Goal: Information Seeking & Learning: Learn about a topic

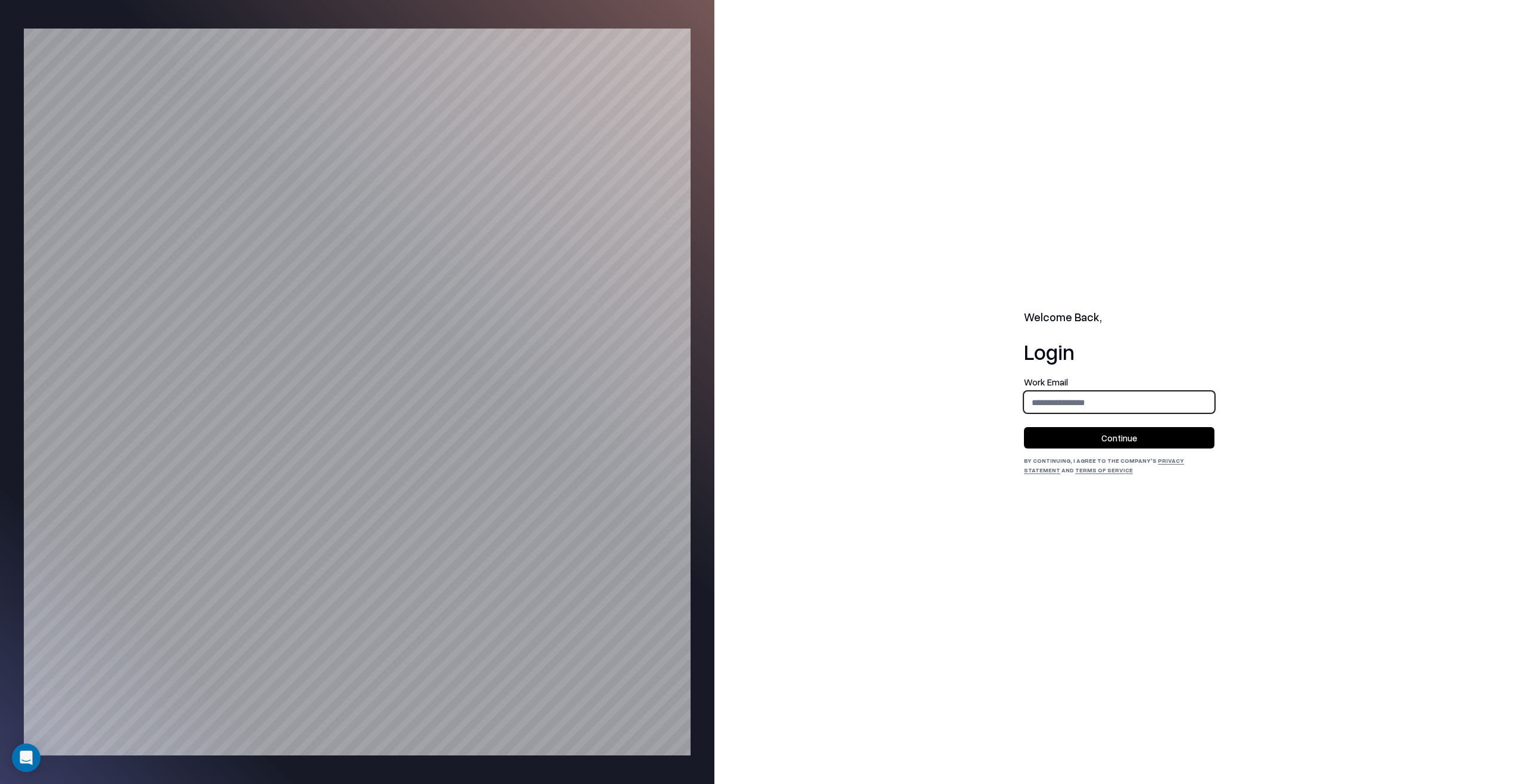
click at [1091, 403] on input "email" at bounding box center [1119, 403] width 190 height 22
type input "**********"
click at [1098, 431] on button "Continue" at bounding box center [1119, 438] width 191 height 22
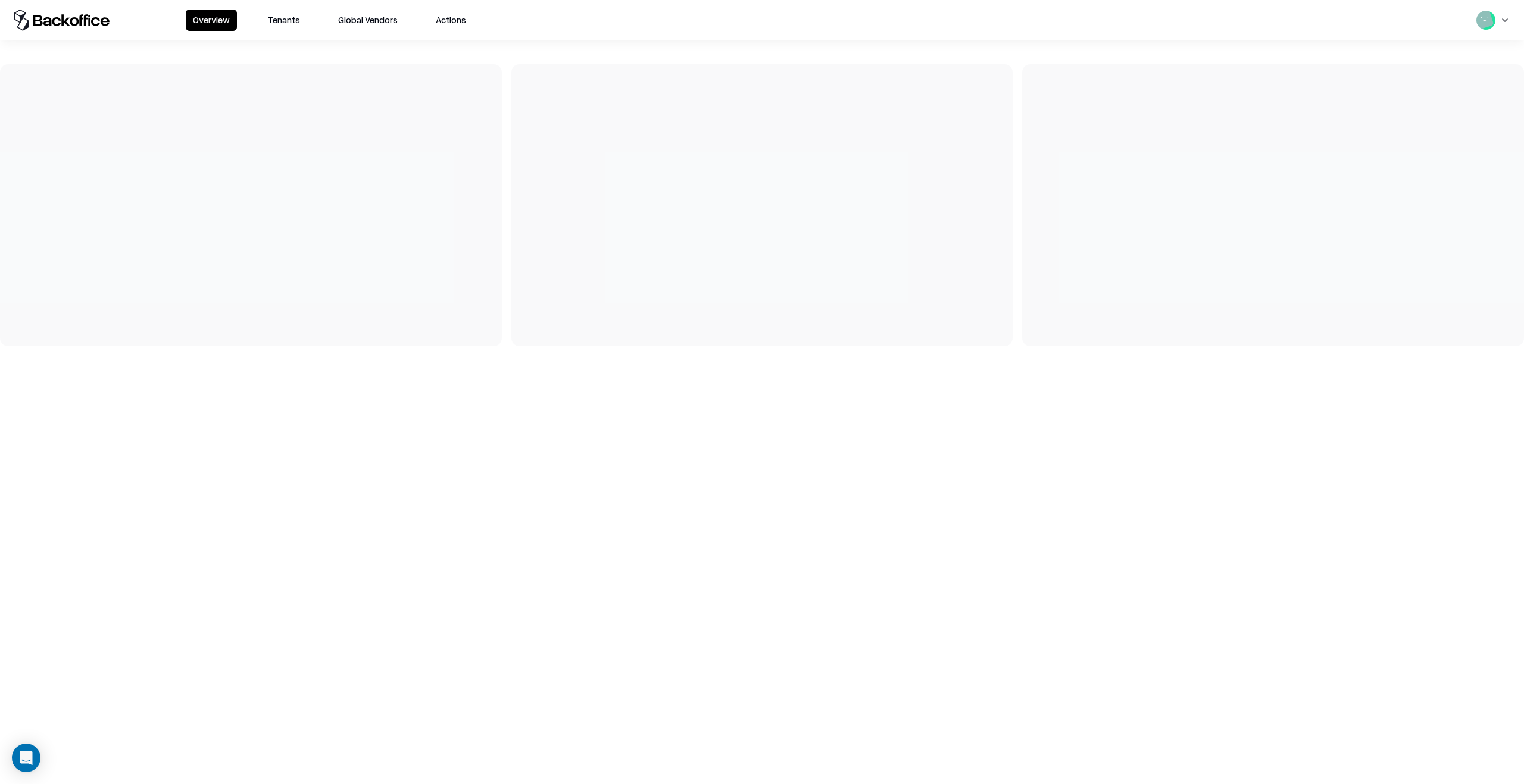
click at [284, 21] on button "Tenants" at bounding box center [284, 20] width 46 height 22
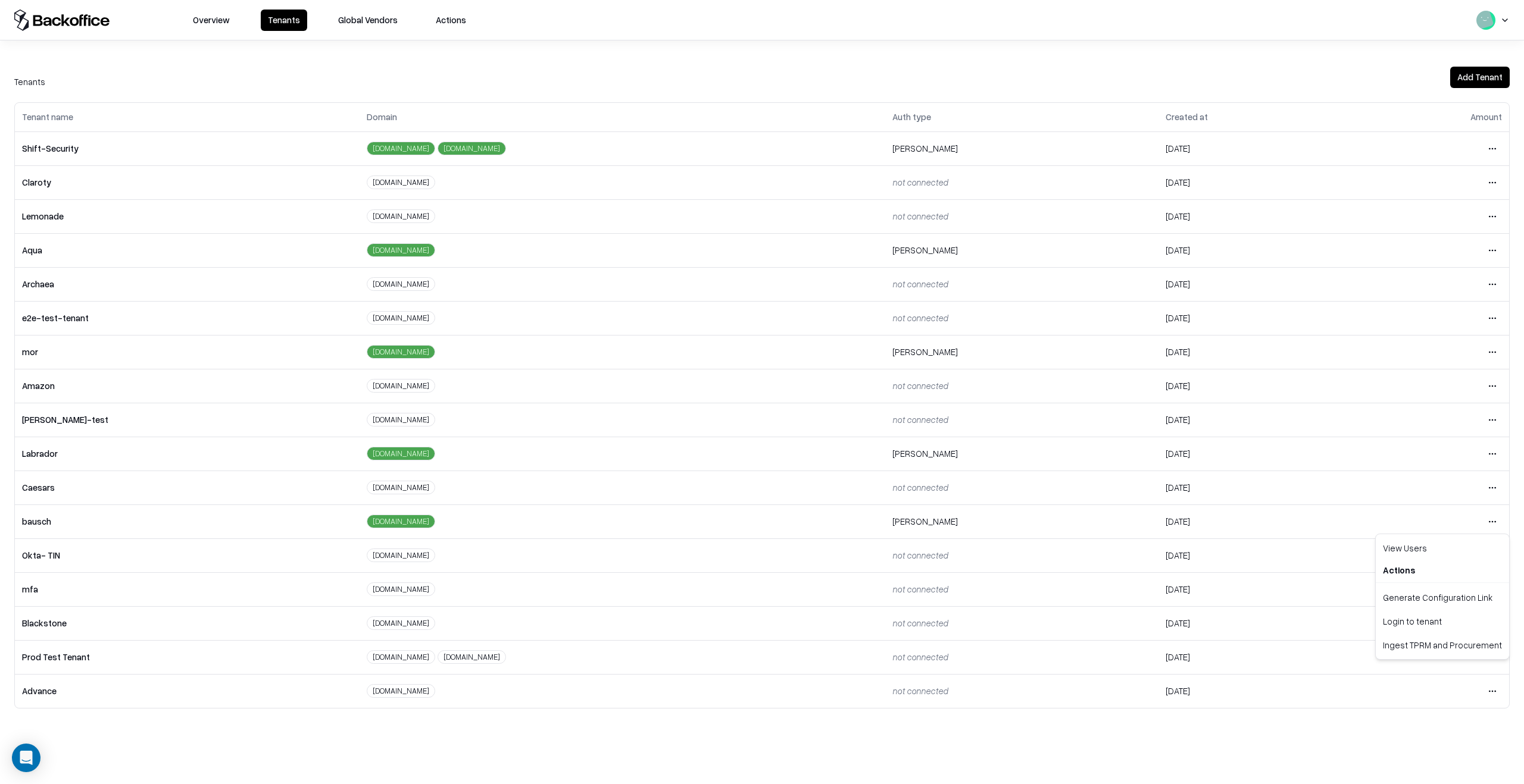
click at [1499, 523] on html "Overview Tenants Global Vendors Actions Tenants Add Tenant Tenant name Domain A…" at bounding box center [762, 392] width 1524 height 784
click at [1468, 628] on div "Login to tenant" at bounding box center [1442, 621] width 129 height 24
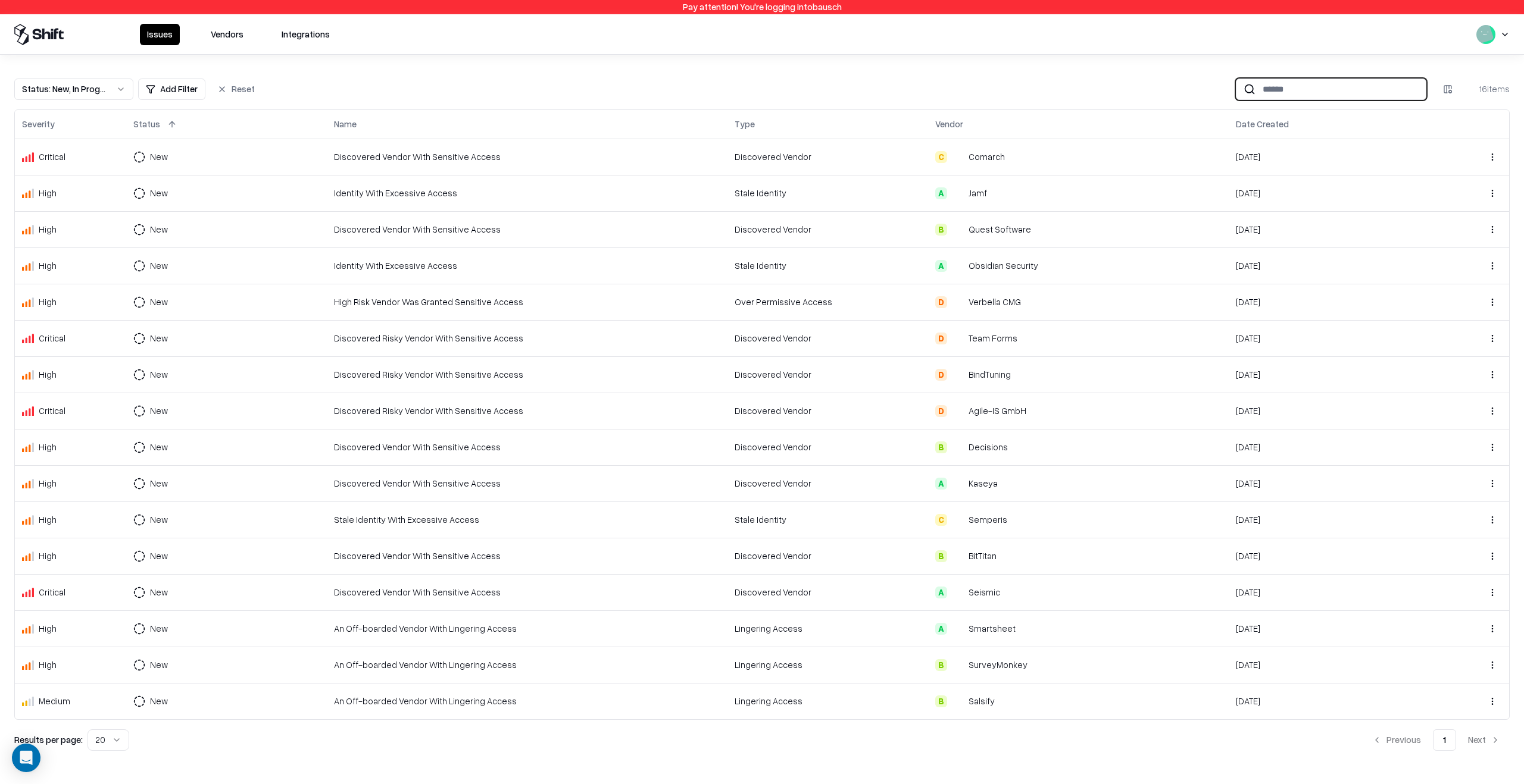
click at [1280, 90] on input at bounding box center [1340, 89] width 170 height 22
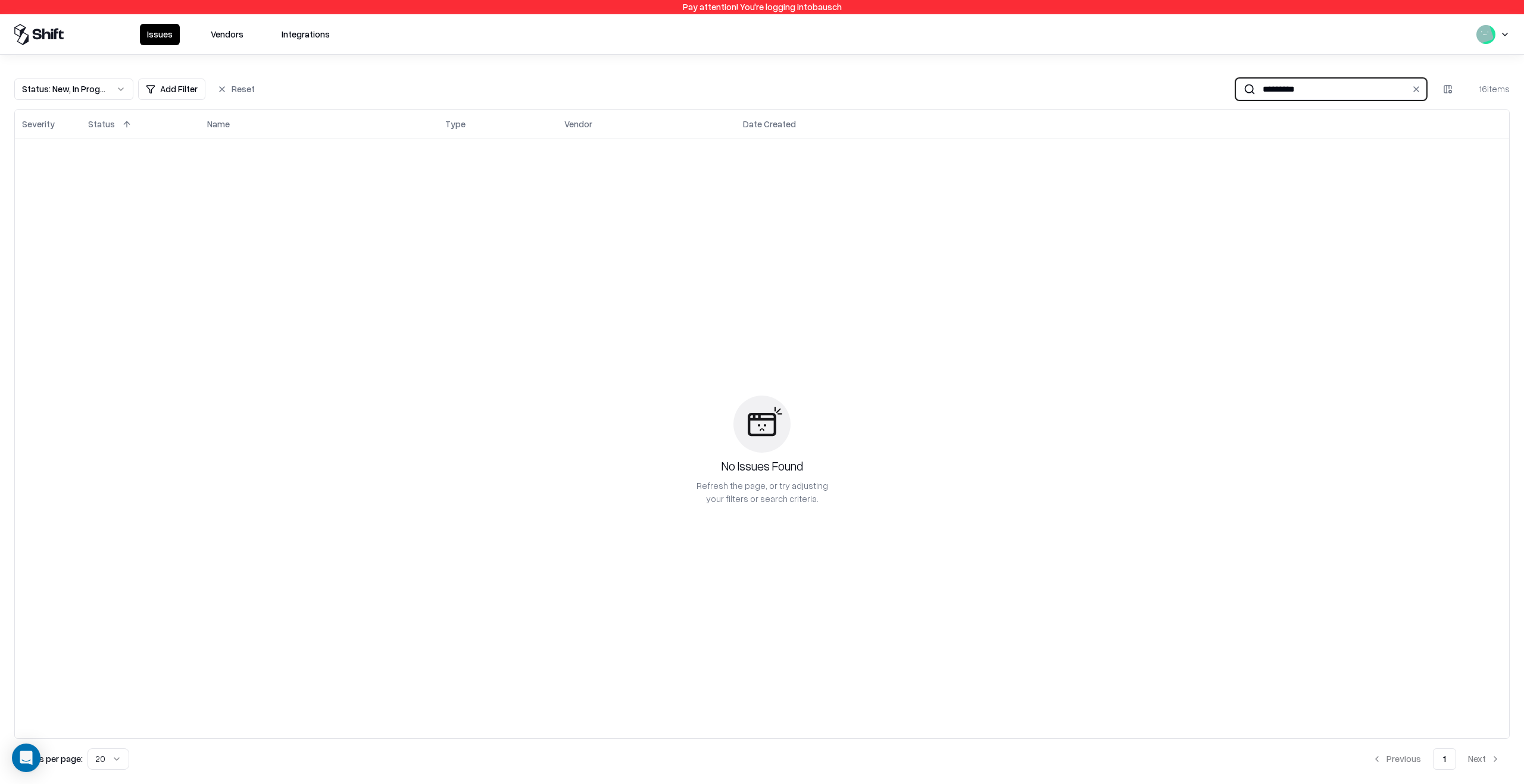
type input "**********"
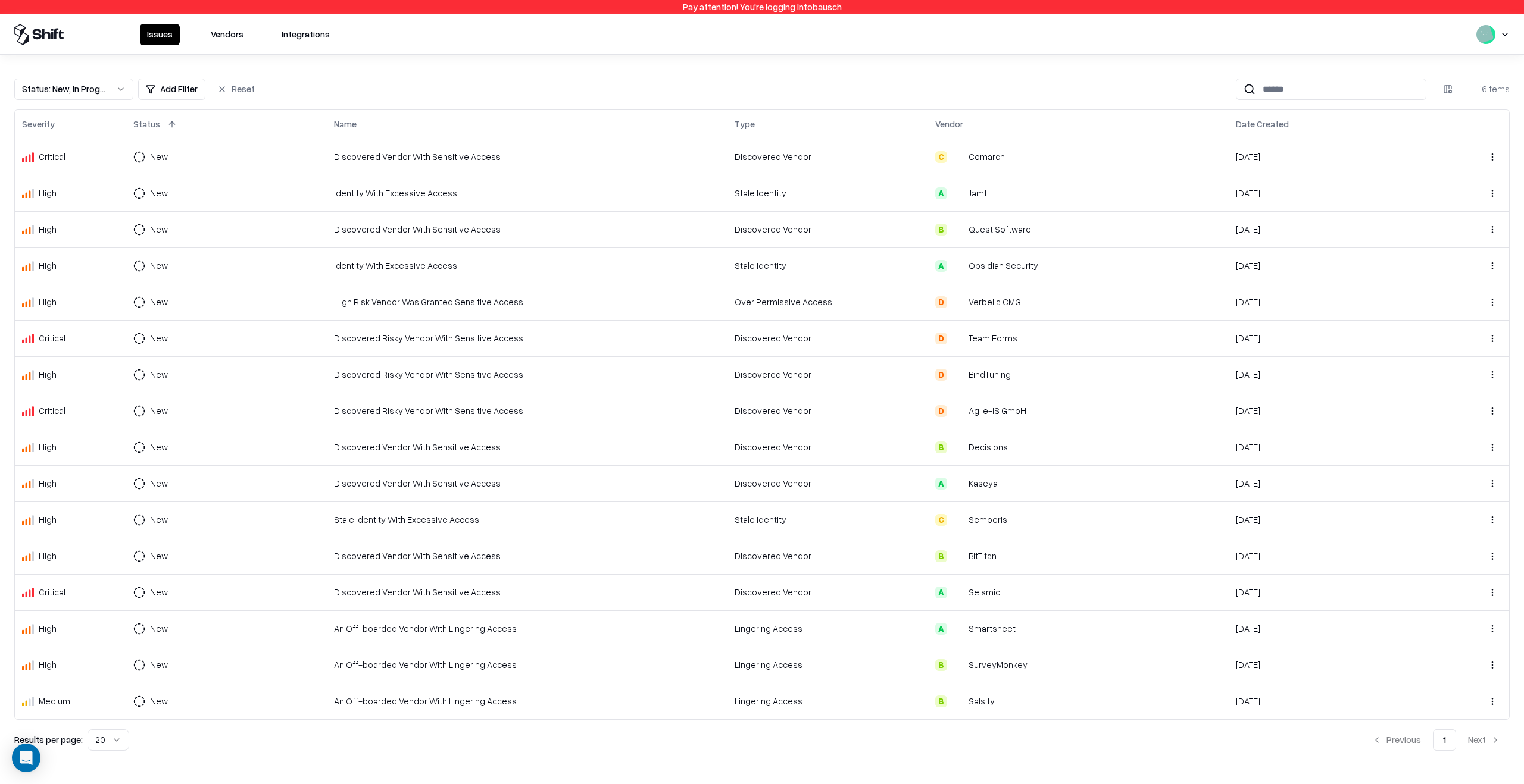
click at [234, 24] on button "Vendors" at bounding box center [227, 34] width 47 height 22
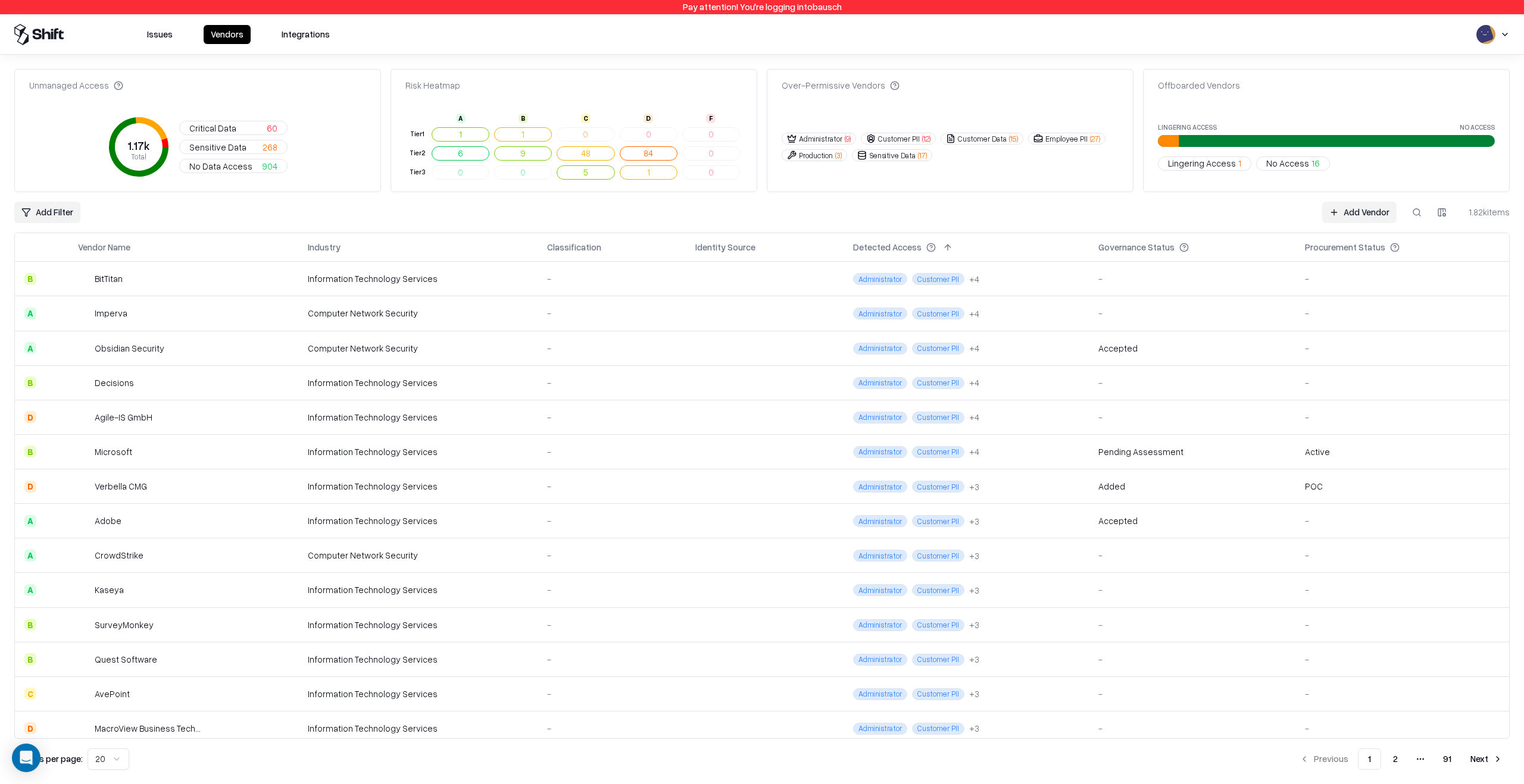
click at [1415, 210] on button at bounding box center [1416, 212] width 22 height 22
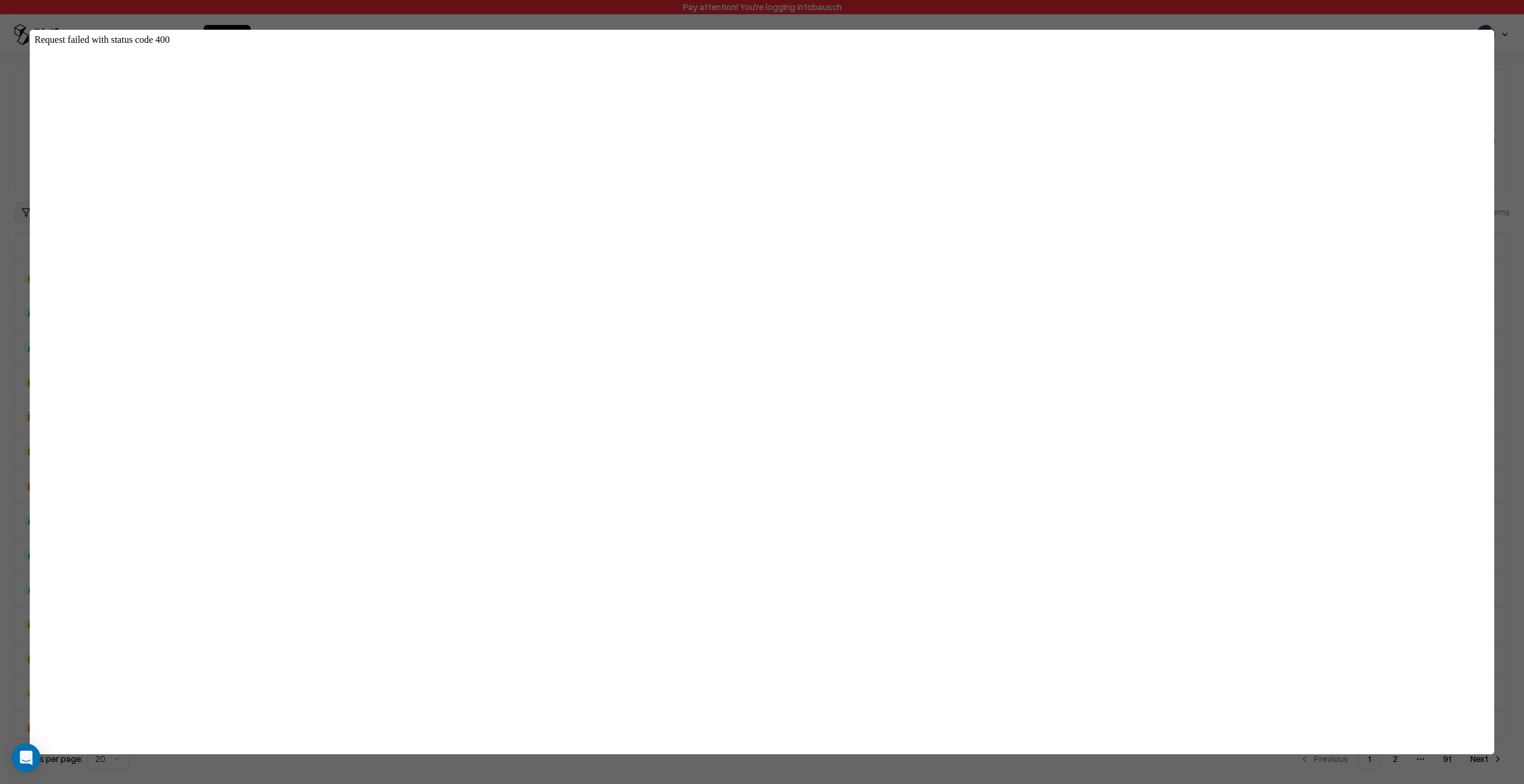
type input "*****"
click at [1523, 375] on div at bounding box center [762, 392] width 1524 height 784
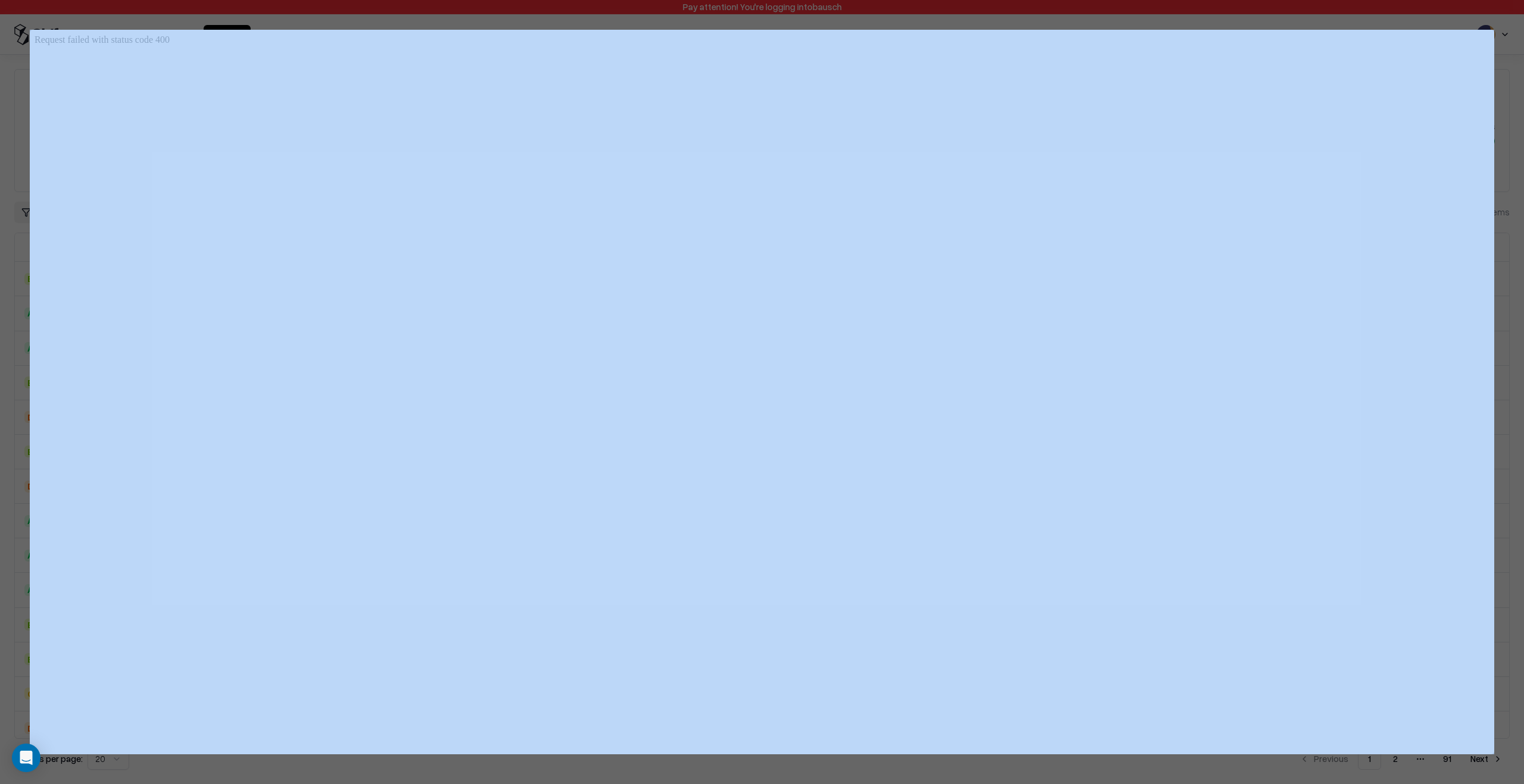
click at [1523, 375] on div at bounding box center [762, 392] width 1524 height 784
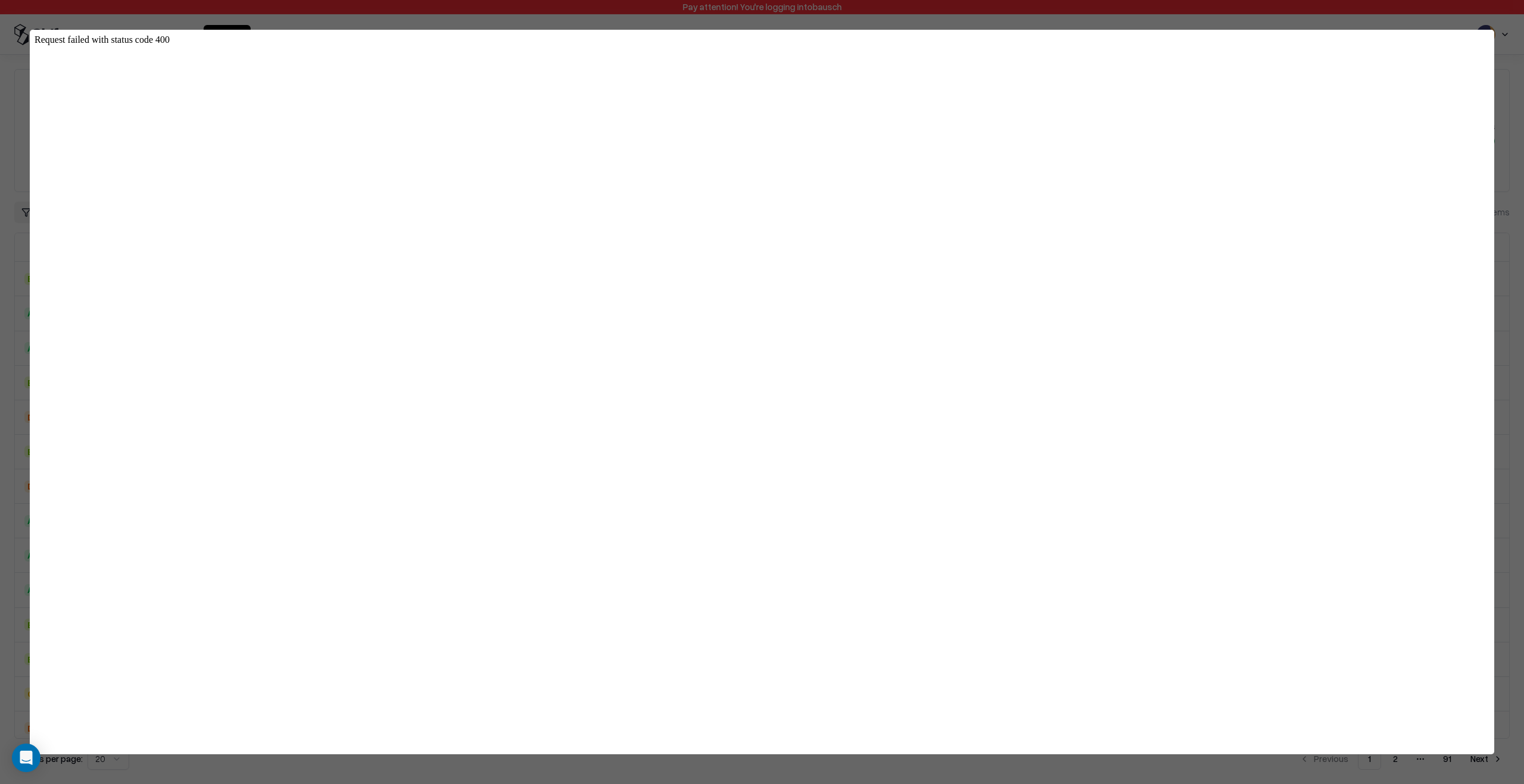
click at [1519, 371] on div at bounding box center [762, 392] width 1524 height 784
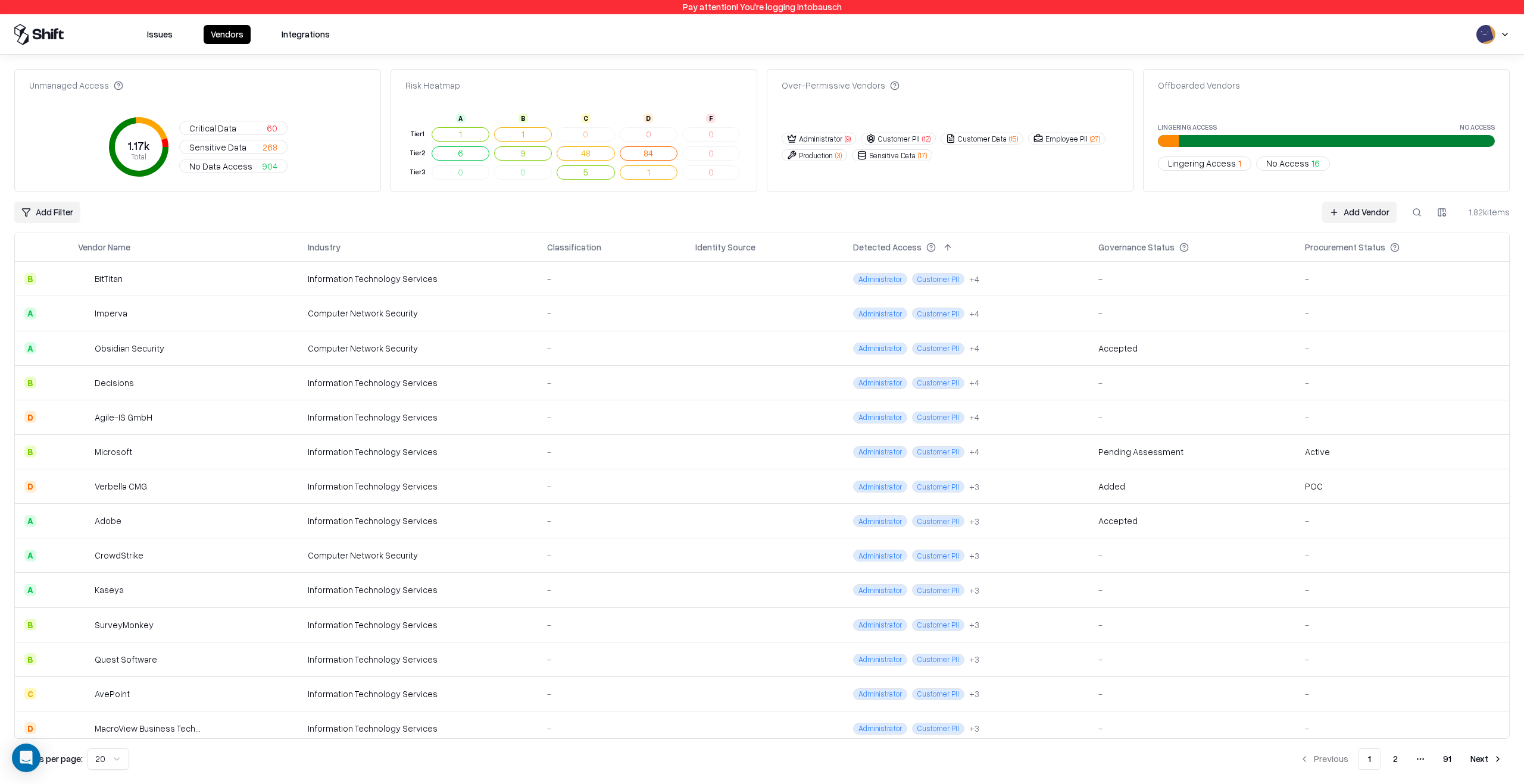
click at [1421, 210] on button at bounding box center [1416, 212] width 22 height 22
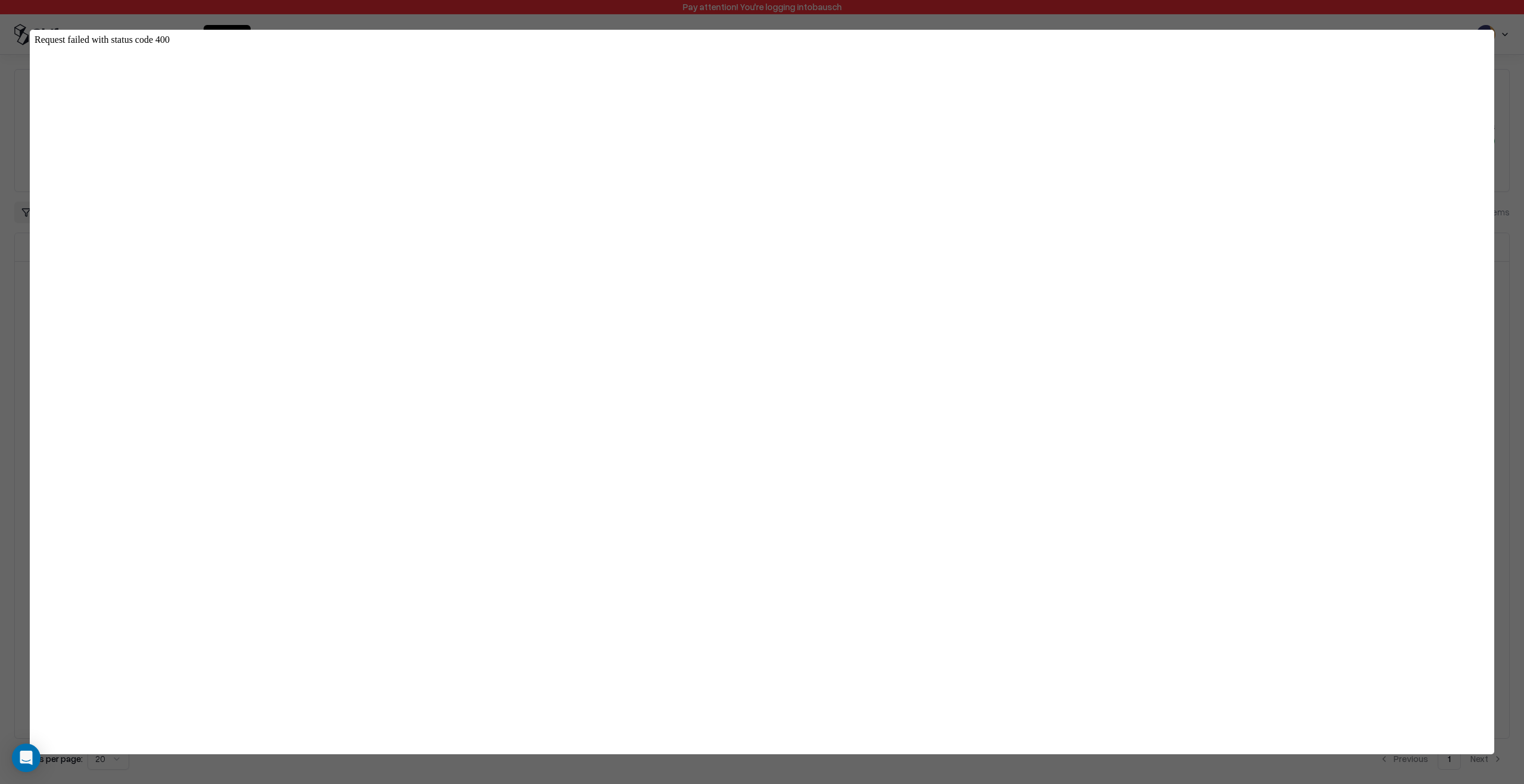
type input "****"
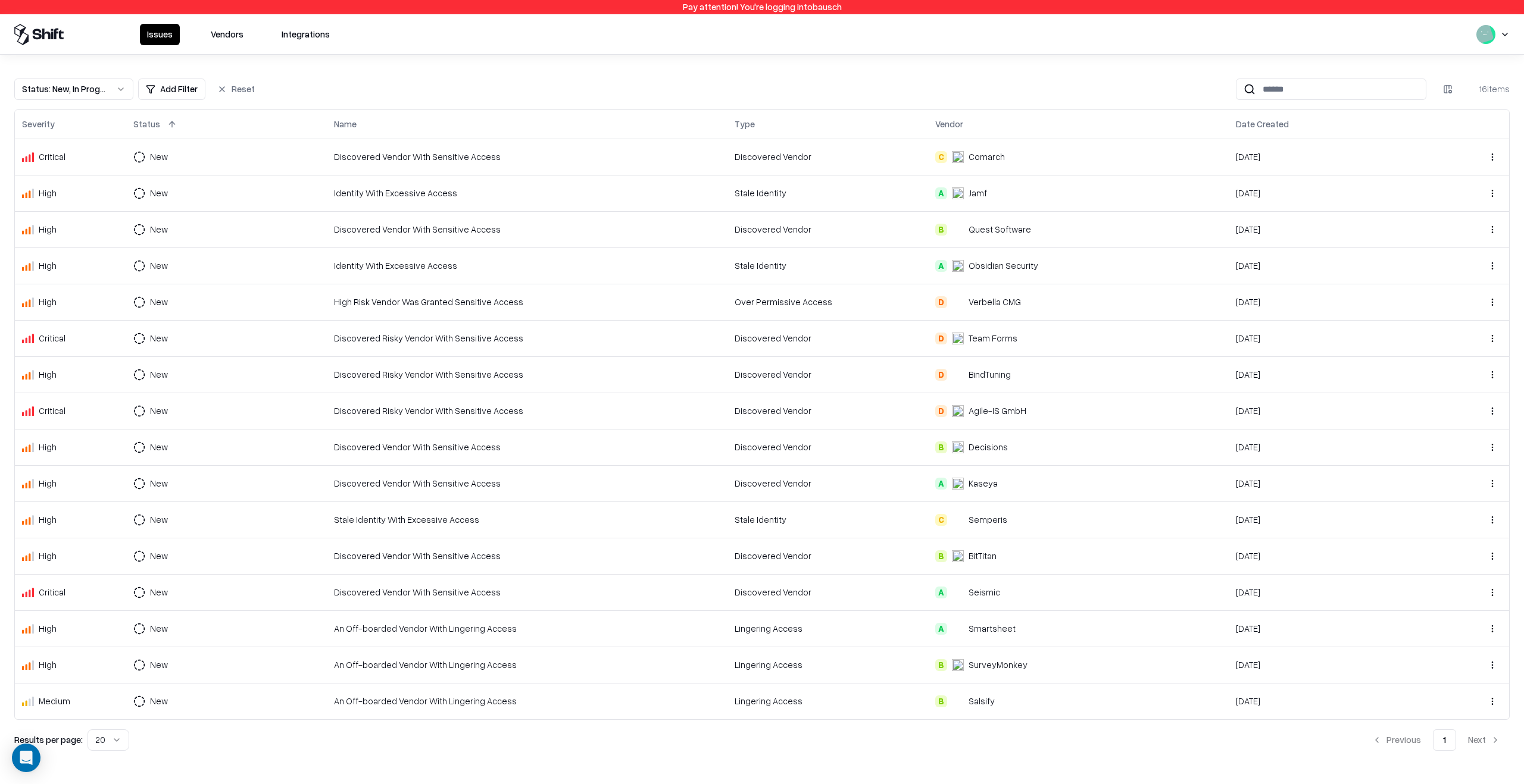
click at [220, 38] on button "Vendors" at bounding box center [227, 34] width 47 height 22
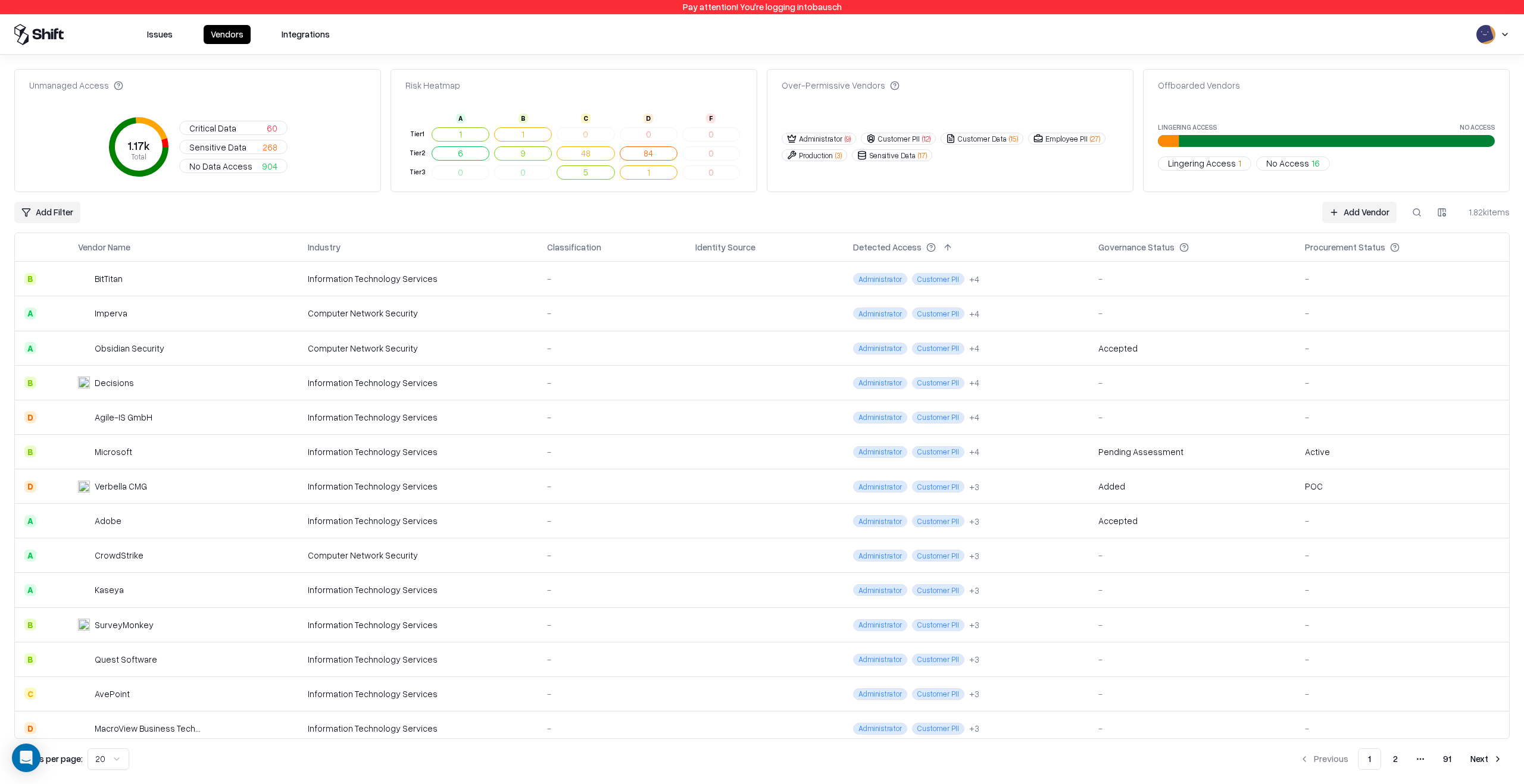
click at [578, 384] on div "-" at bounding box center [612, 382] width 129 height 12
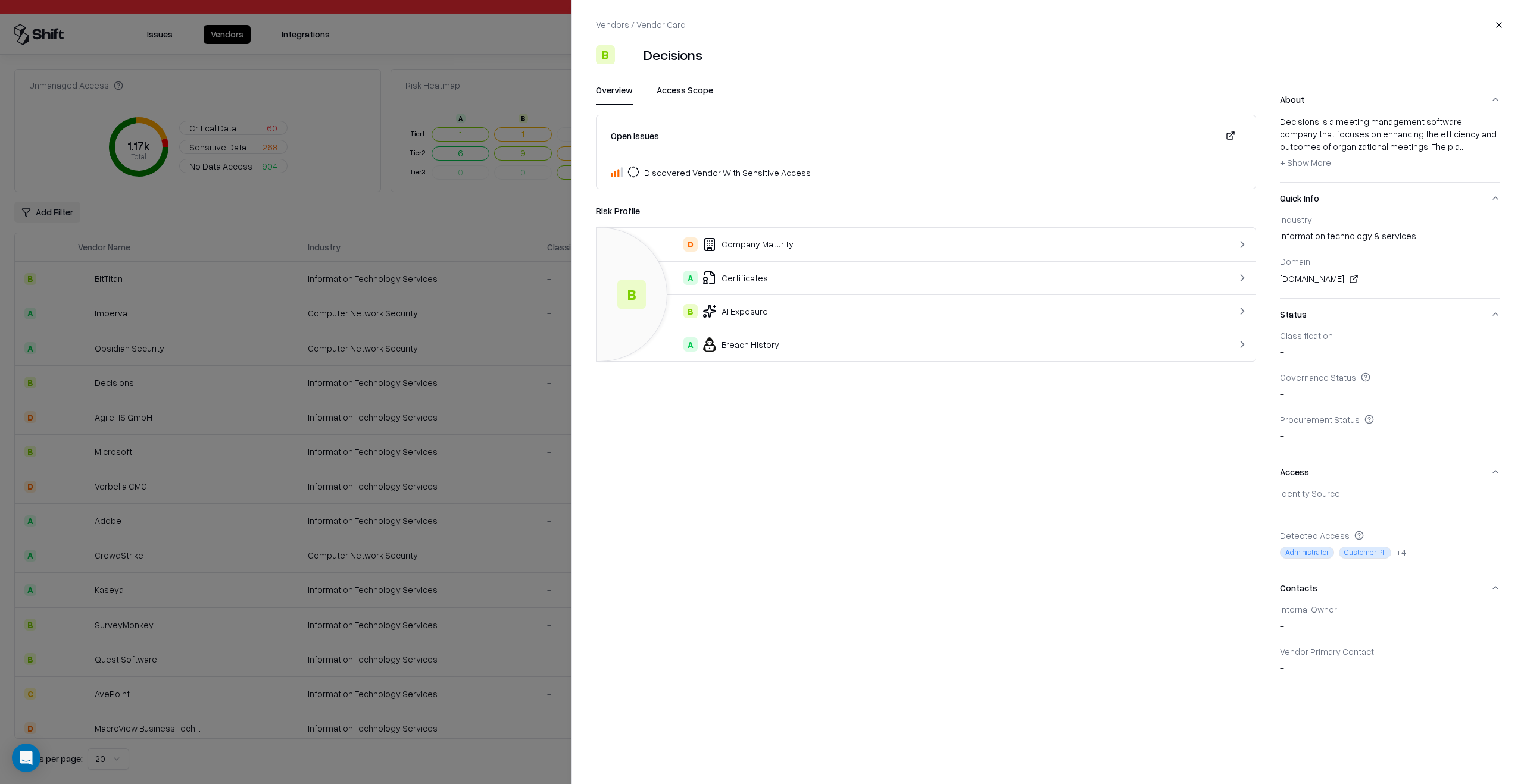
click at [685, 97] on button "Access Scope" at bounding box center [685, 94] width 57 height 22
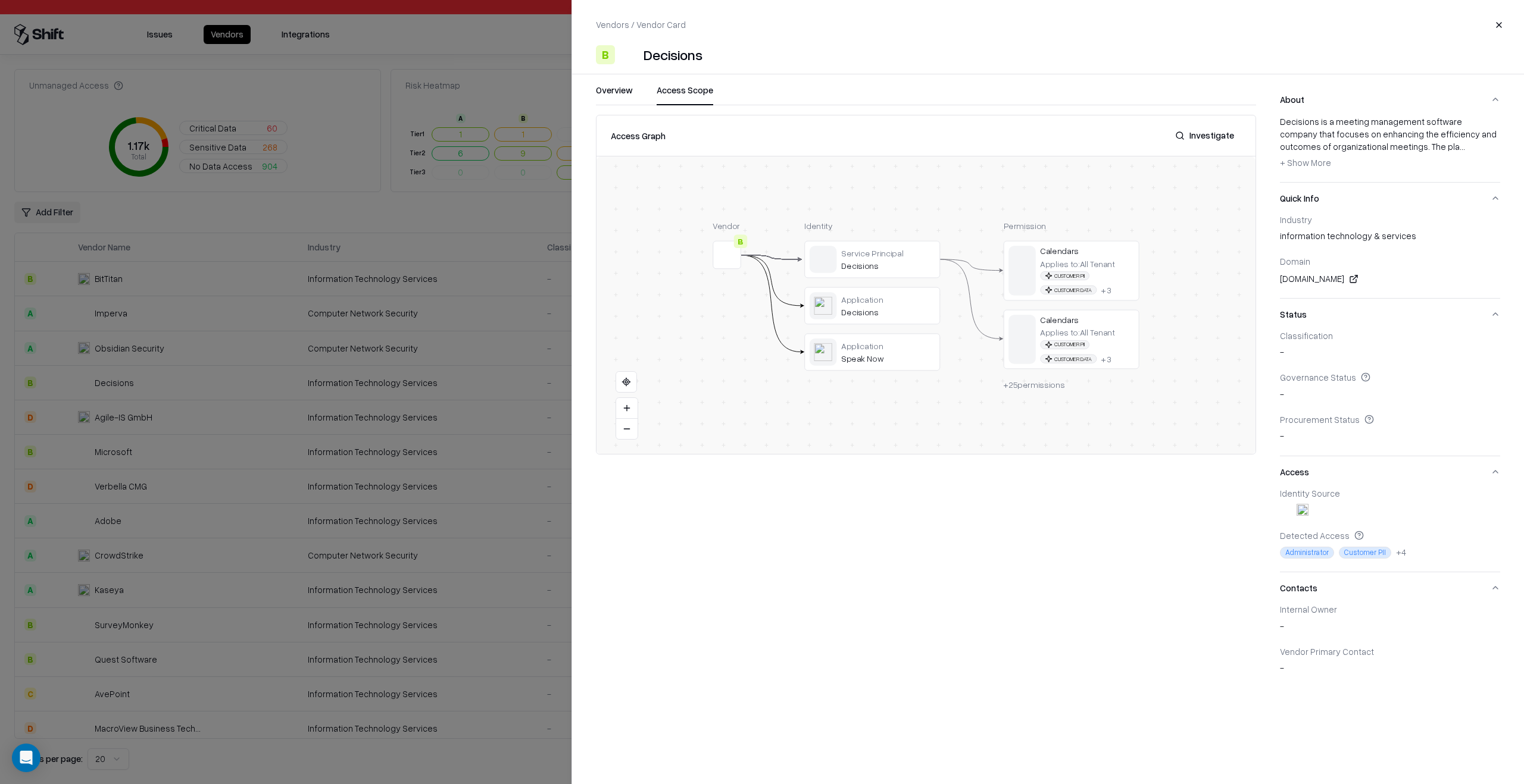
click at [0, 0] on button at bounding box center [0, 0] width 0 height 0
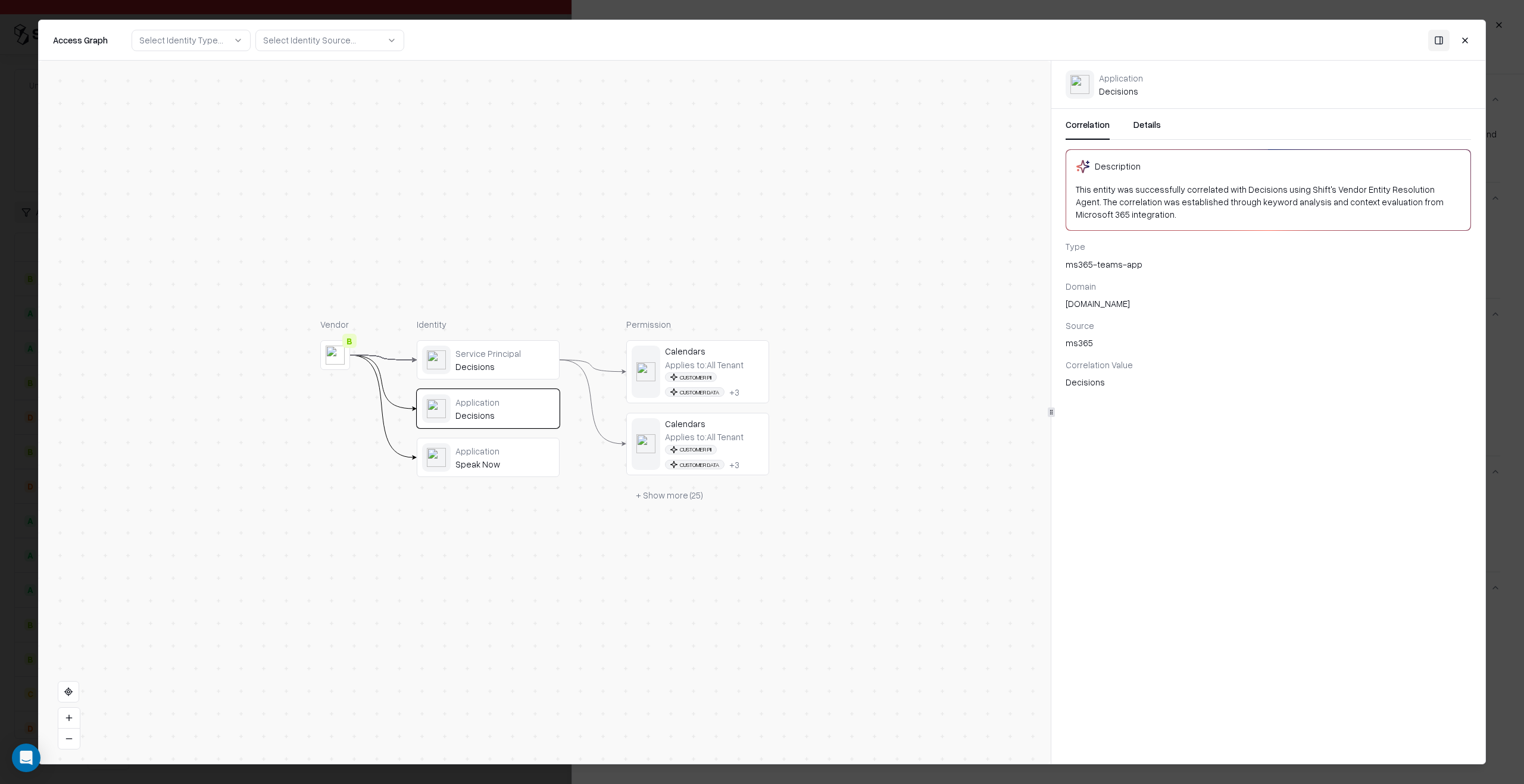
click at [527, 358] on div "Service Principal" at bounding box center [505, 353] width 99 height 10
click at [492, 436] on div "Service Principal Decisions Application Decisions Application Speak Now" at bounding box center [488, 408] width 143 height 137
click at [497, 460] on div "Speak Now" at bounding box center [505, 464] width 99 height 10
click at [498, 413] on div "Decisions" at bounding box center [505, 415] width 99 height 10
click at [719, 373] on div "Customer PII Customer Data + 3" at bounding box center [714, 385] width 99 height 25
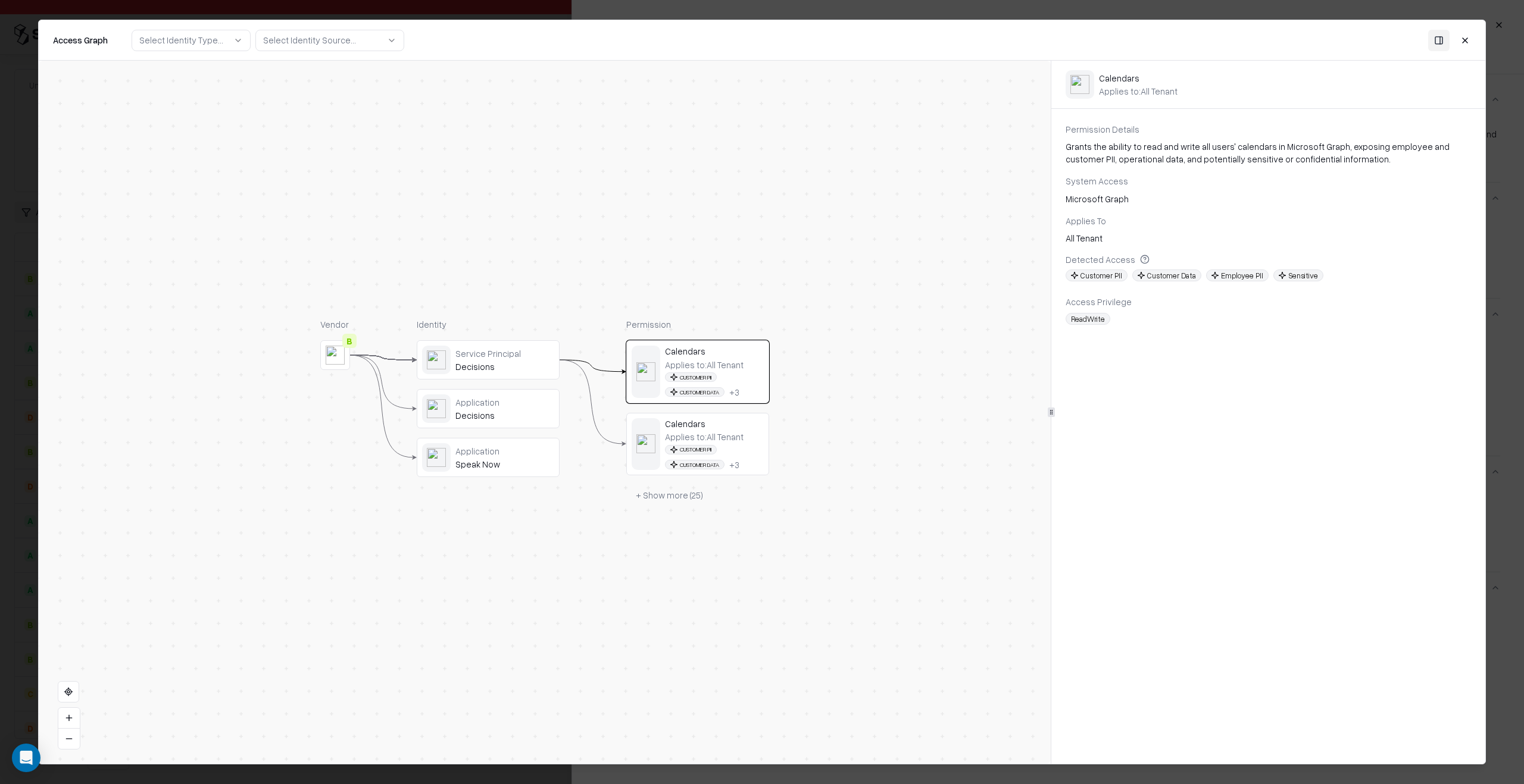
click at [720, 423] on div "Calendars" at bounding box center [714, 423] width 99 height 10
click at [467, 375] on div "Service Principal Decisions" at bounding box center [488, 360] width 143 height 39
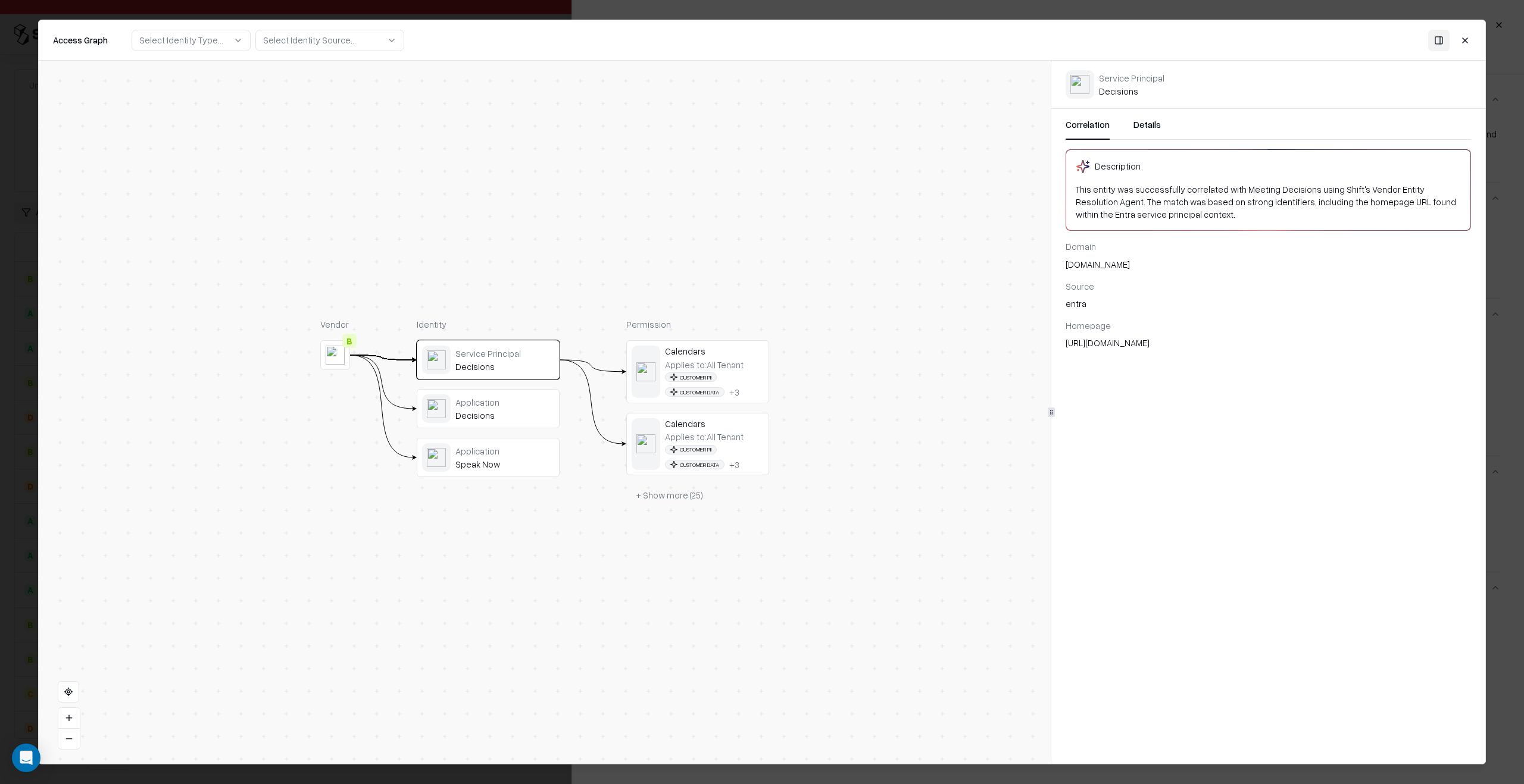
click at [482, 400] on div "Application" at bounding box center [505, 402] width 99 height 10
click at [487, 432] on div "Service Principal Decisions Application Decisions Application Speak Now" at bounding box center [488, 408] width 143 height 137
click at [492, 446] on div "Application" at bounding box center [505, 451] width 99 height 10
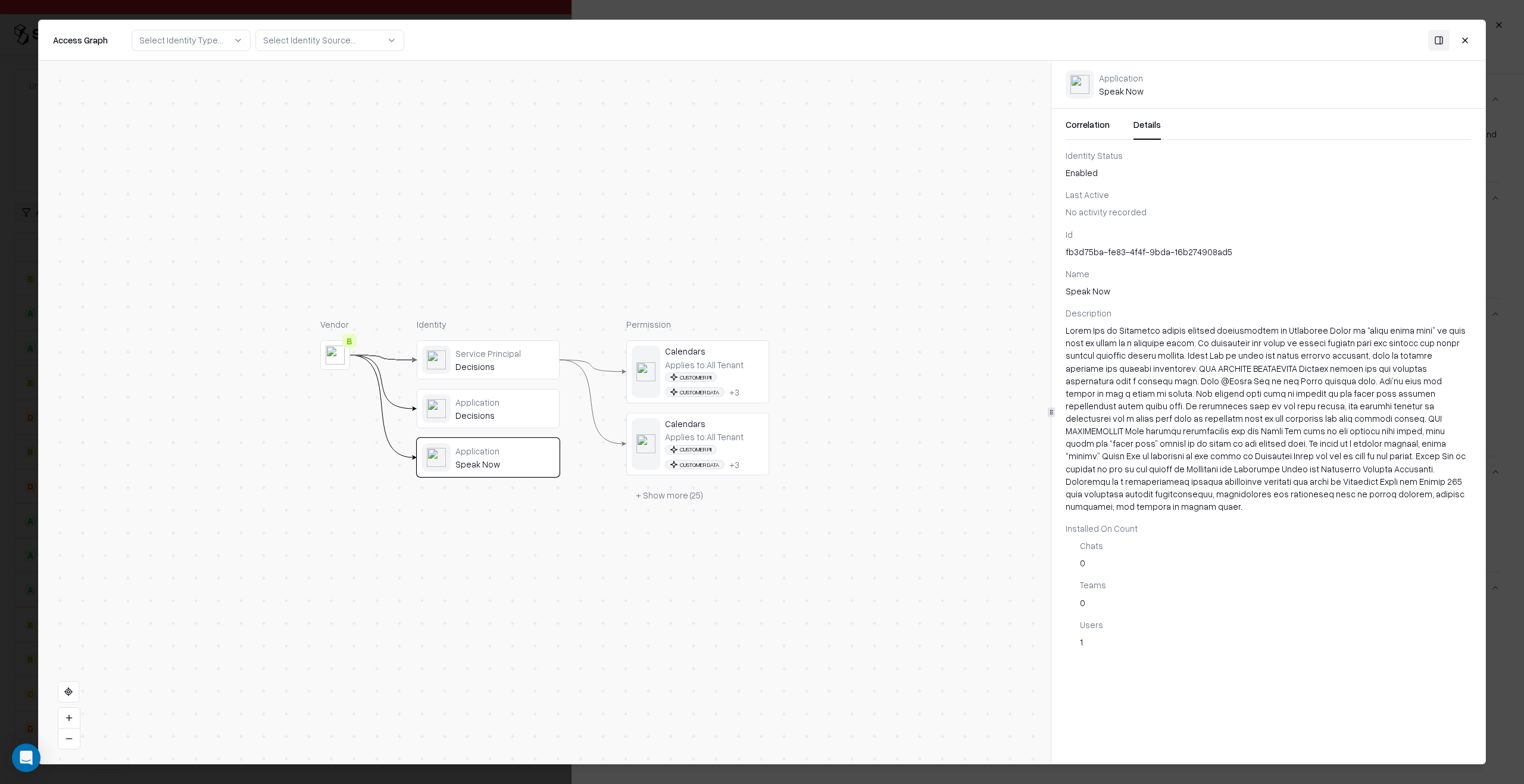
click at [1144, 121] on button "Details" at bounding box center [1147, 129] width 28 height 22
click at [467, 355] on div "Service Principal" at bounding box center [505, 353] width 99 height 10
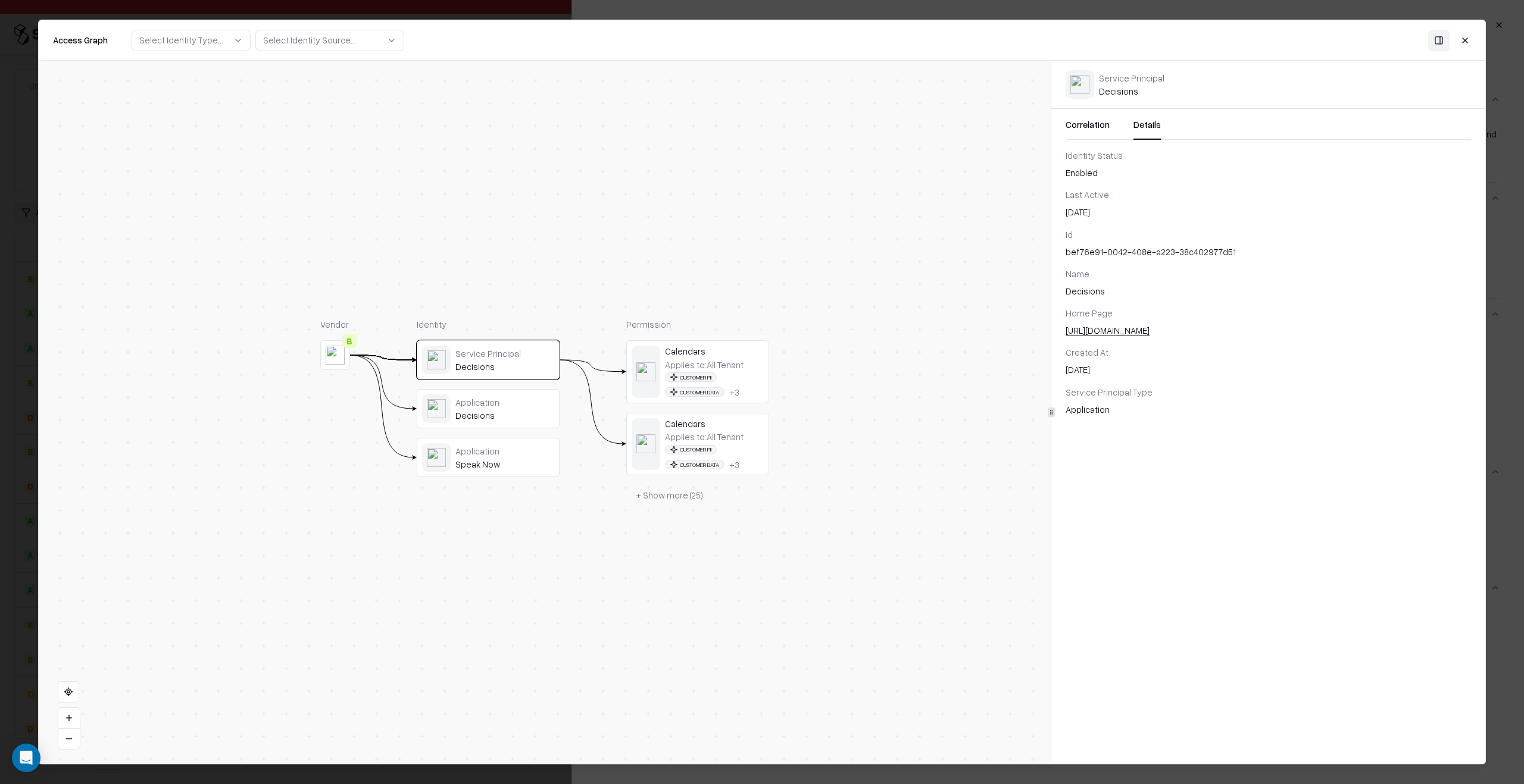
click at [508, 409] on div "Application Decisions" at bounding box center [505, 409] width 99 height 25
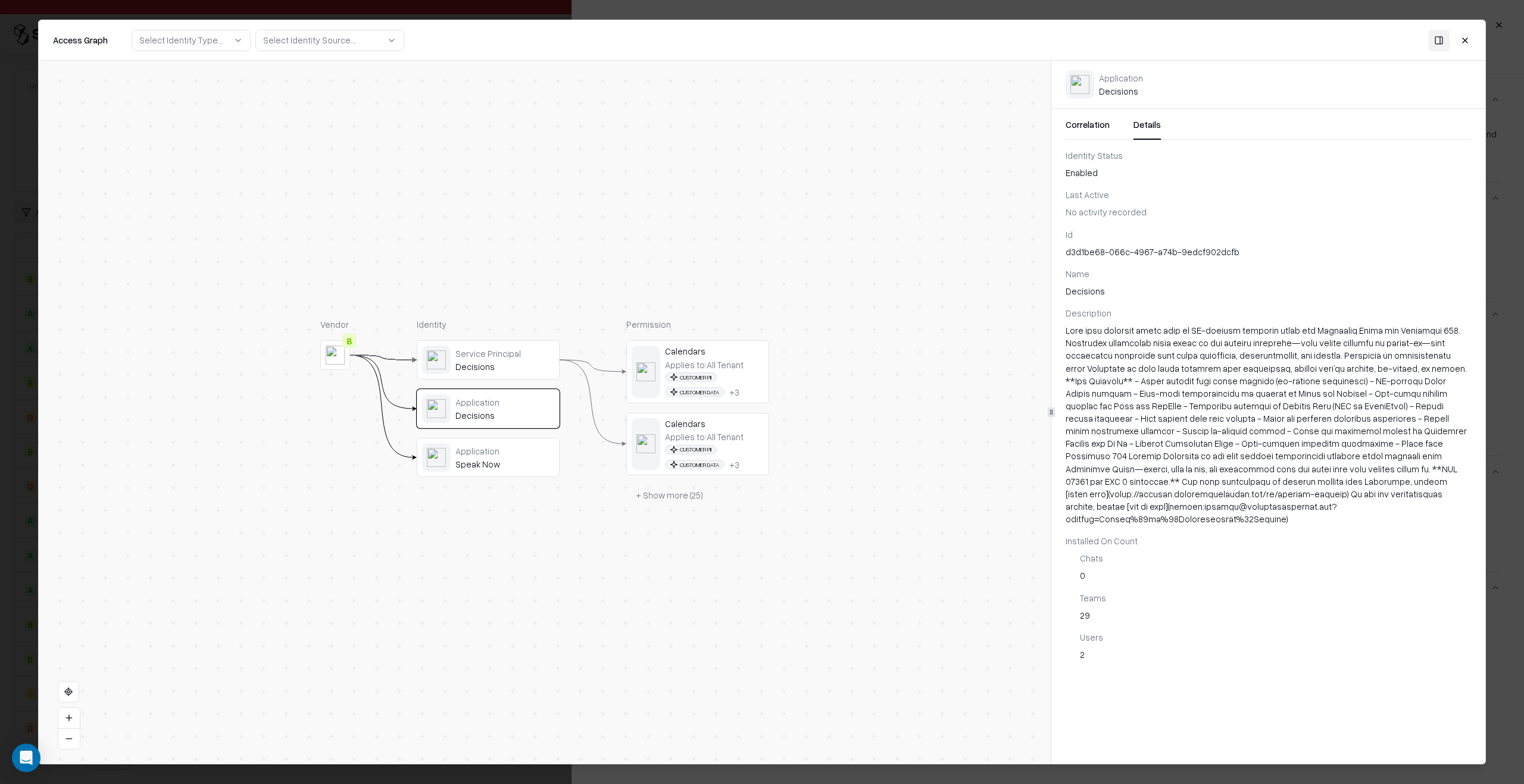
click at [515, 456] on div "Application Speak Now" at bounding box center [505, 458] width 99 height 25
click at [1101, 128] on button "Correlation" at bounding box center [1088, 129] width 44 height 22
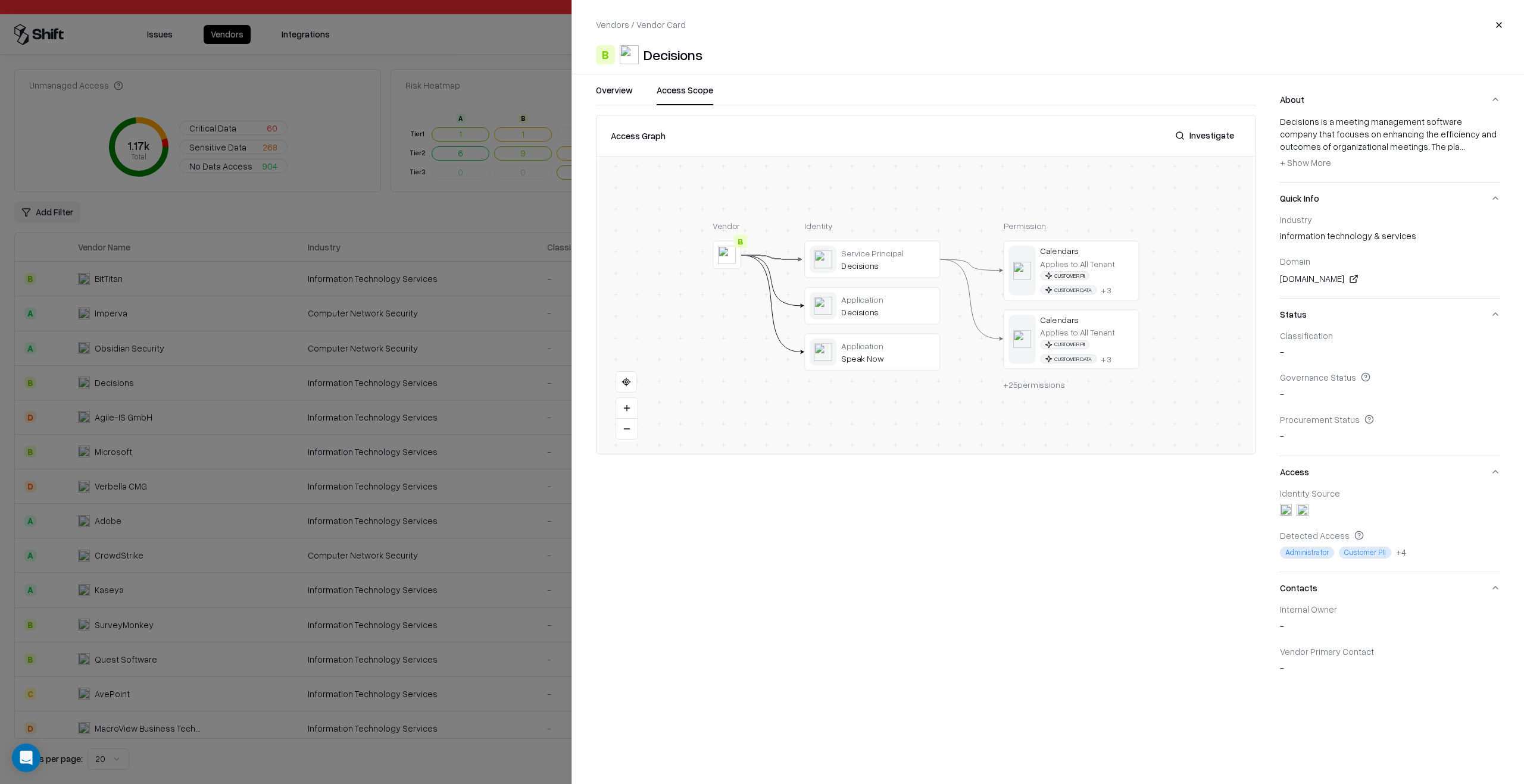
click at [1344, 600] on button "Contacts" at bounding box center [1390, 588] width 220 height 31
click at [270, 525] on div at bounding box center [762, 392] width 1524 height 784
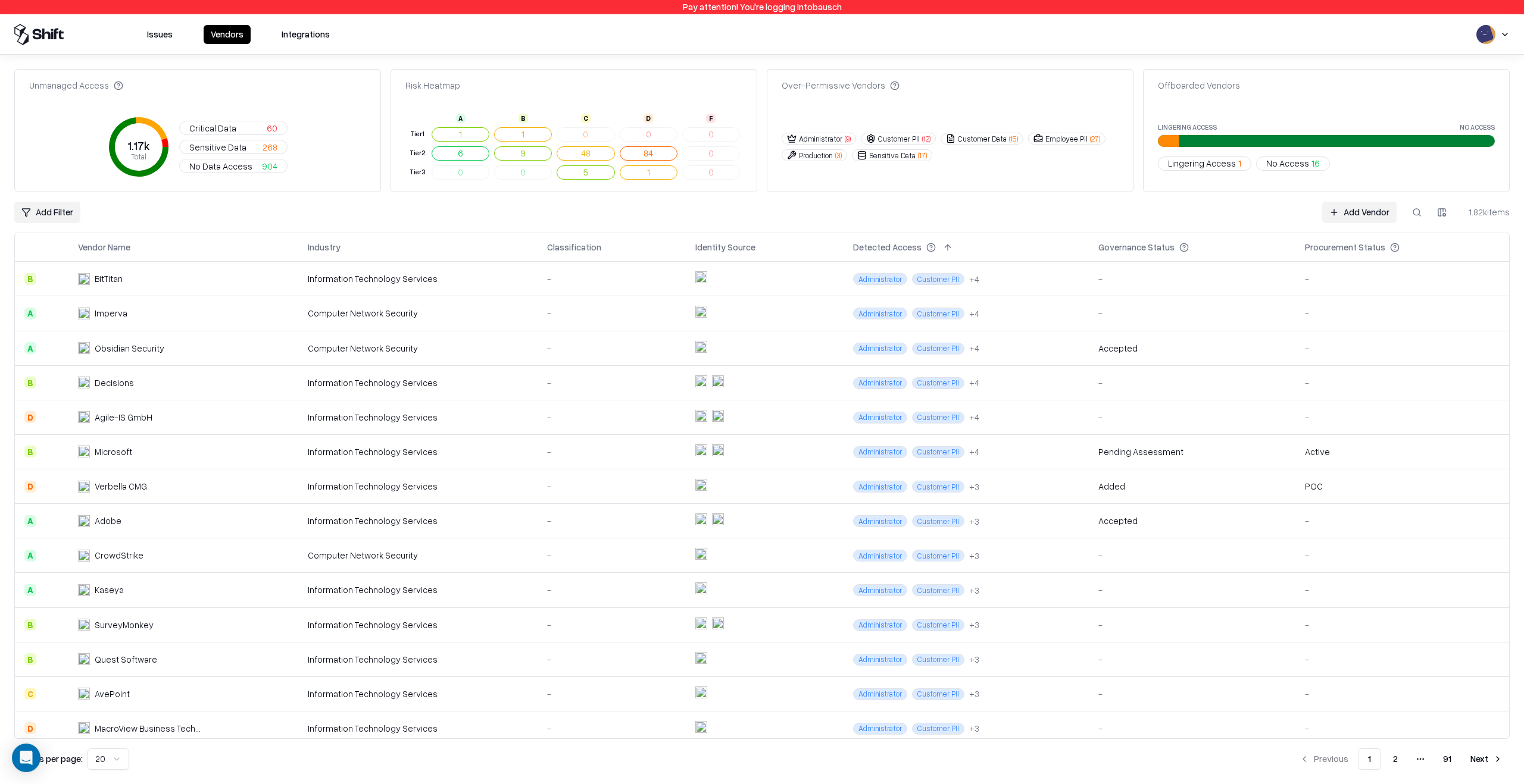
click at [268, 483] on td "Verbella CMG" at bounding box center [183, 486] width 229 height 34
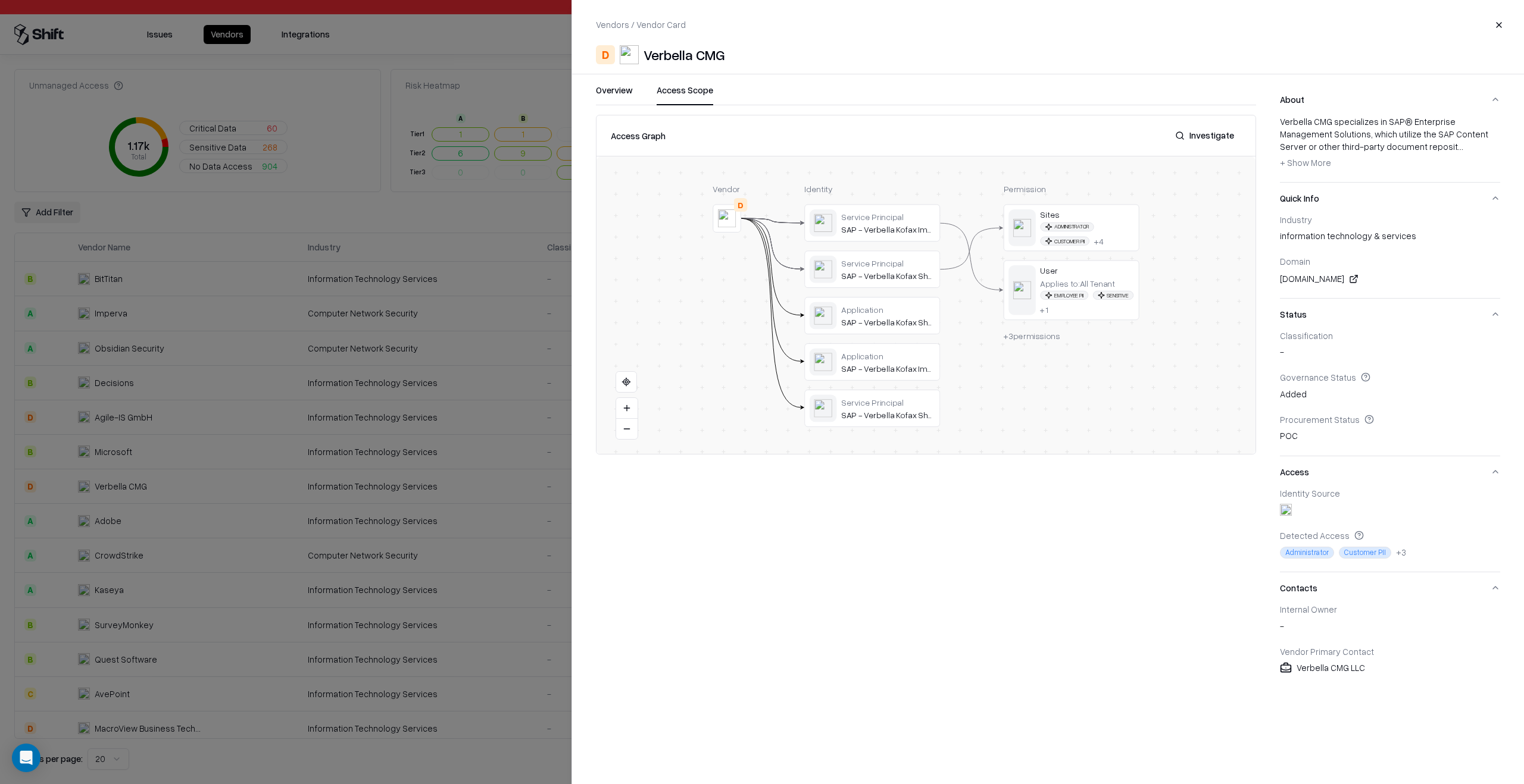
click at [664, 84] on button "Access Scope" at bounding box center [685, 94] width 57 height 22
click at [0, 0] on div at bounding box center [0, 0] width 0 height 0
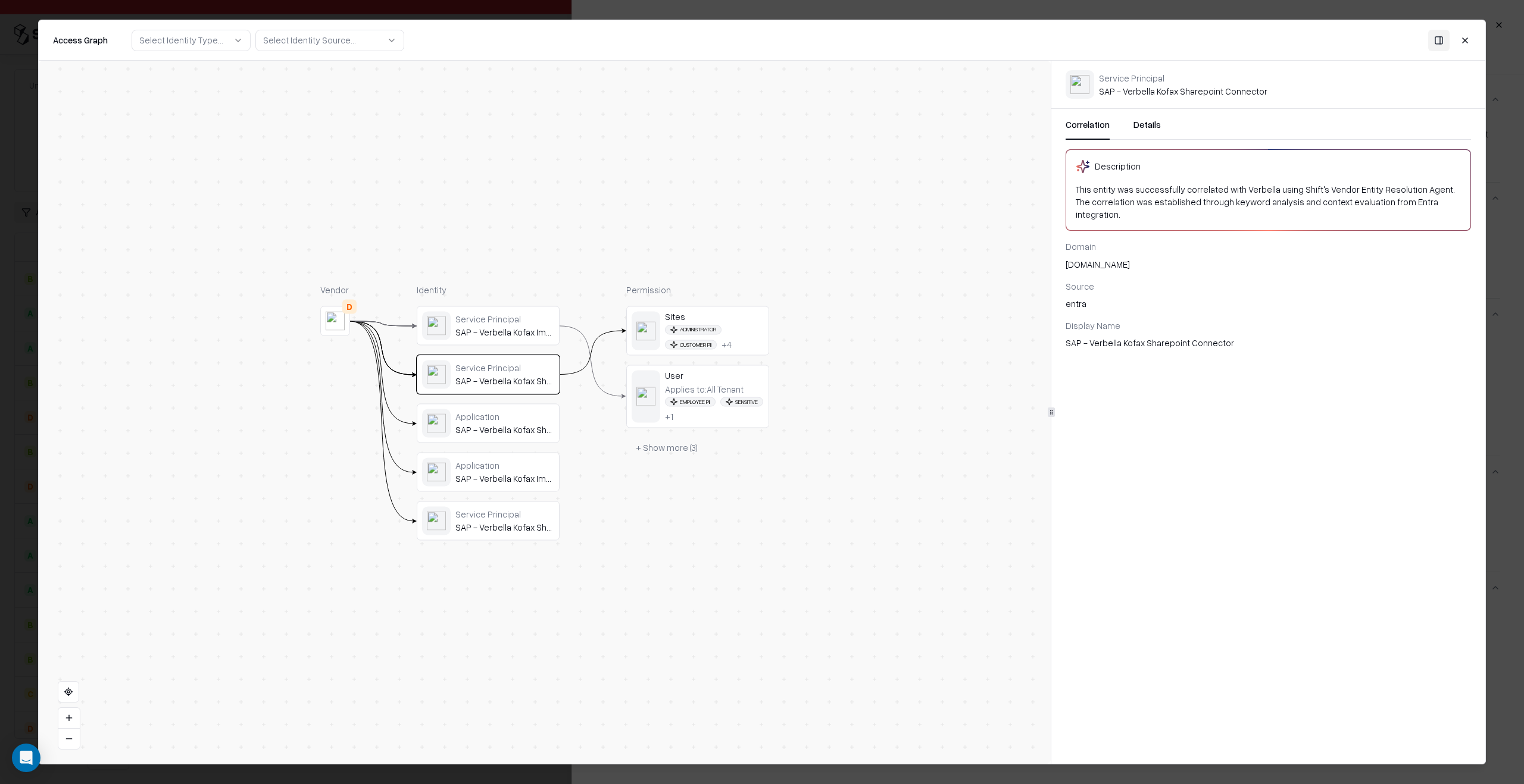
click at [544, 316] on div "Service Principal" at bounding box center [505, 319] width 99 height 10
click at [514, 467] on div "Application" at bounding box center [505, 465] width 99 height 10
click at [512, 422] on div "Application" at bounding box center [505, 416] width 99 height 10
click at [1142, 127] on button "Details" at bounding box center [1147, 129] width 28 height 22
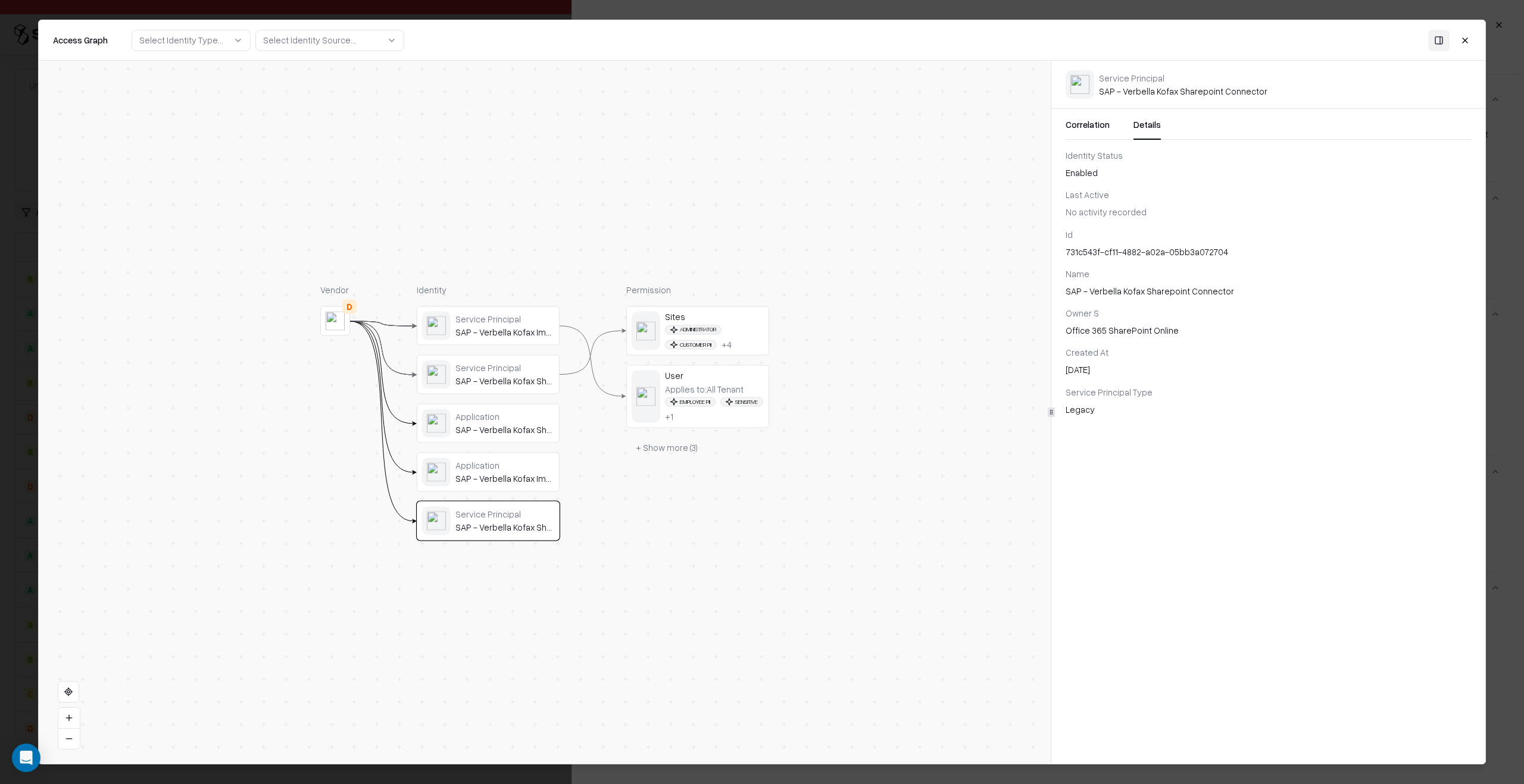
click at [1068, 127] on button "Correlation" at bounding box center [1088, 129] width 44 height 22
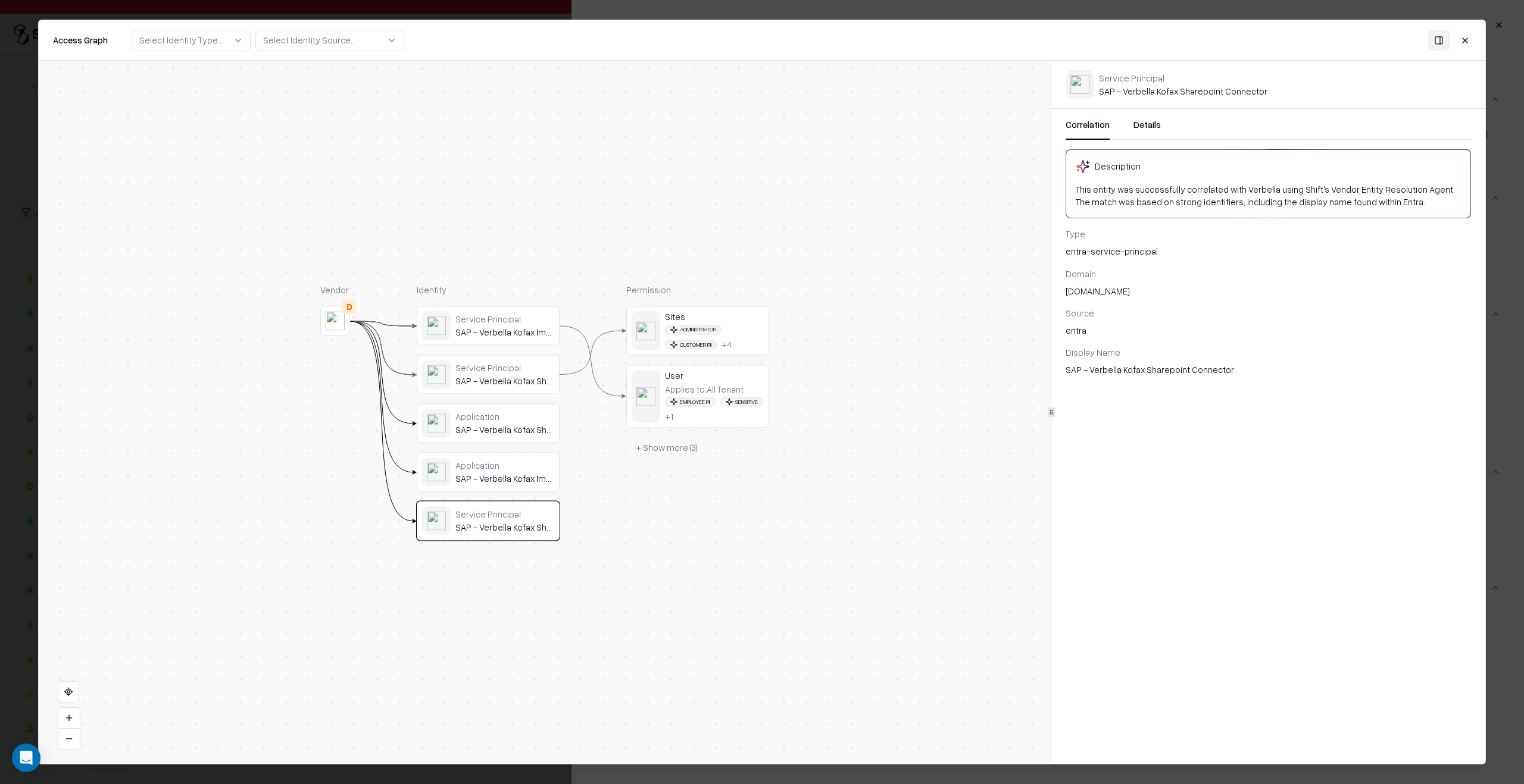
click at [1472, 44] on button "Close" at bounding box center [1465, 39] width 22 height 22
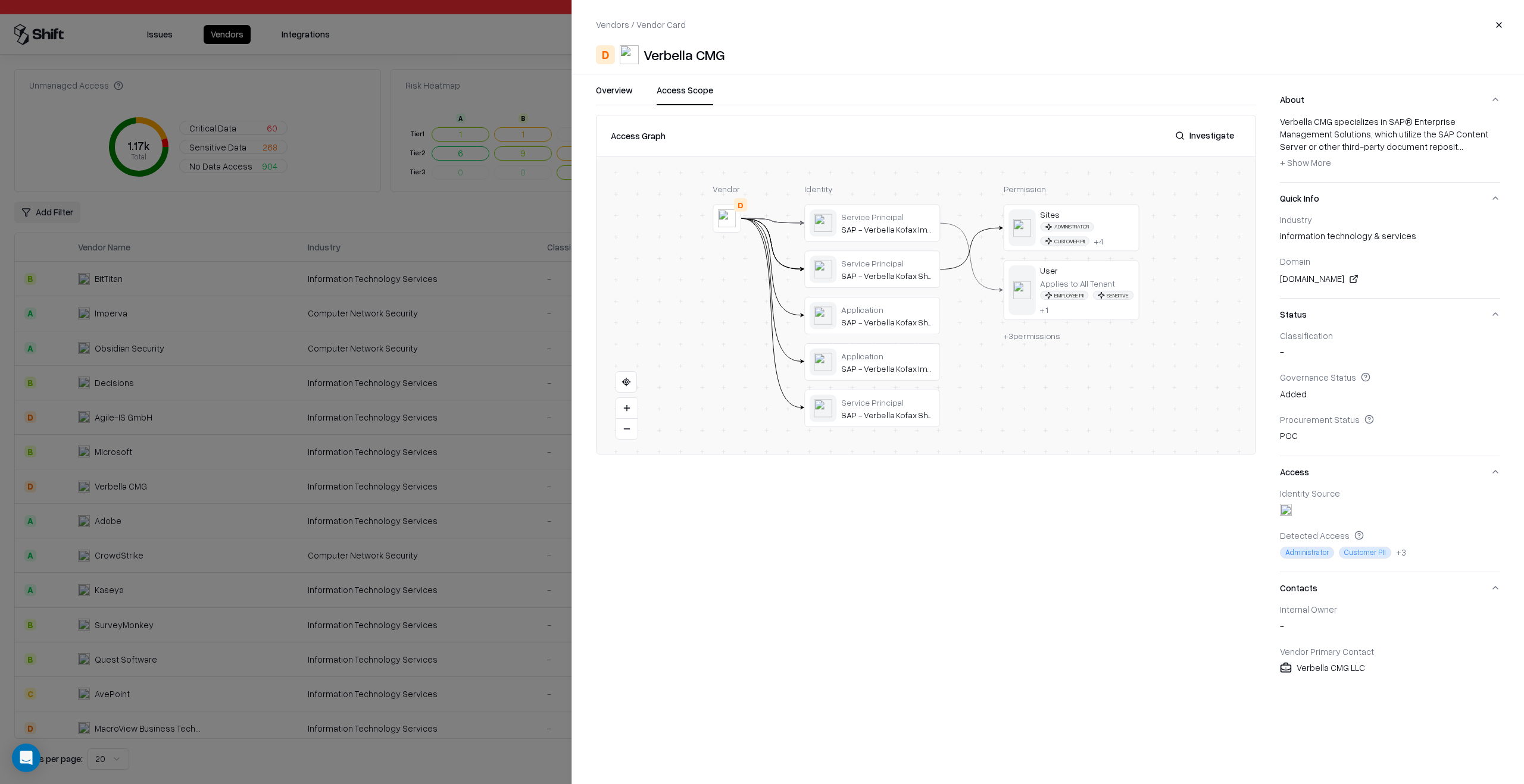
click at [605, 89] on button "Overview" at bounding box center [614, 94] width 37 height 22
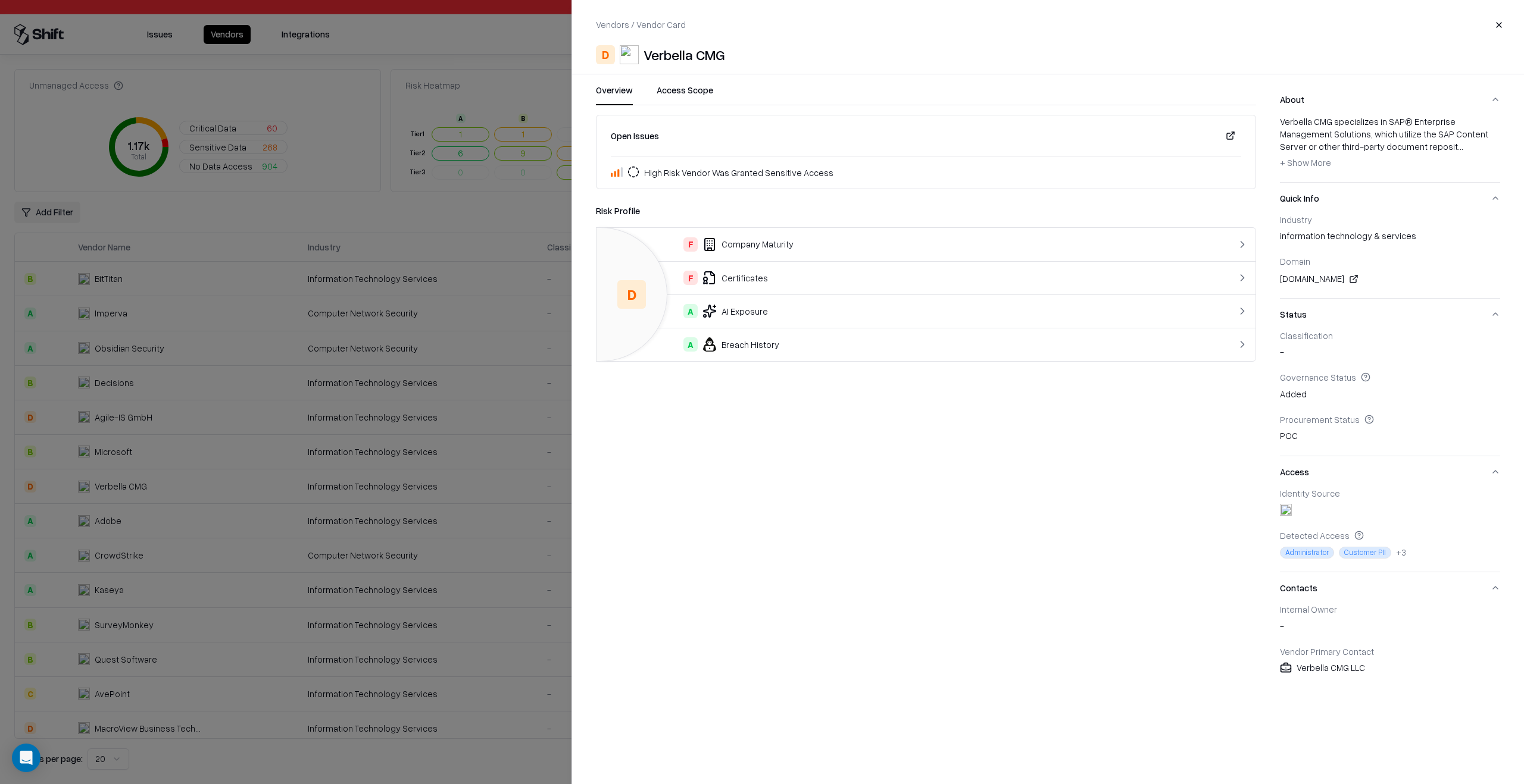
click at [776, 353] on td "A Breach History" at bounding box center [888, 344] width 585 height 33
click at [398, 464] on div at bounding box center [762, 392] width 1524 height 784
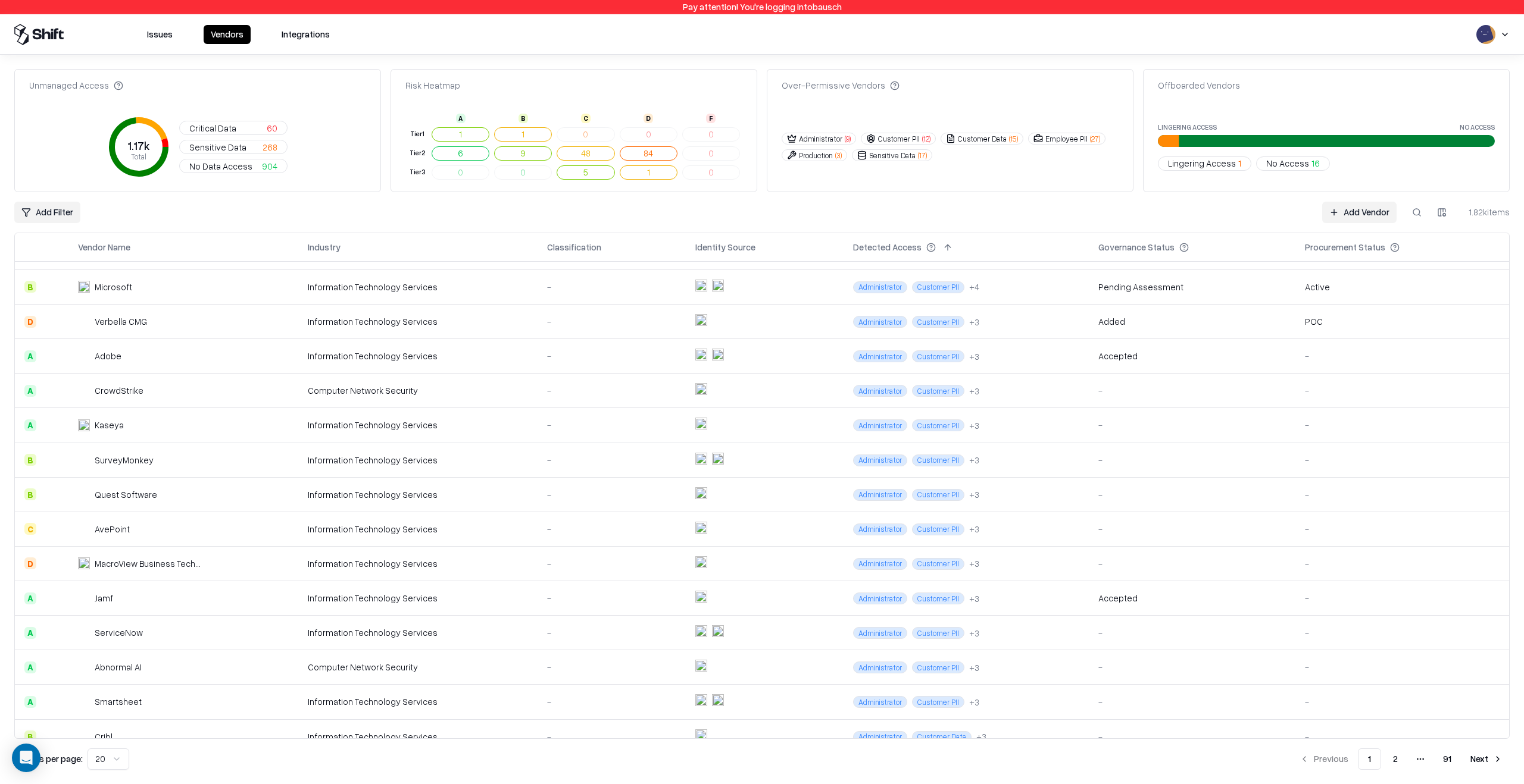
scroll to position [215, 0]
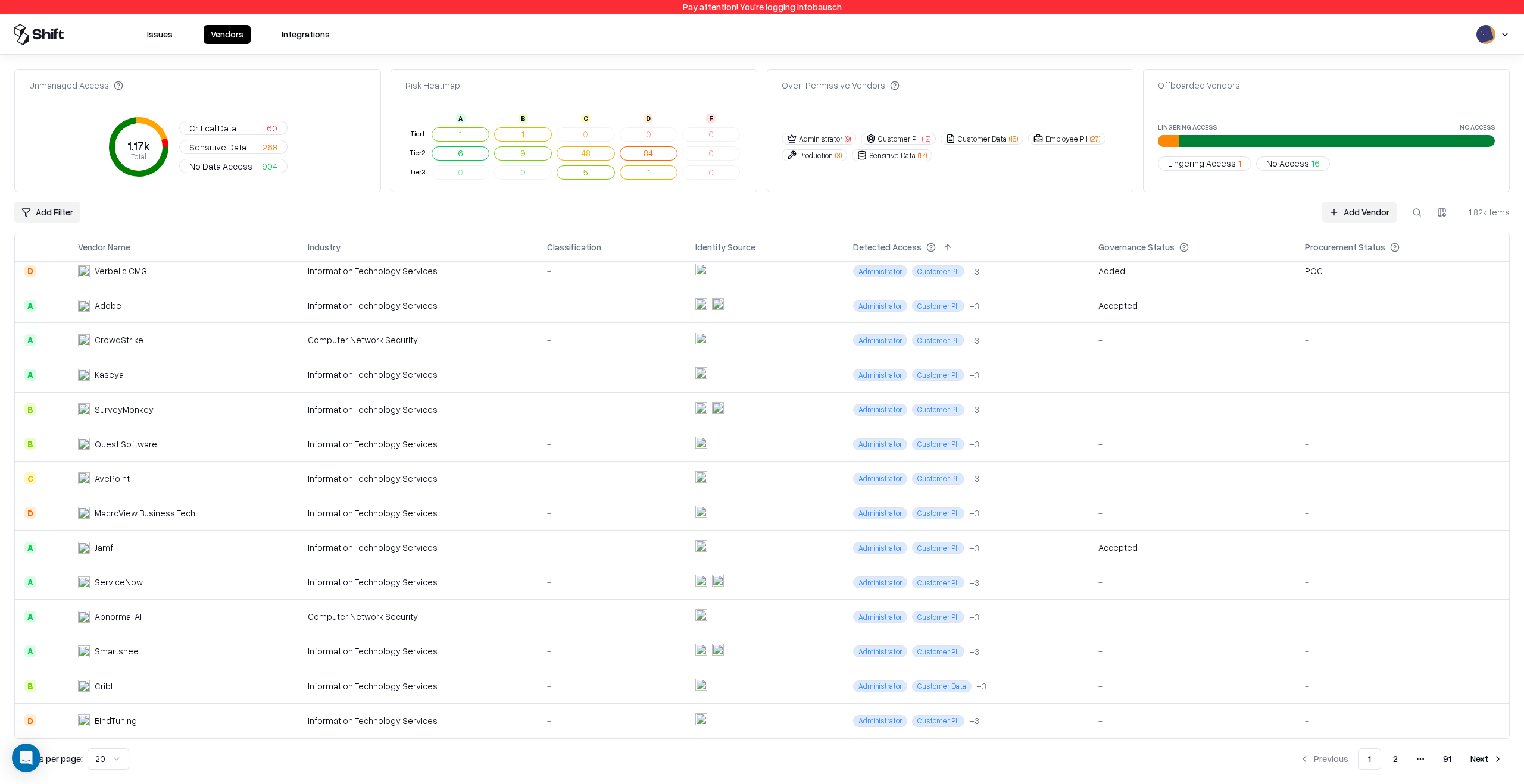
click at [505, 650] on div "Information Technology Services" at bounding box center [418, 651] width 220 height 12
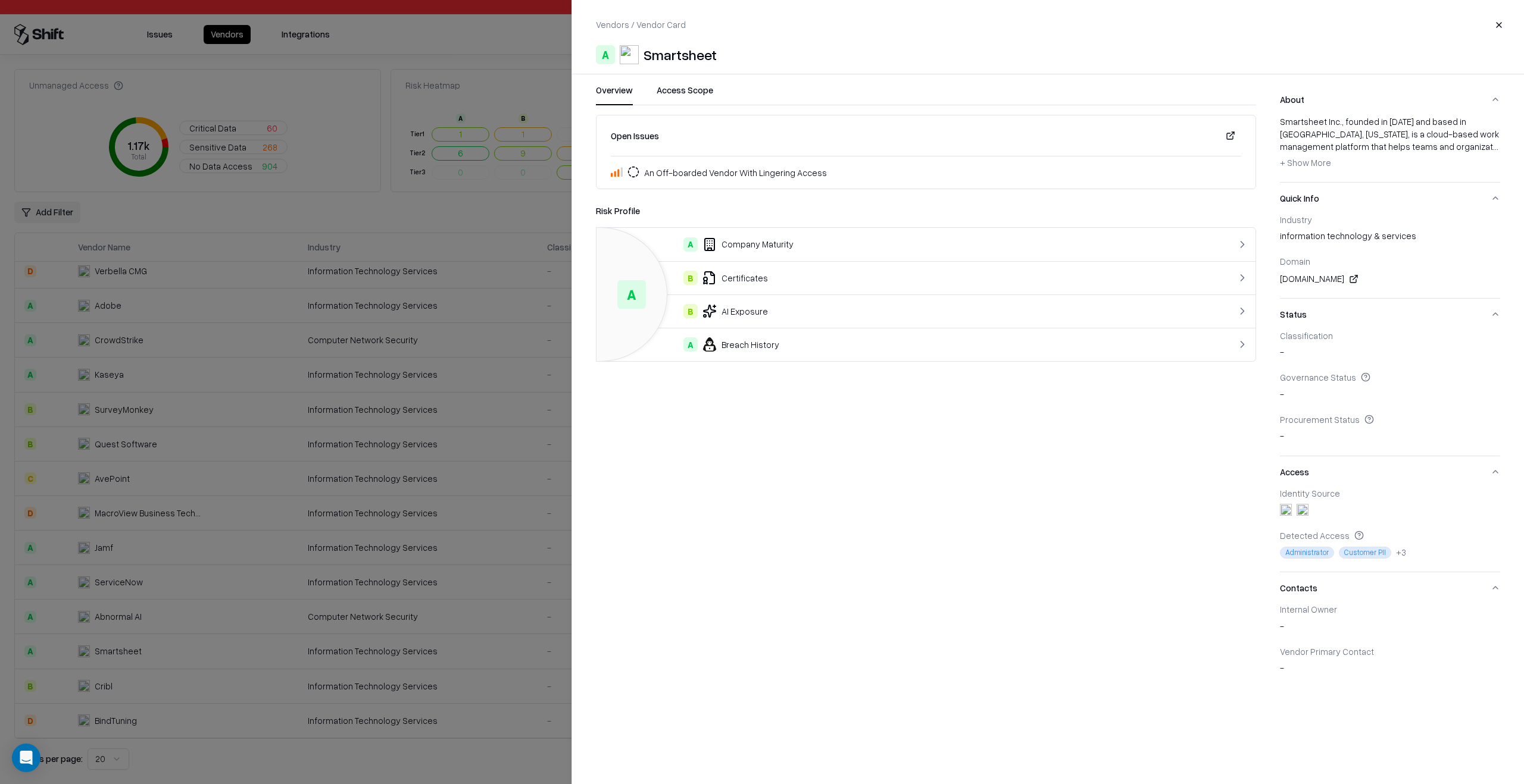
click at [774, 340] on div "A Breach History" at bounding box center [889, 344] width 566 height 14
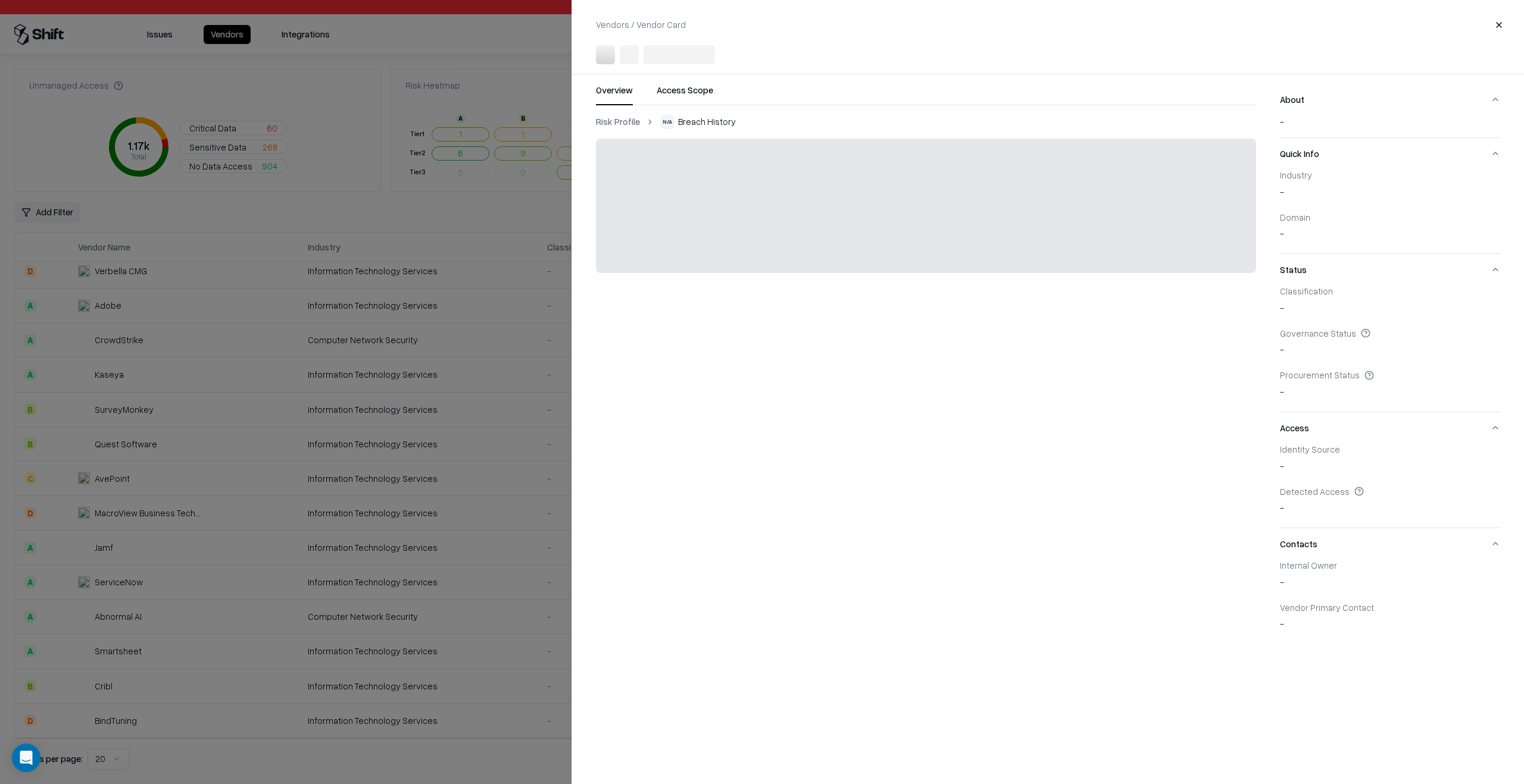
click at [405, 521] on div at bounding box center [762, 392] width 1524 height 784
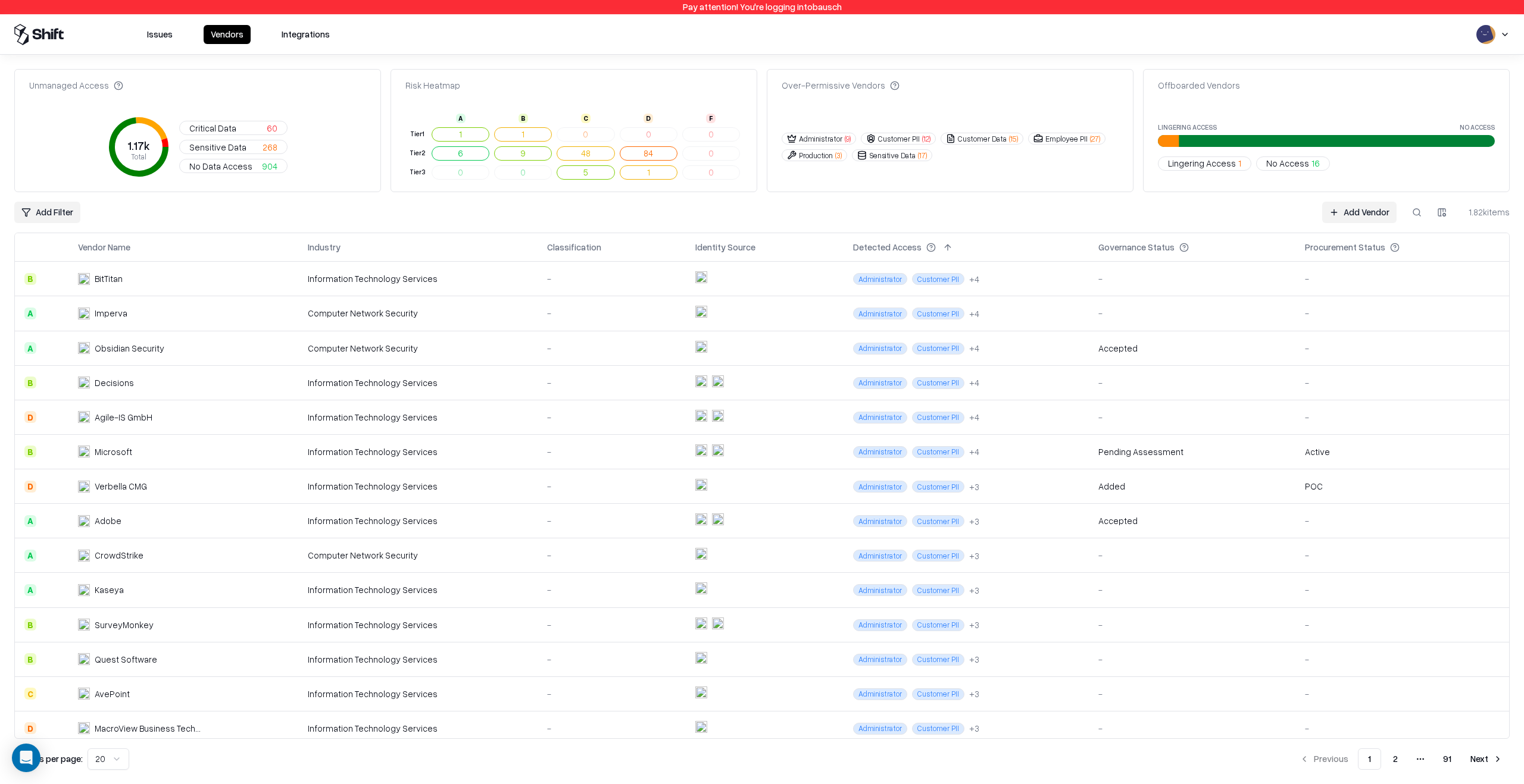
click at [365, 335] on td "Computer Network Security" at bounding box center [418, 348] width 239 height 34
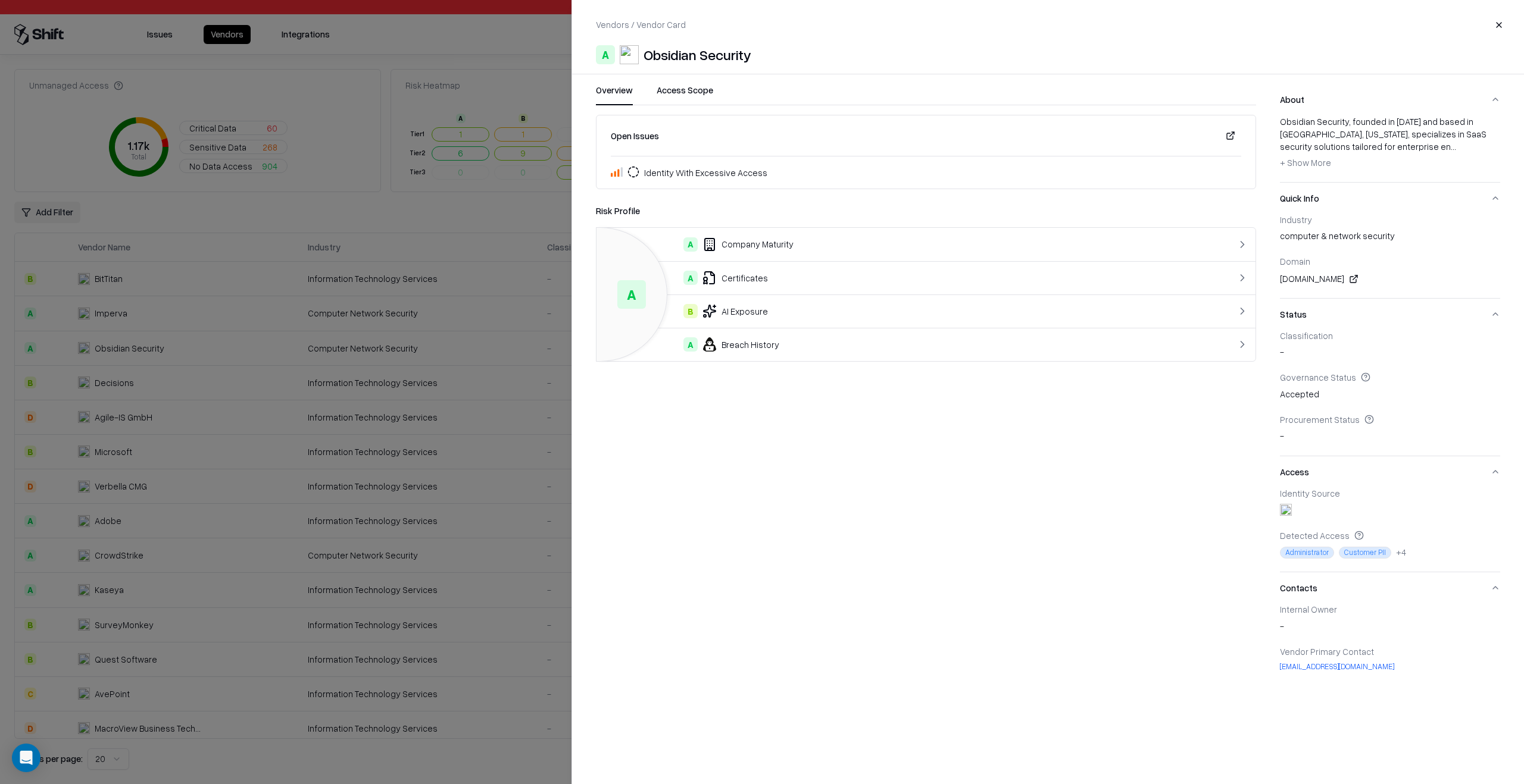
click at [833, 350] on div "A Breach History" at bounding box center [889, 344] width 566 height 14
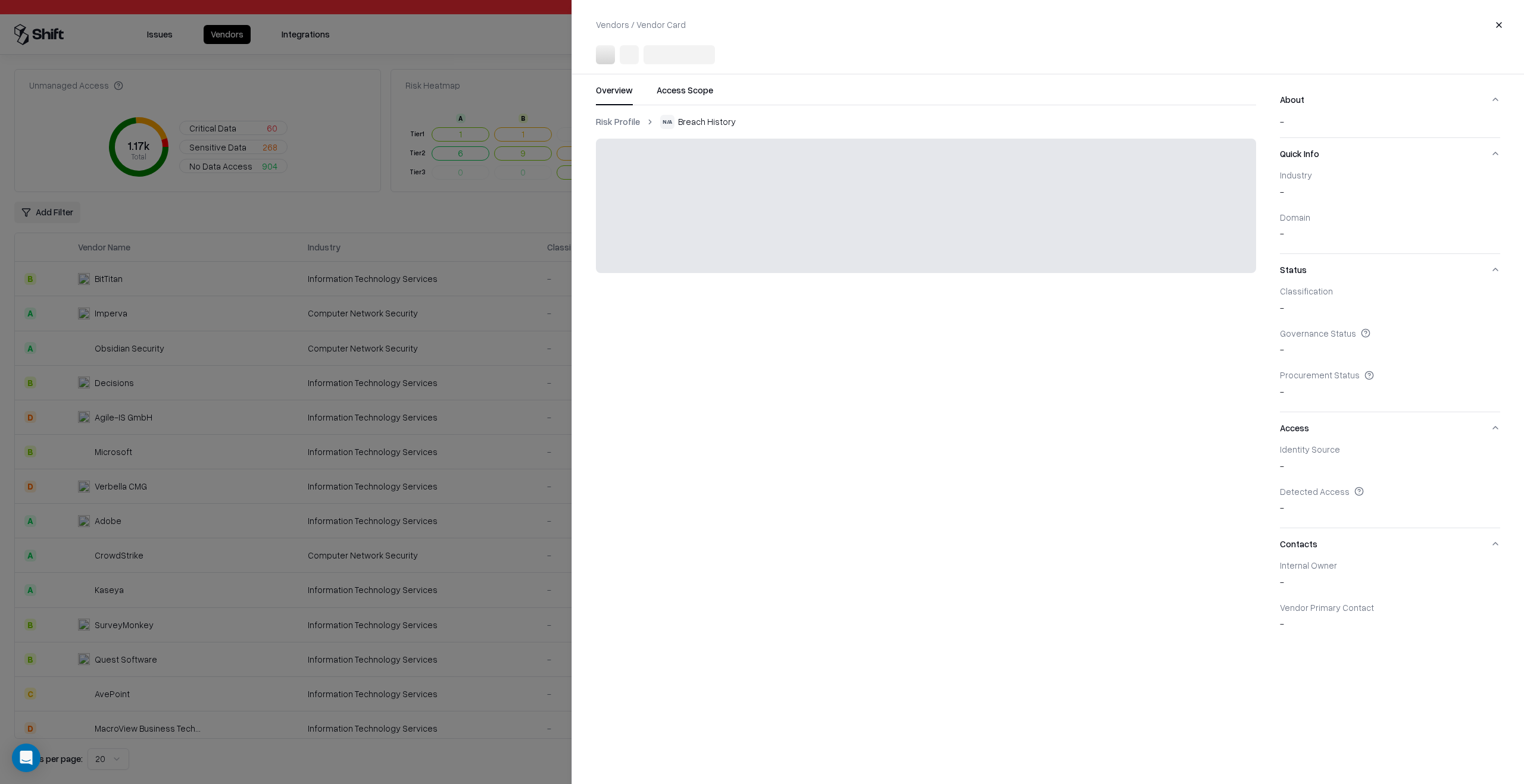
click at [441, 449] on div at bounding box center [762, 392] width 1524 height 784
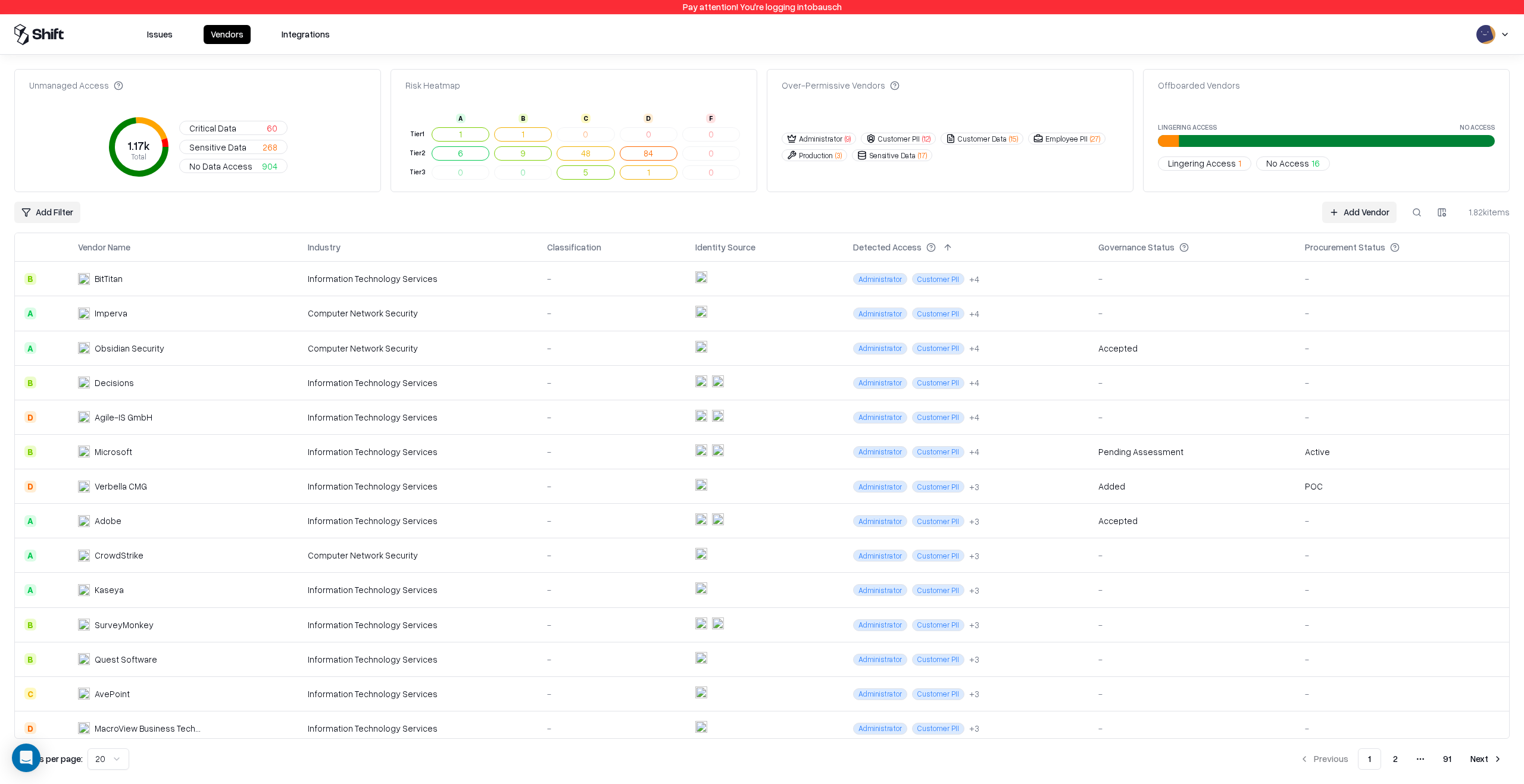
click at [466, 266] on td "Information Technology Services" at bounding box center [418, 279] width 239 height 34
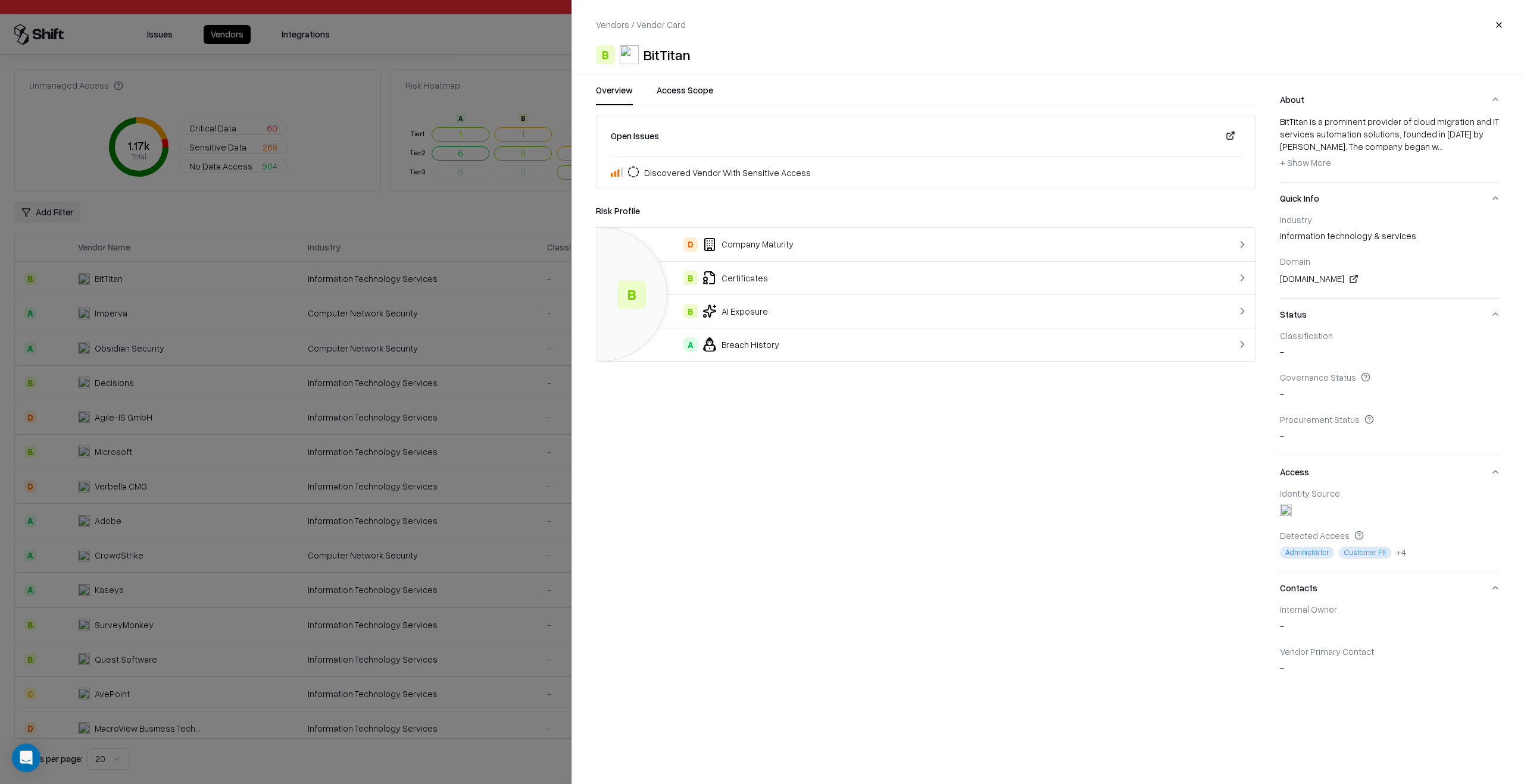
click at [799, 341] on div "A Breach History" at bounding box center [889, 344] width 566 height 14
click at [394, 466] on div at bounding box center [762, 392] width 1524 height 784
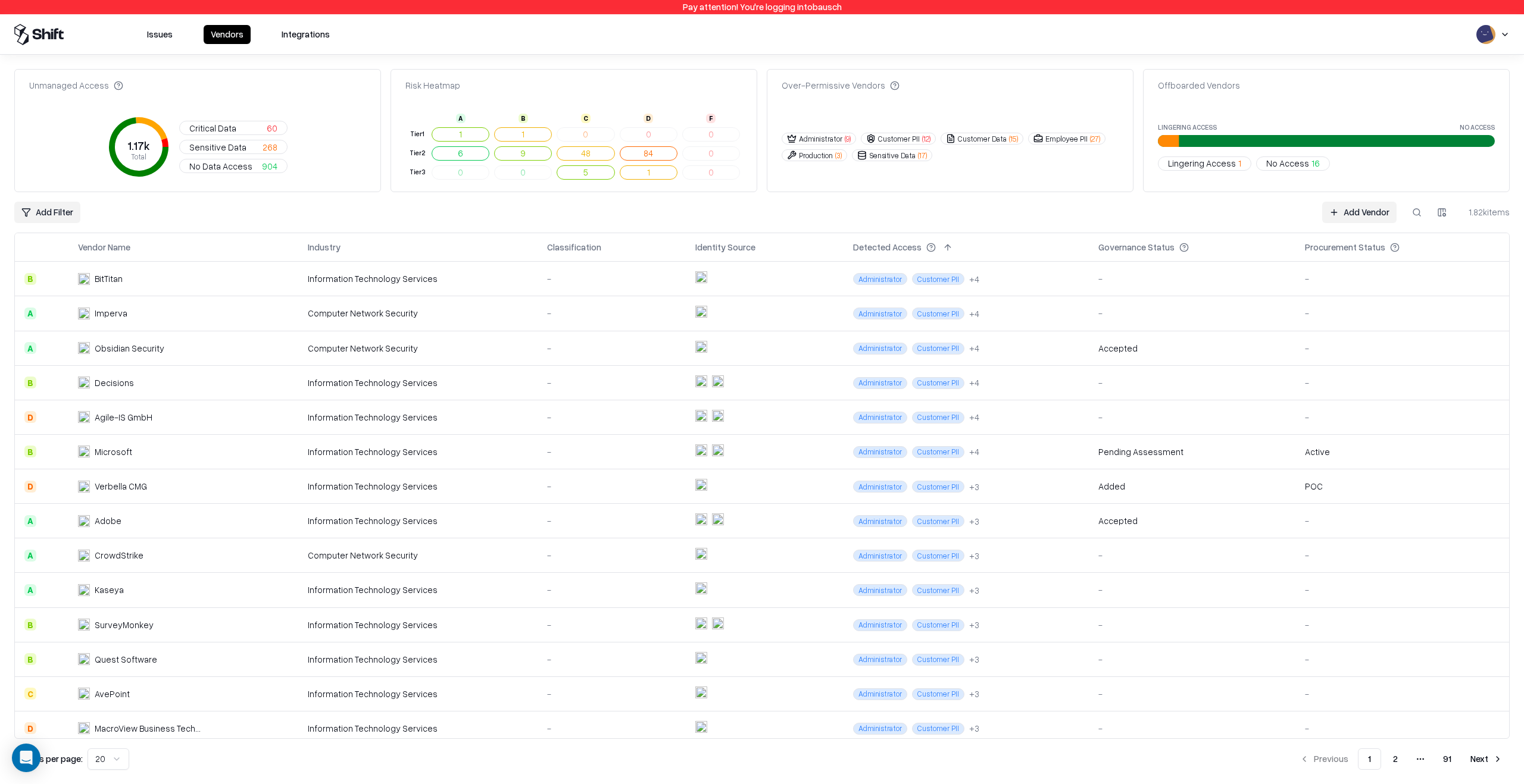
click at [641, 536] on td "-" at bounding box center [612, 521] width 148 height 34
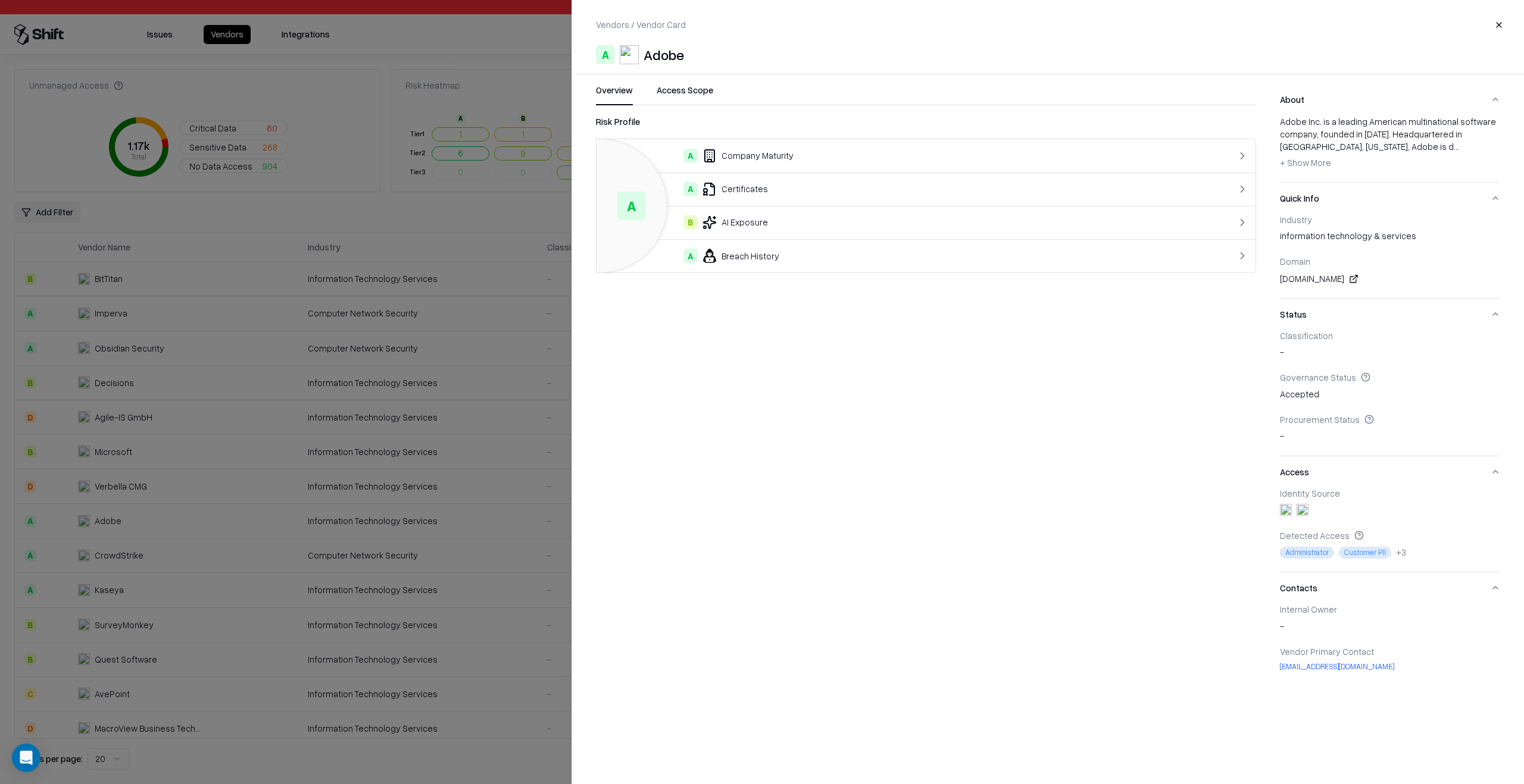
click at [796, 258] on div "A Breach History" at bounding box center [889, 255] width 566 height 14
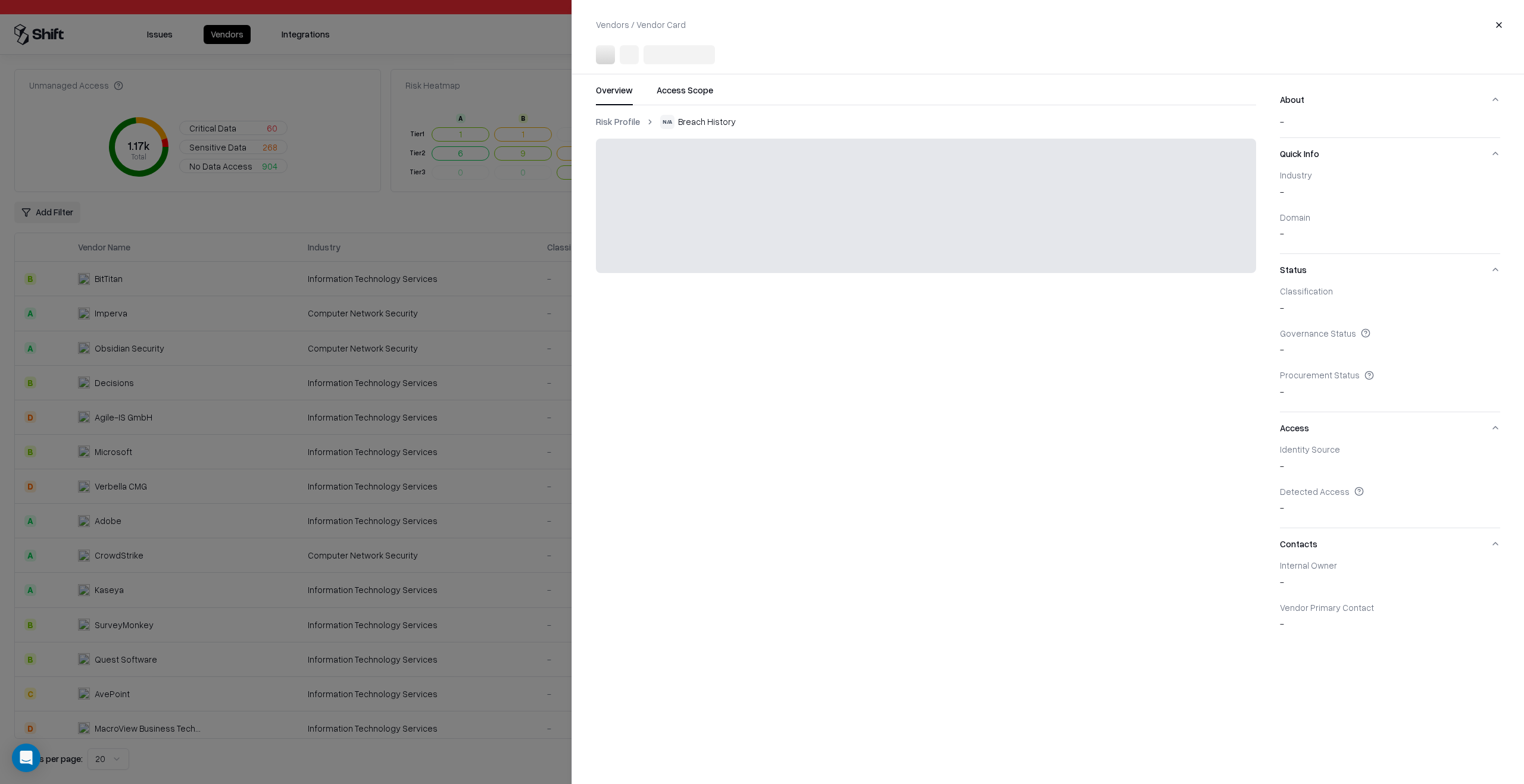
click at [369, 462] on div at bounding box center [762, 392] width 1524 height 784
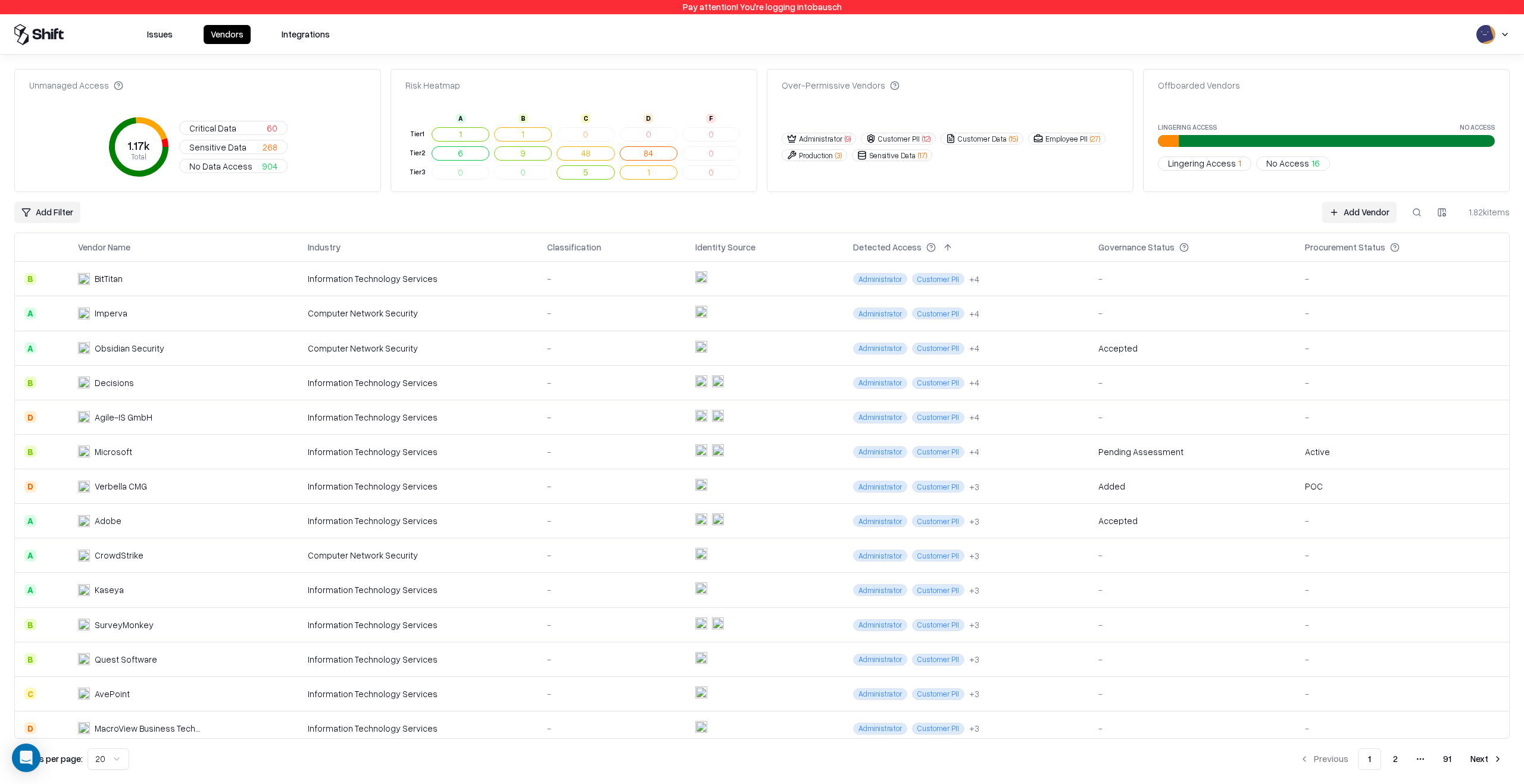
click at [346, 493] on td "Information Technology Services" at bounding box center [418, 486] width 239 height 34
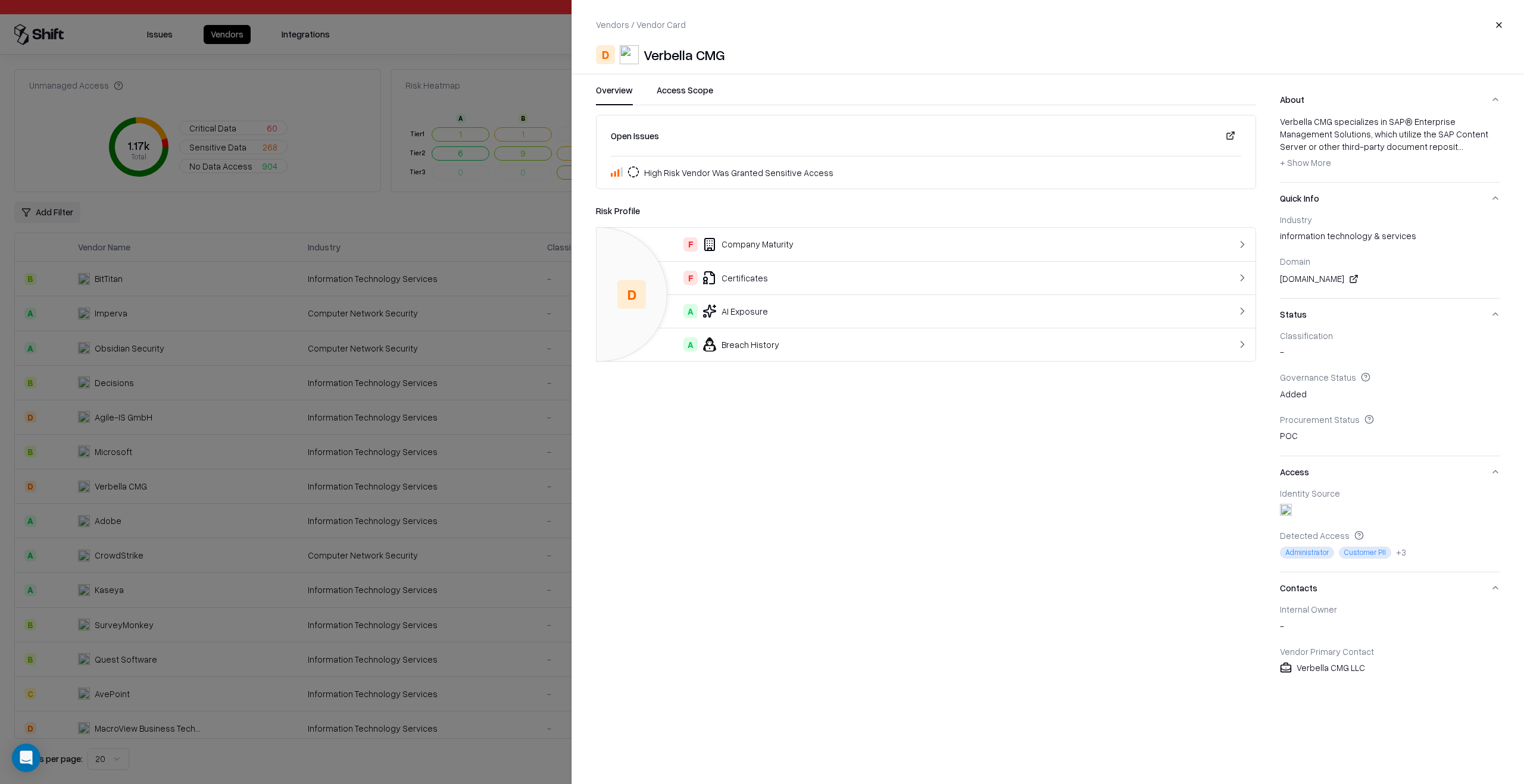
click at [282, 561] on div at bounding box center [762, 392] width 1524 height 784
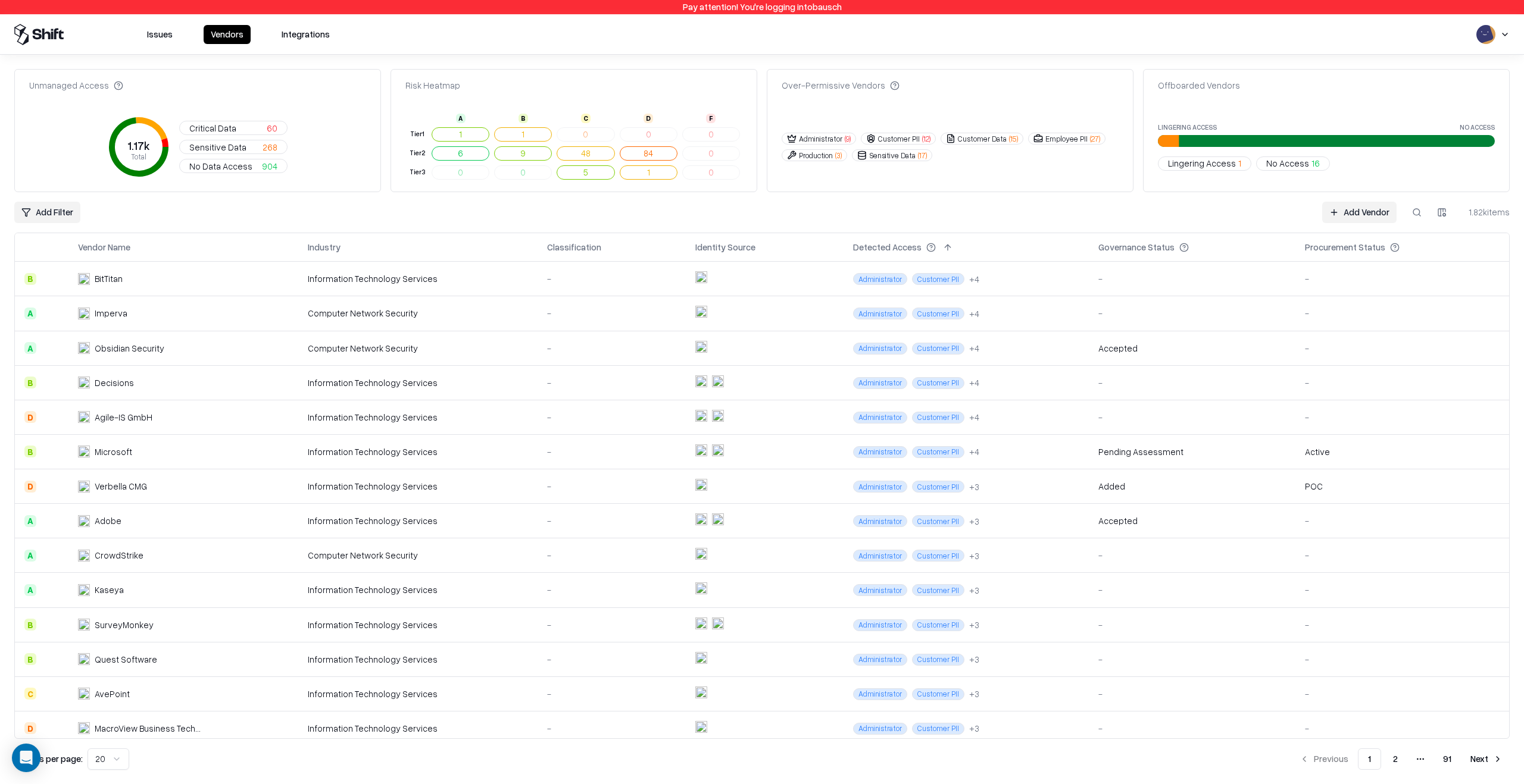
click at [276, 671] on td "Quest Software" at bounding box center [183, 659] width 229 height 34
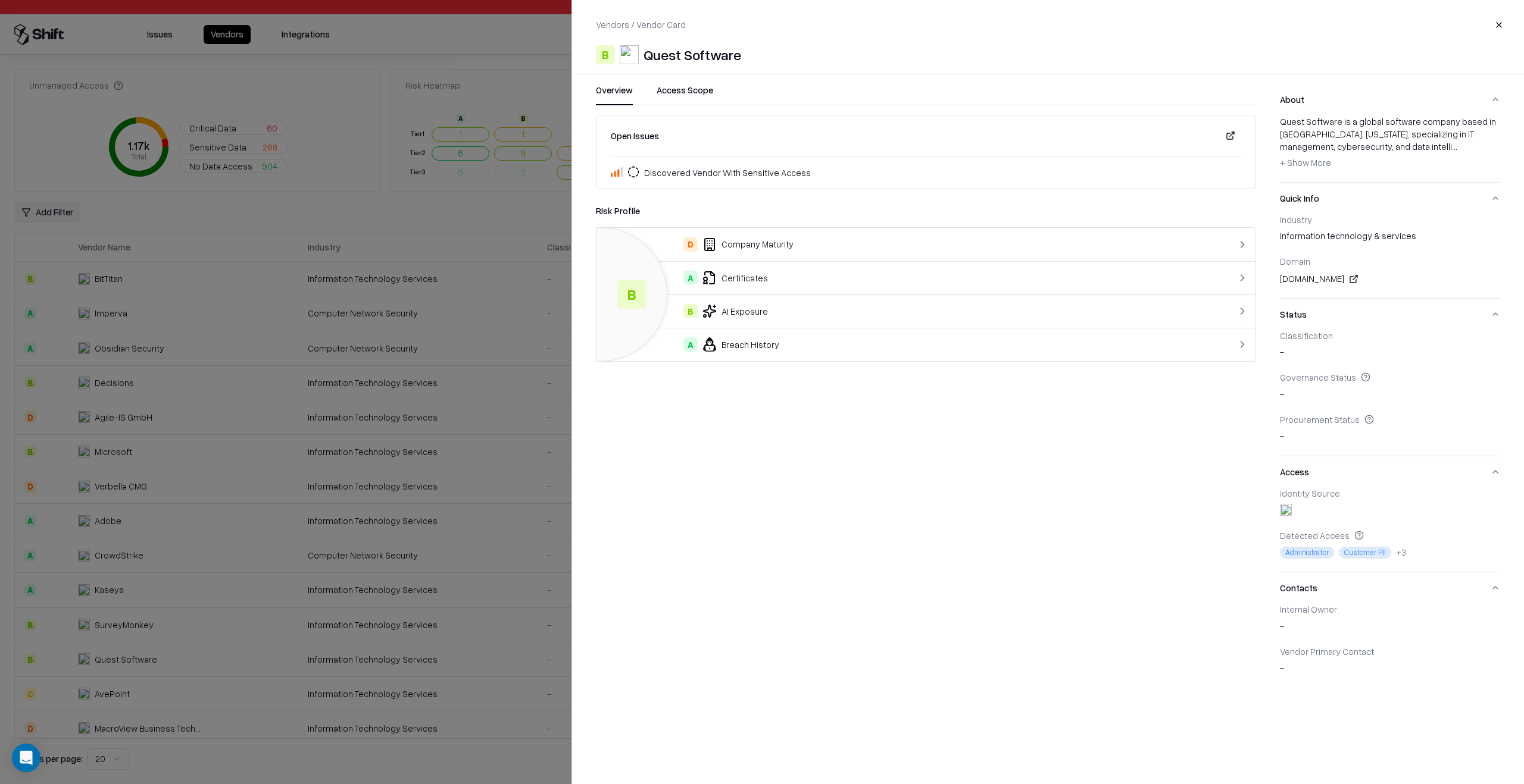
click at [260, 664] on div at bounding box center [762, 392] width 1524 height 784
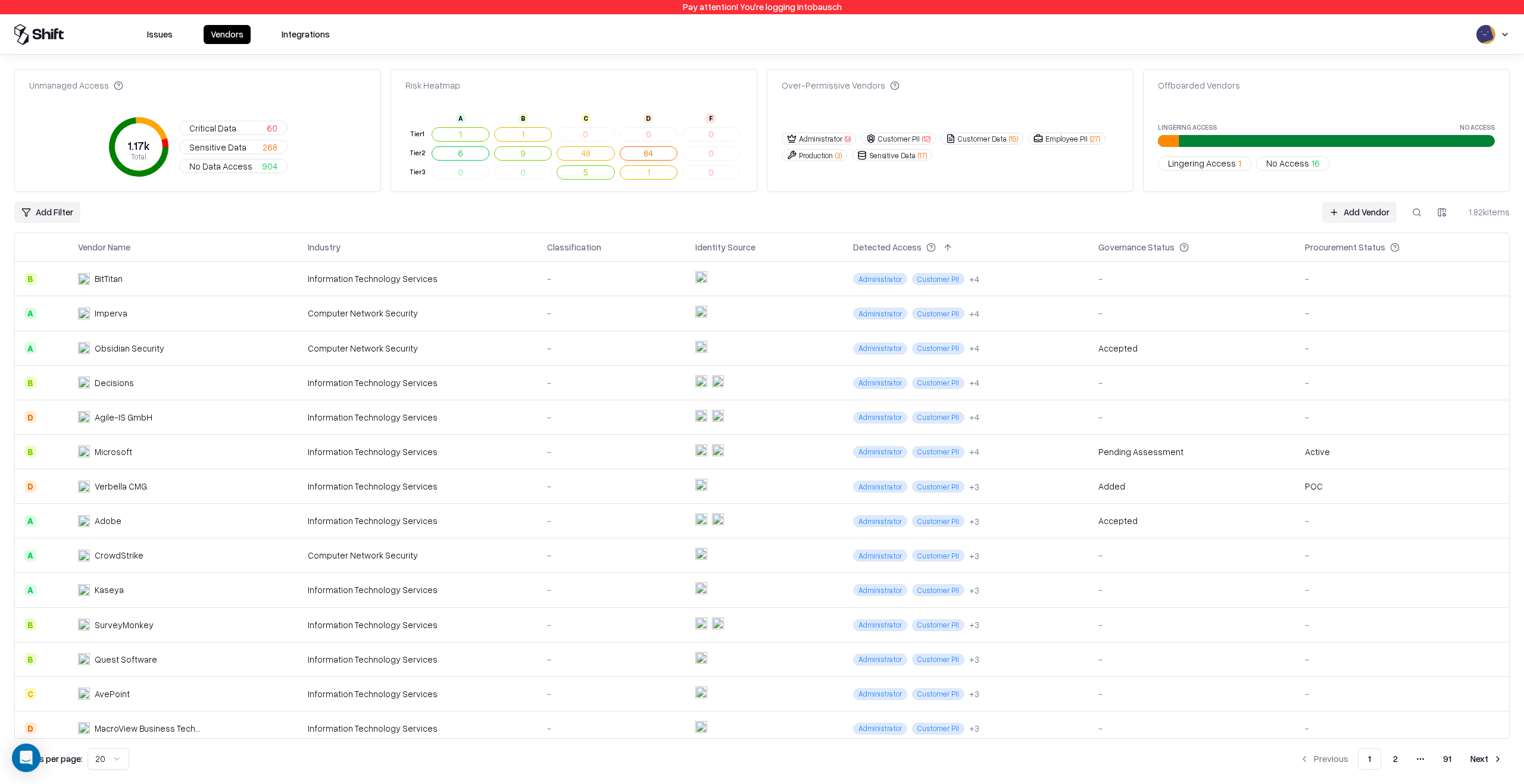
click at [275, 702] on td "AvePoint" at bounding box center [183, 694] width 229 height 34
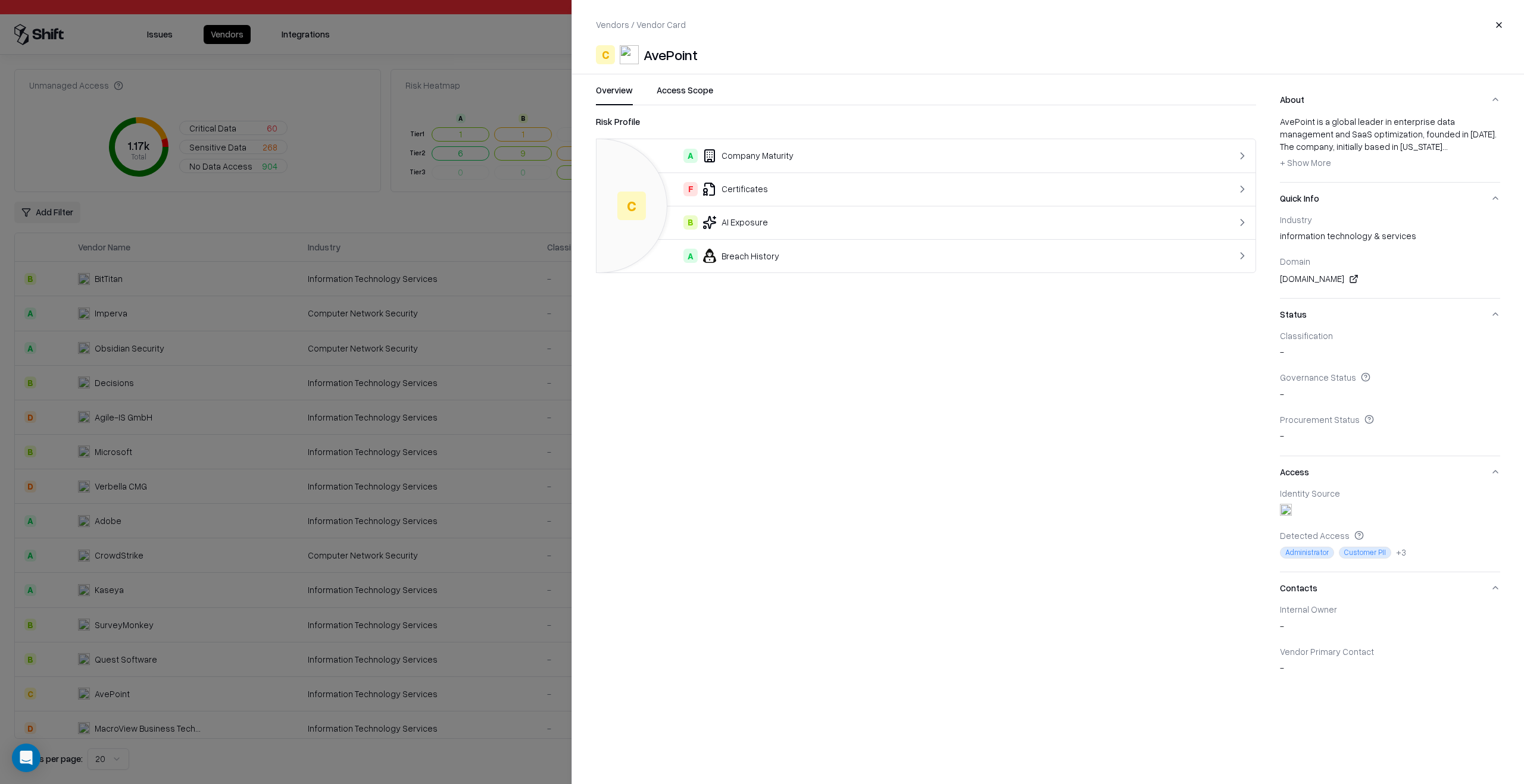
click at [275, 702] on div at bounding box center [762, 392] width 1524 height 784
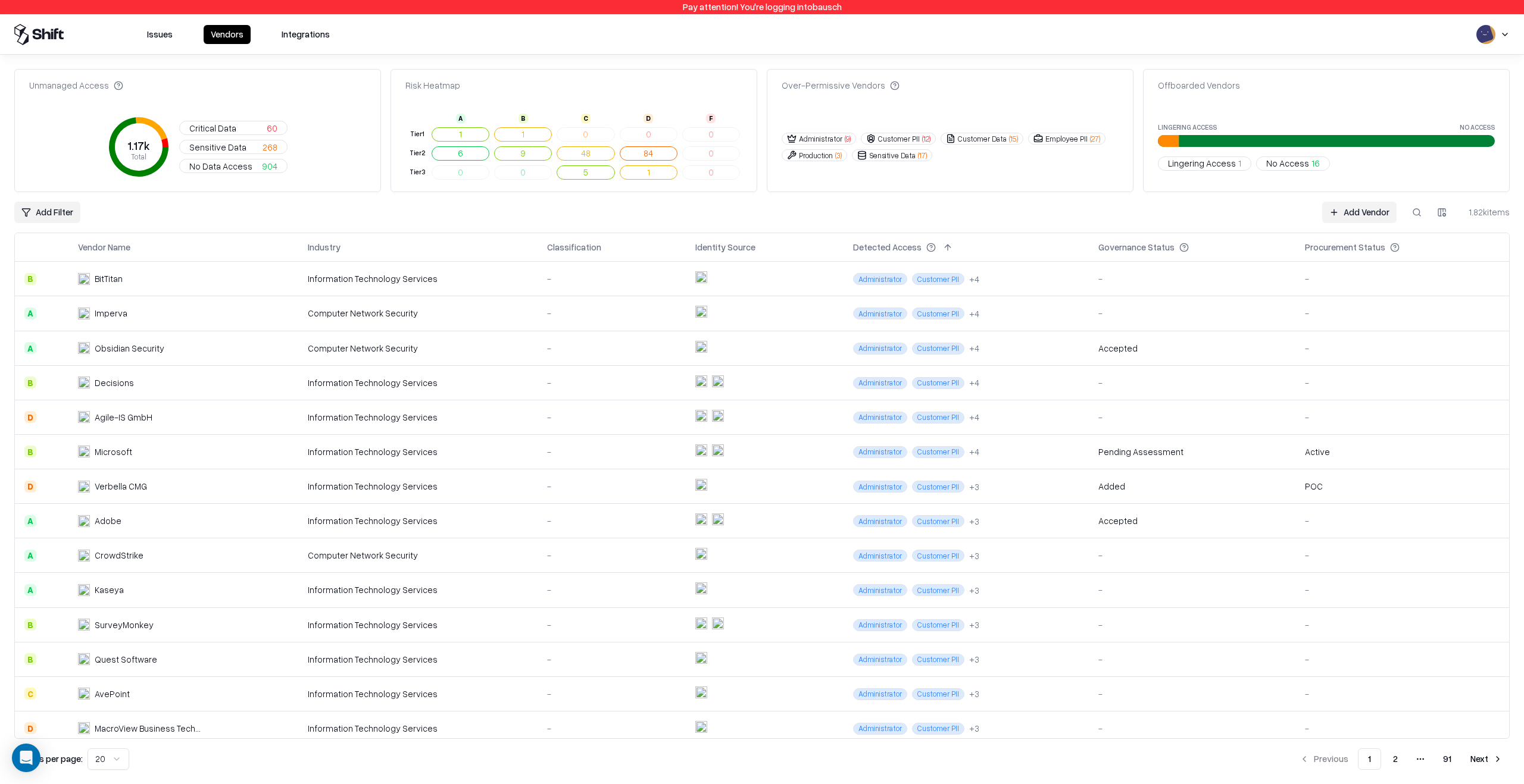
click at [275, 727] on td "MacroView Business Technology" at bounding box center [183, 728] width 229 height 34
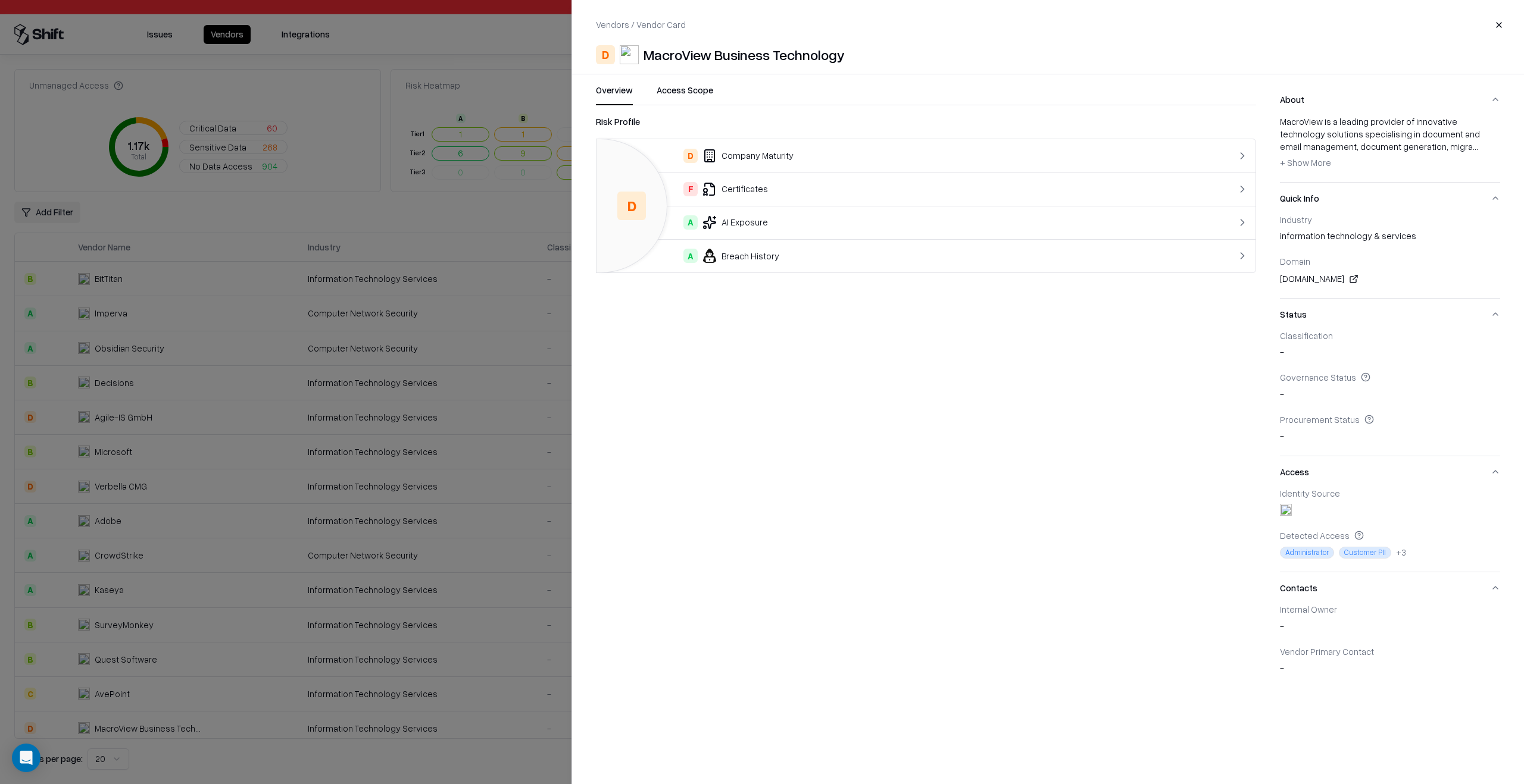
click at [275, 727] on div at bounding box center [762, 392] width 1524 height 784
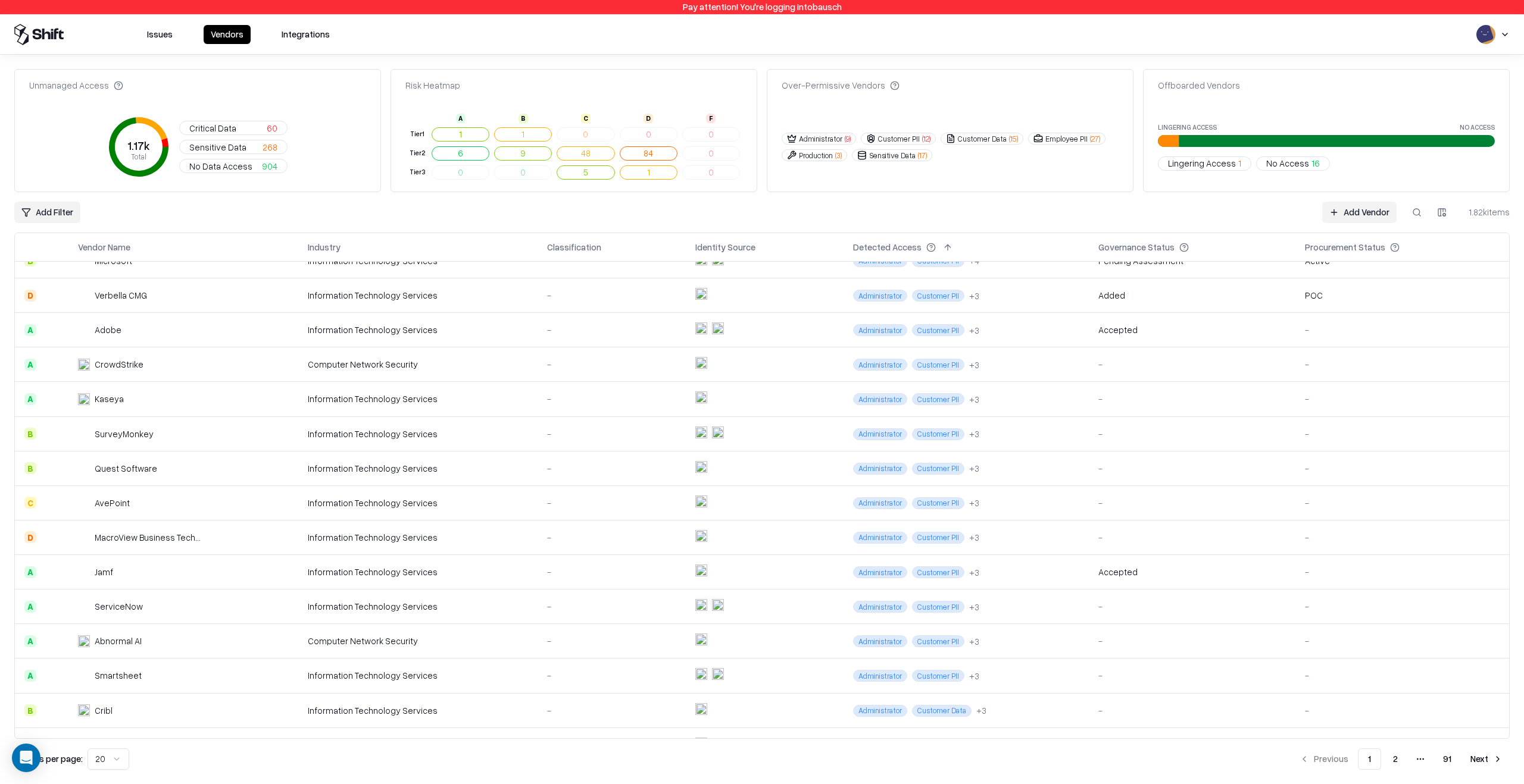
scroll to position [215, 0]
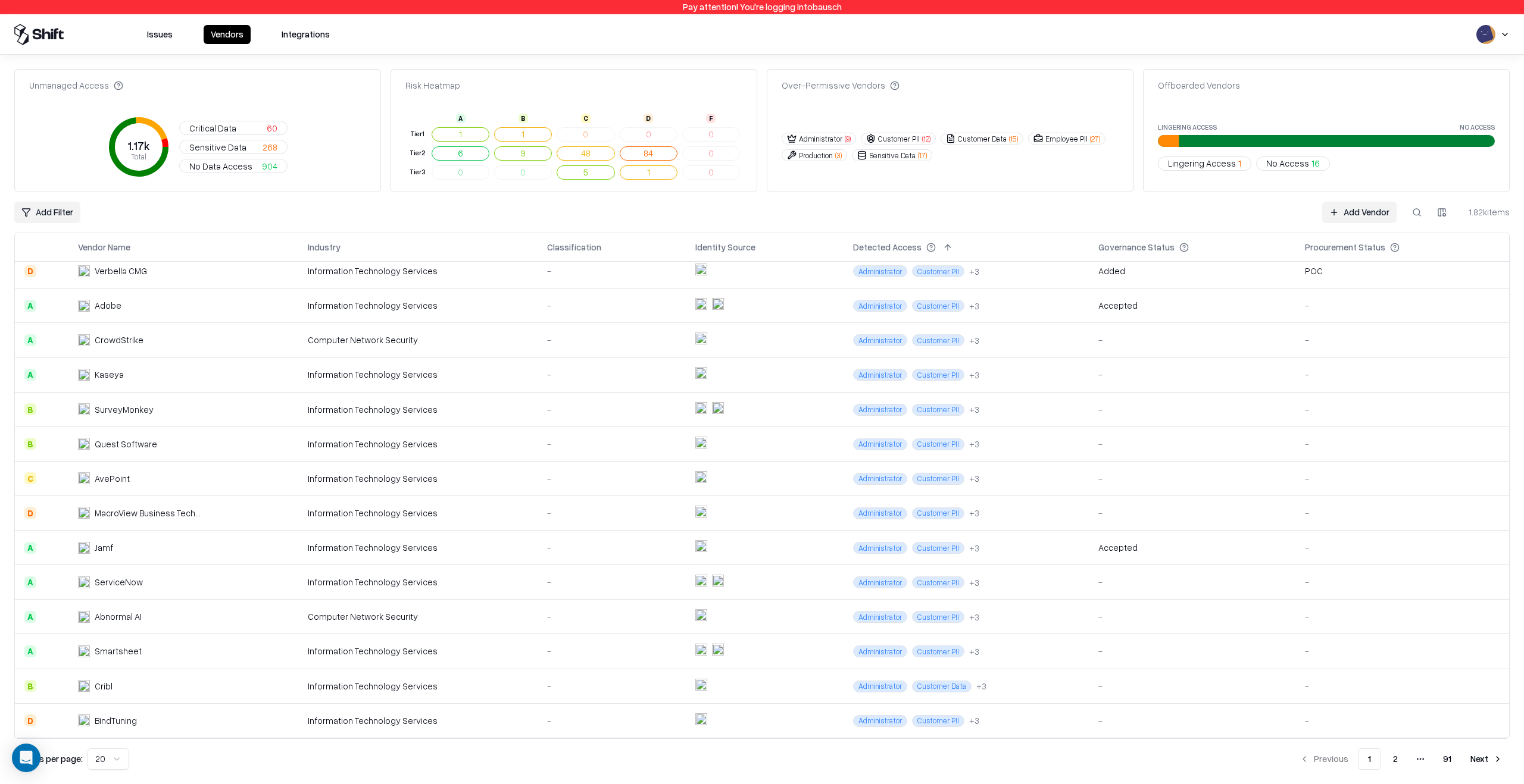
click at [271, 614] on td "Abnormal AI" at bounding box center [183, 617] width 229 height 34
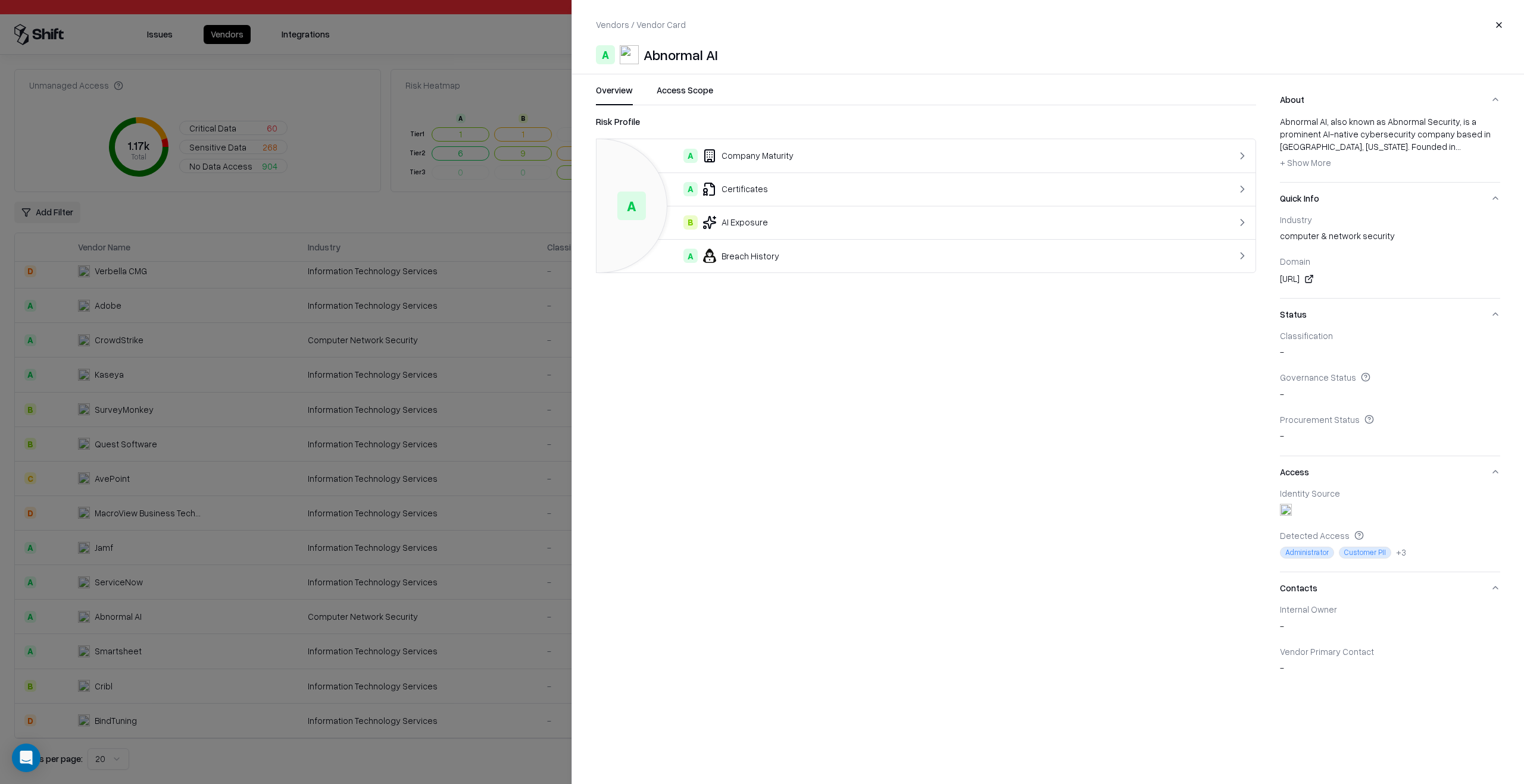
click at [221, 670] on div at bounding box center [762, 392] width 1524 height 784
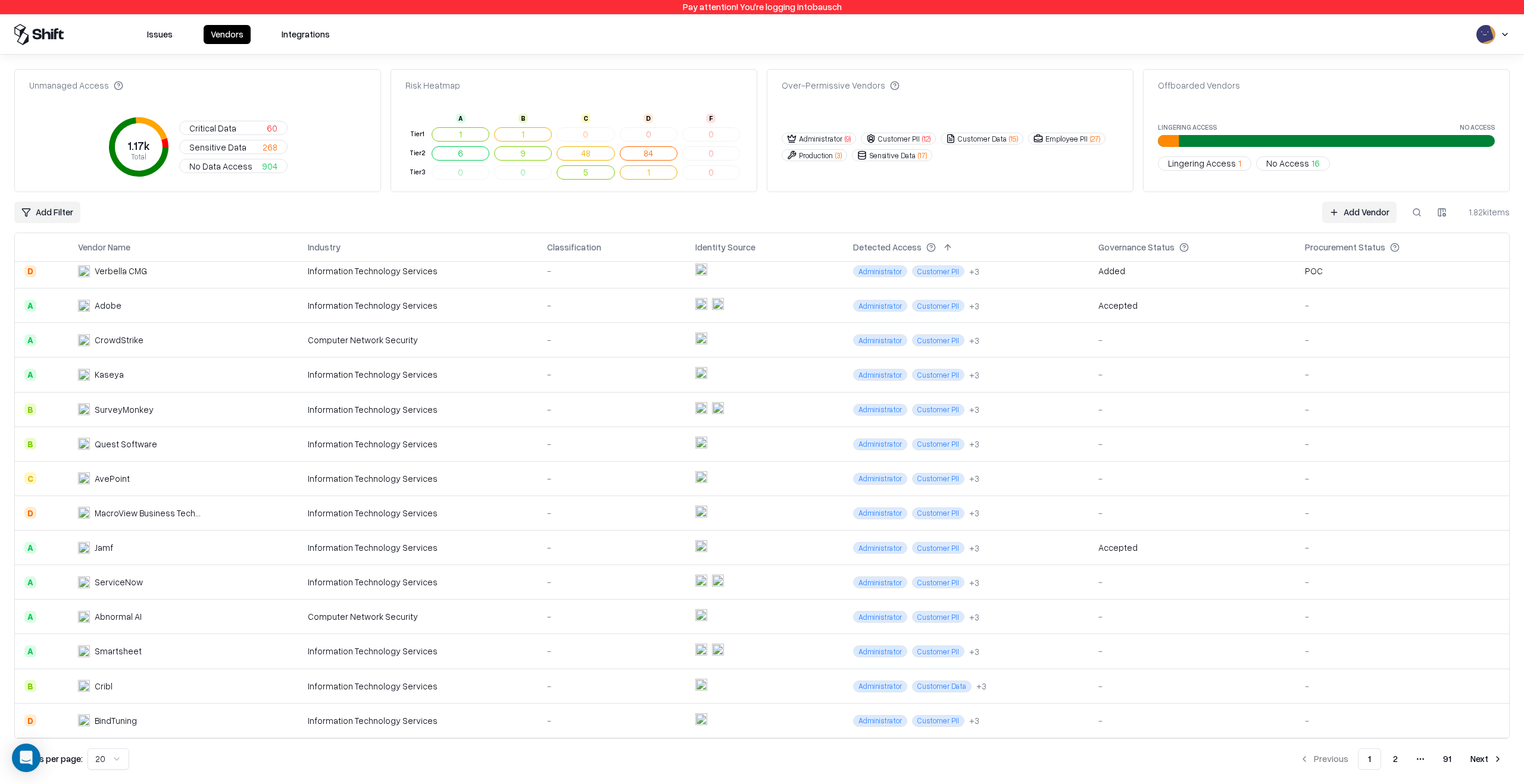
click at [221, 682] on td "Cribl" at bounding box center [183, 686] width 229 height 34
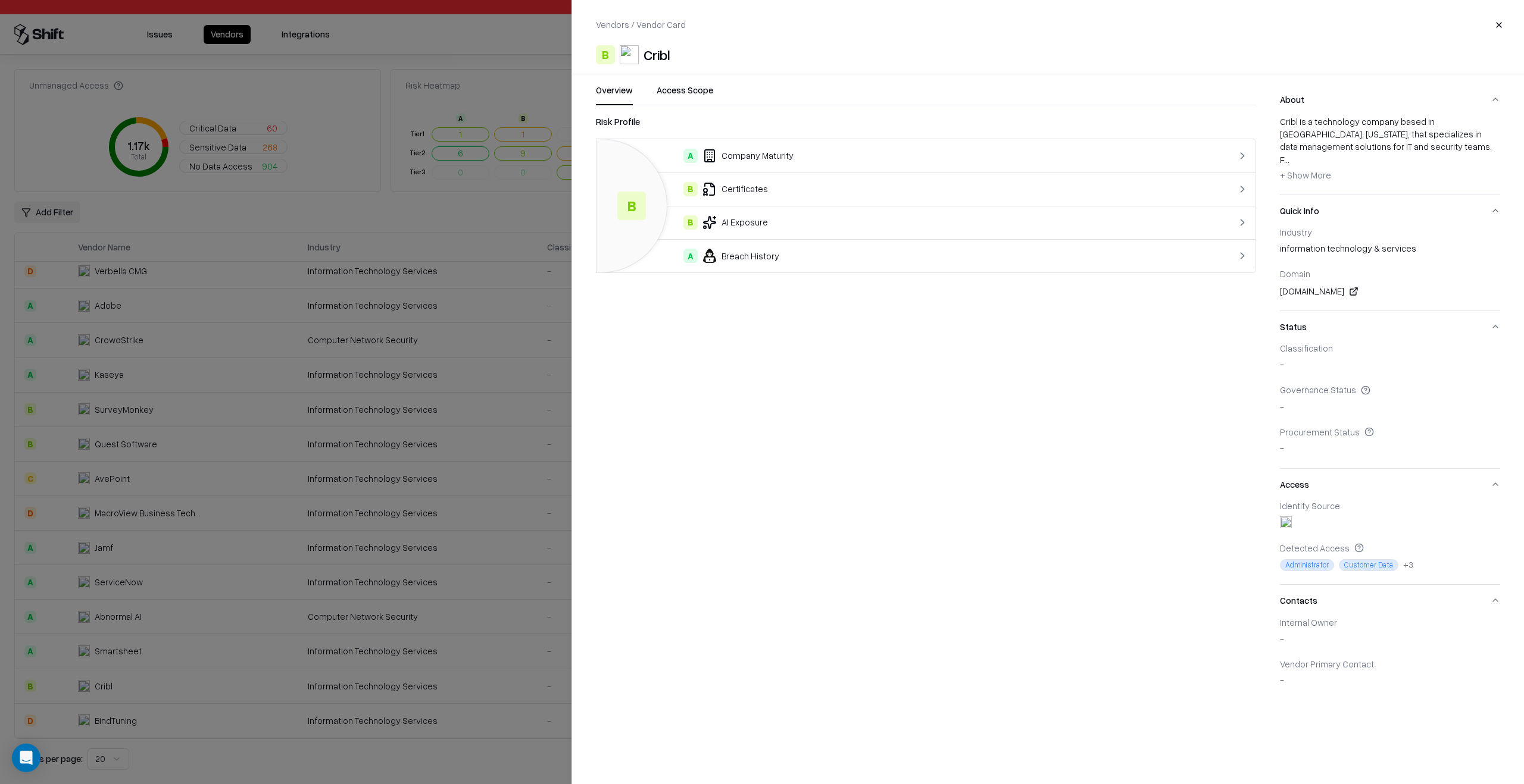
click at [221, 682] on div at bounding box center [762, 392] width 1524 height 784
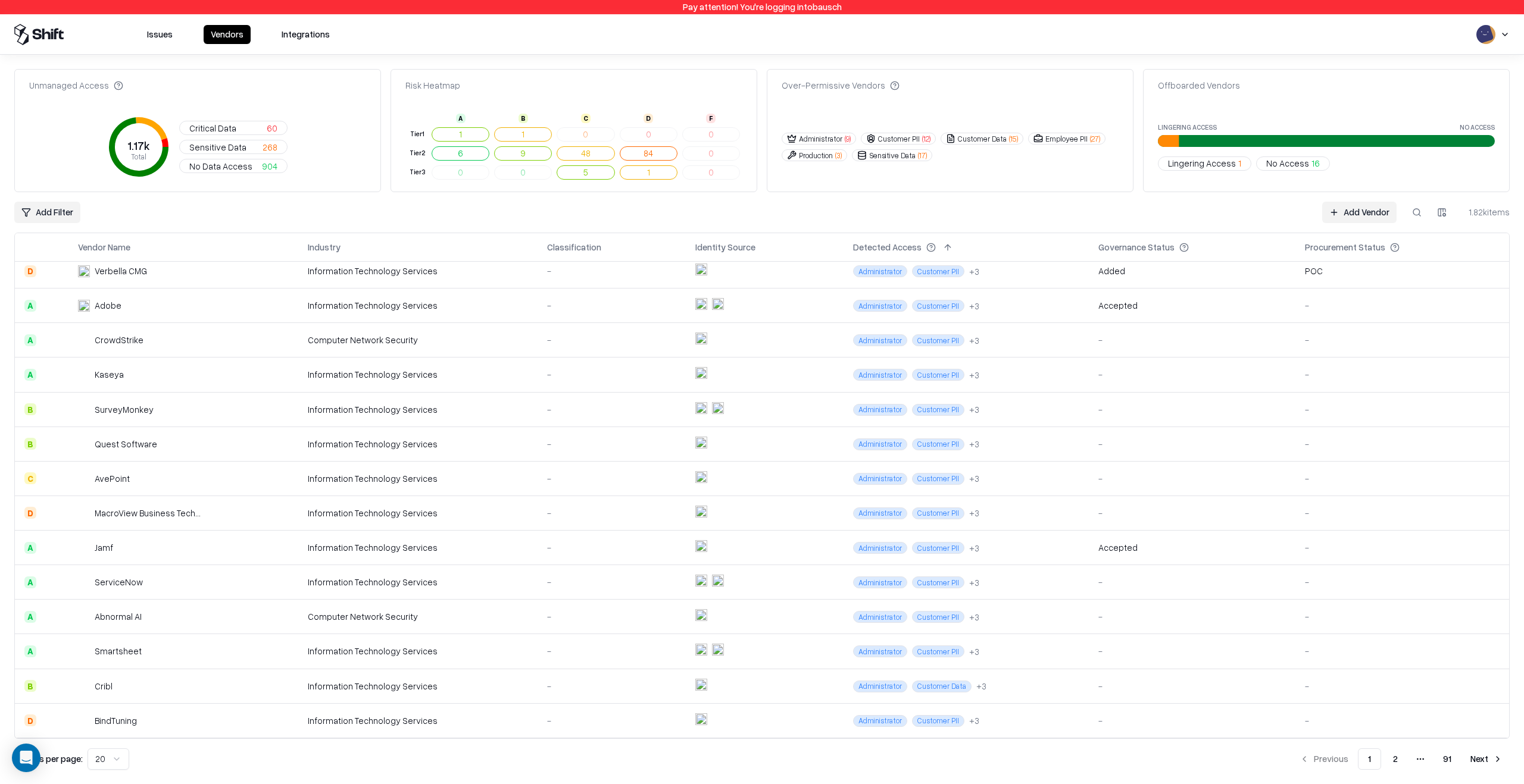
click at [221, 742] on div "Unmanaged Access 1.17k Total Critical Data 60 Sensitive Data 268 No Data Access…" at bounding box center [762, 419] width 1495 height 701
click at [221, 723] on td "BindTuning" at bounding box center [183, 721] width 229 height 34
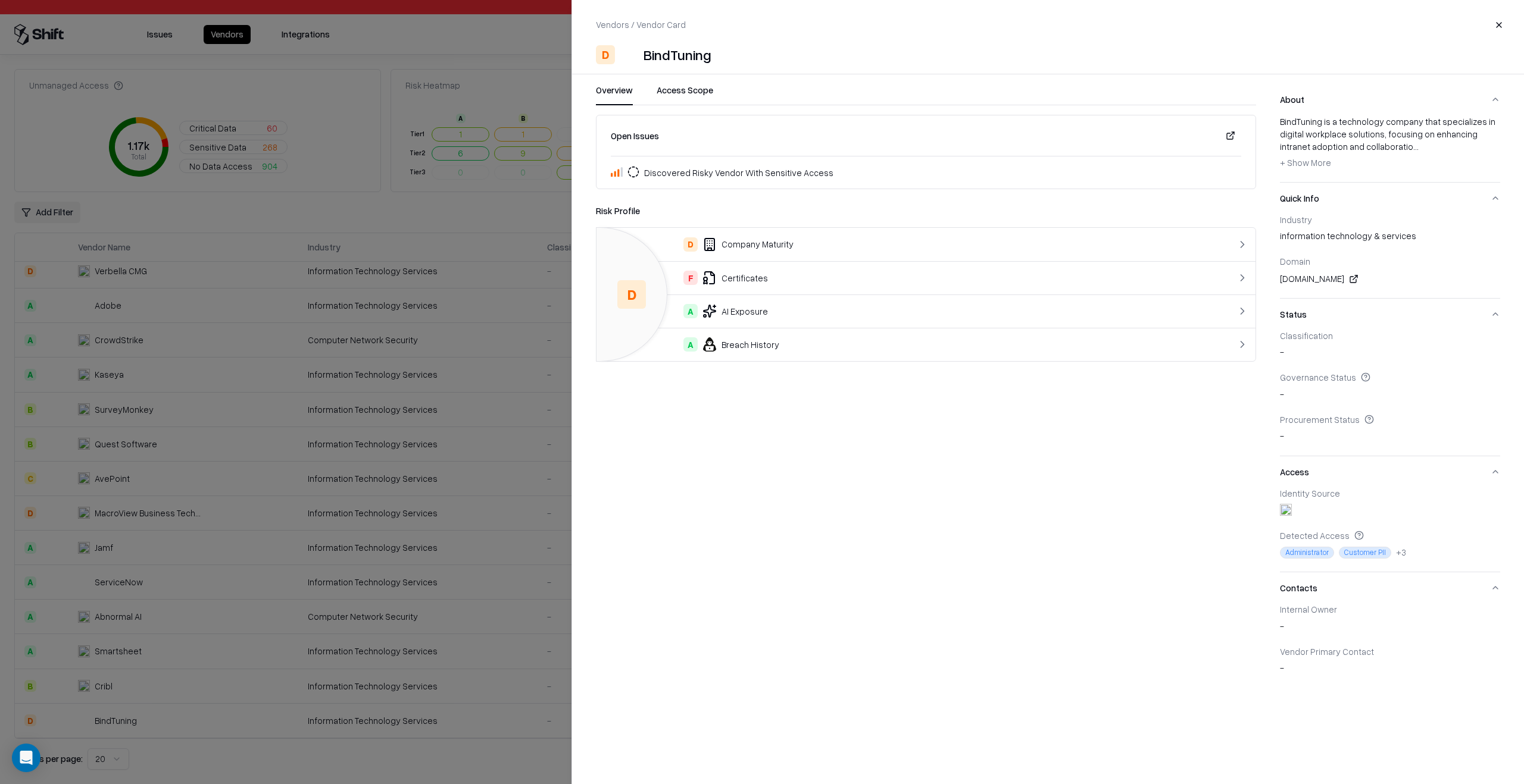
click at [221, 723] on div at bounding box center [762, 392] width 1524 height 784
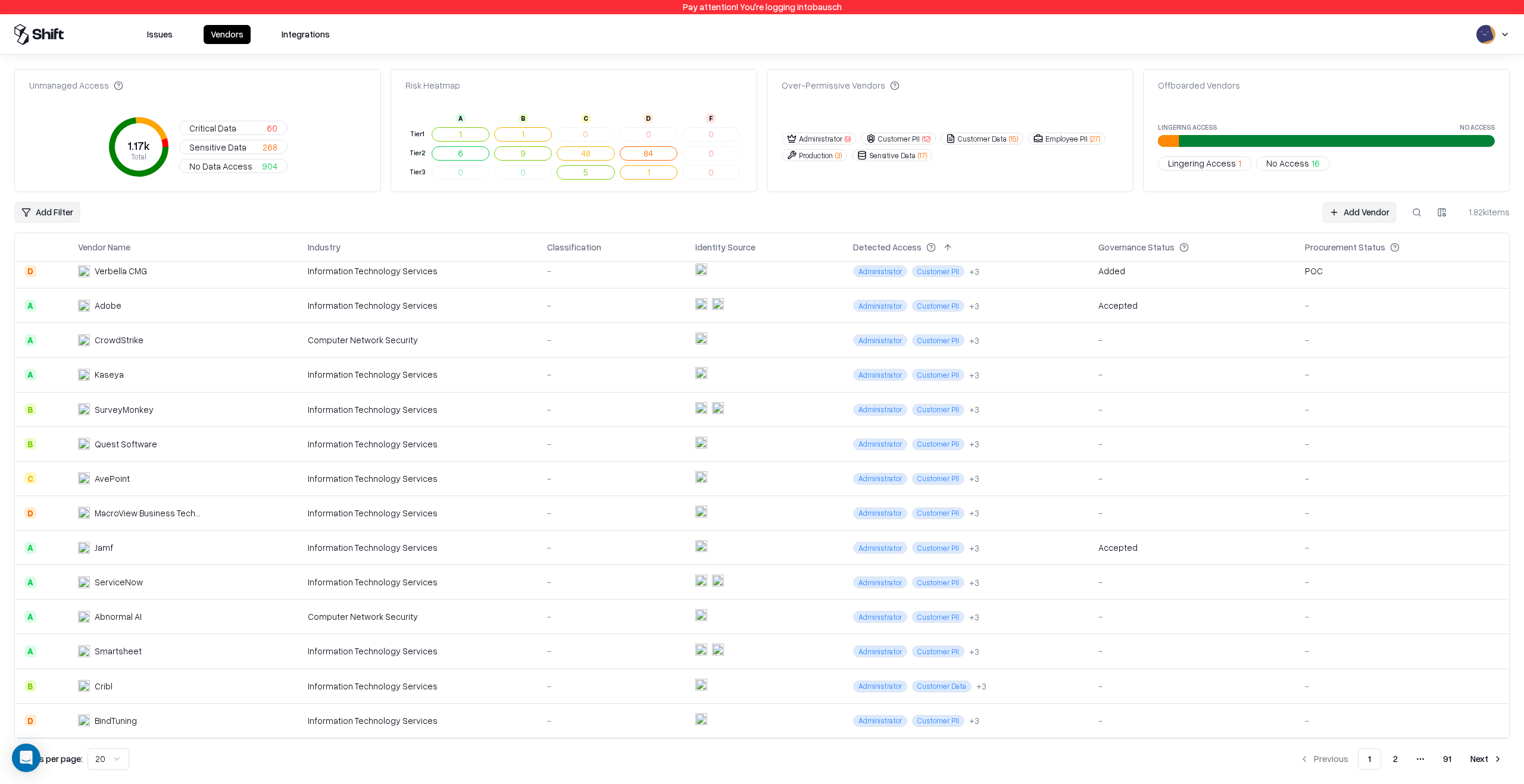
click at [1475, 762] on button "Next" at bounding box center [1486, 759] width 46 height 22
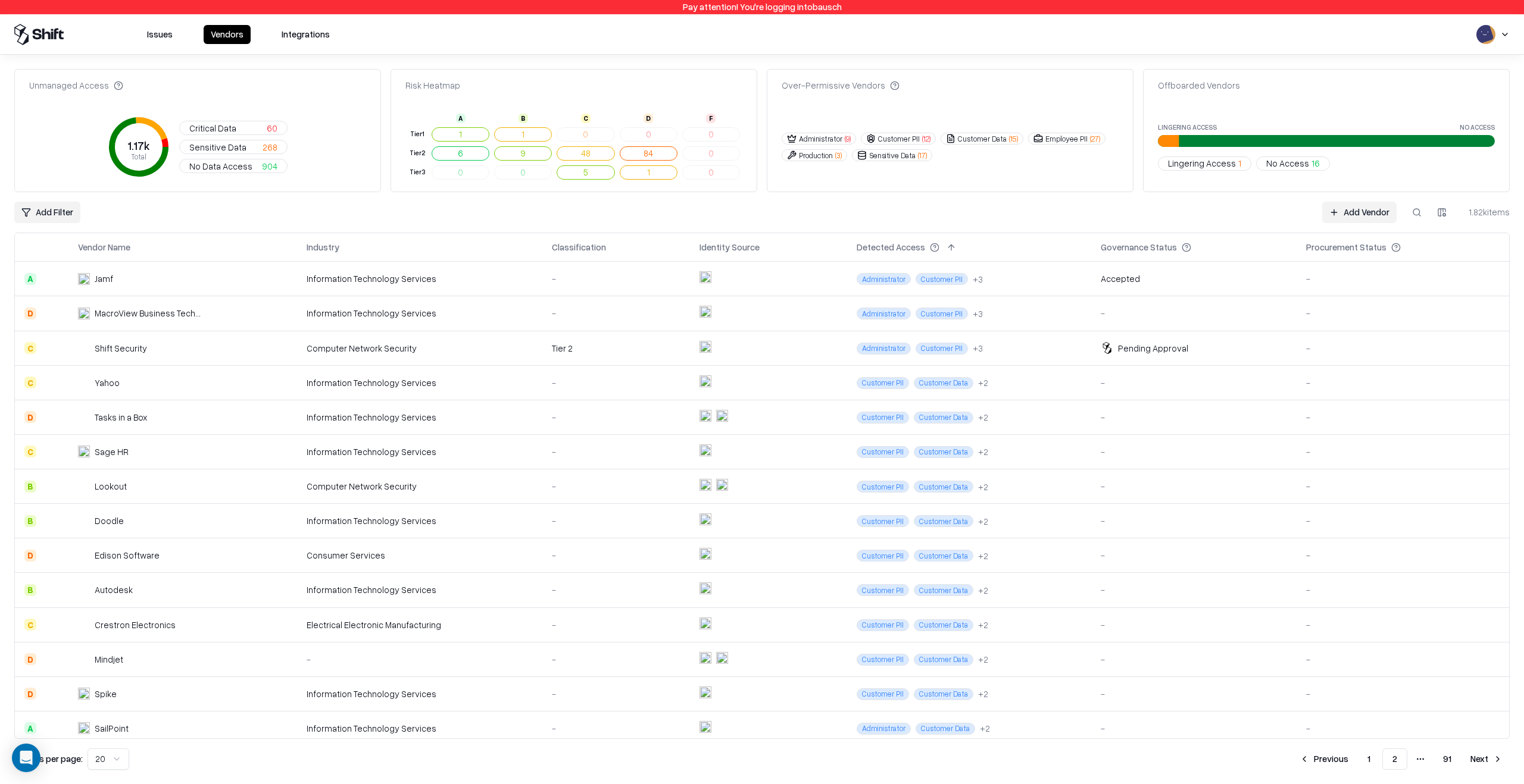
click at [434, 346] on div "Computer Network Security" at bounding box center [420, 348] width 227 height 12
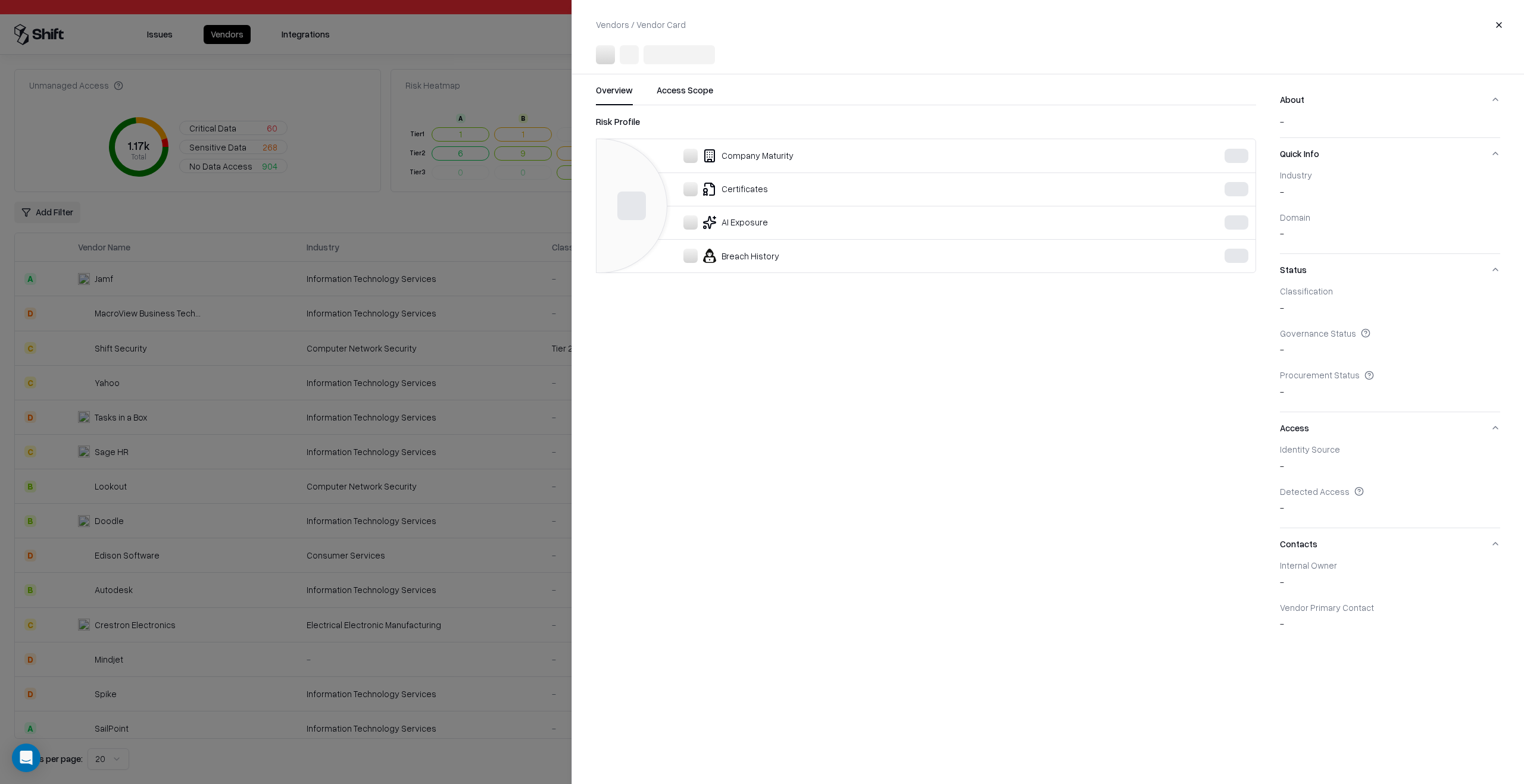
click at [255, 531] on div at bounding box center [762, 392] width 1524 height 784
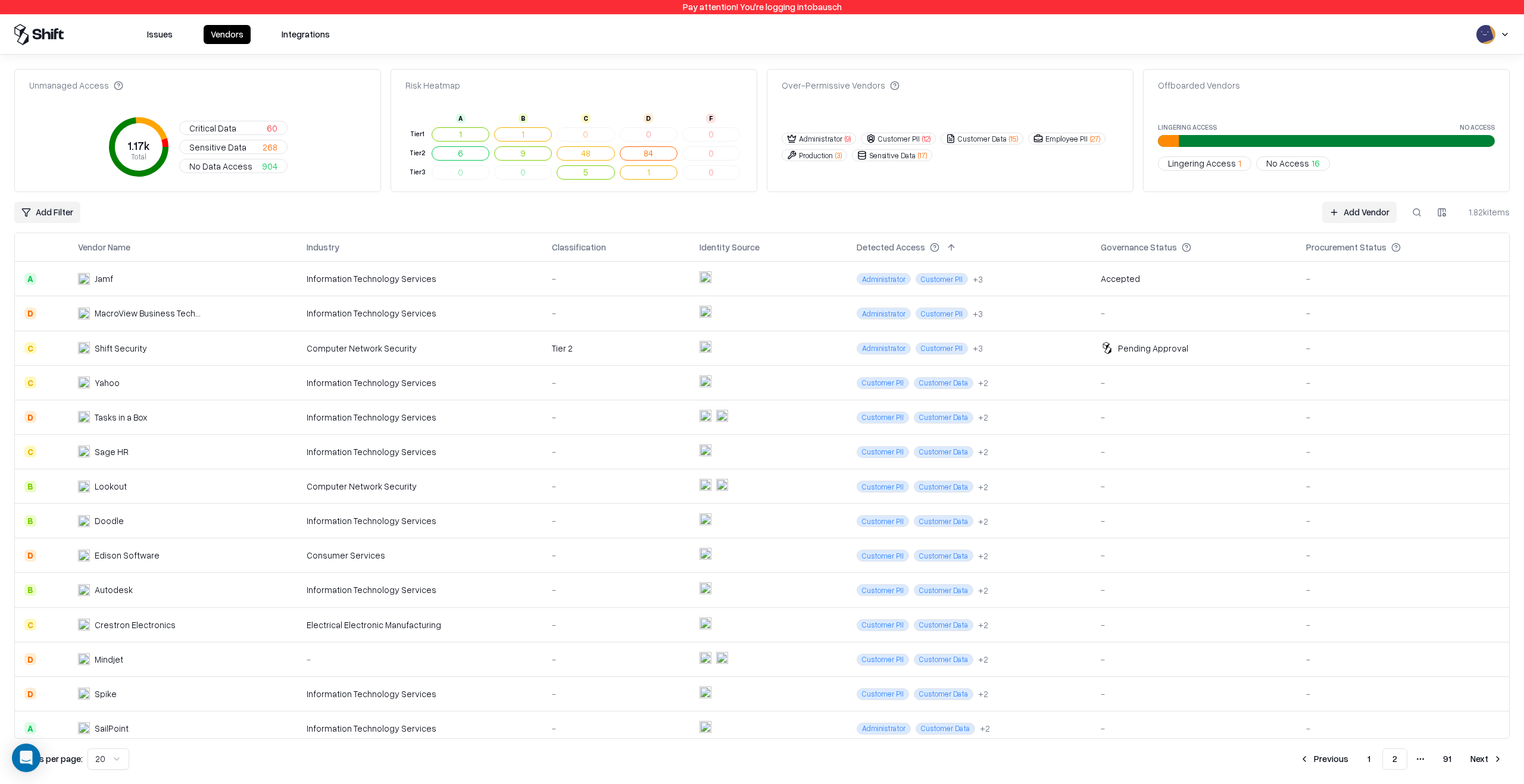
click at [249, 485] on td "Lookout" at bounding box center [183, 486] width 229 height 34
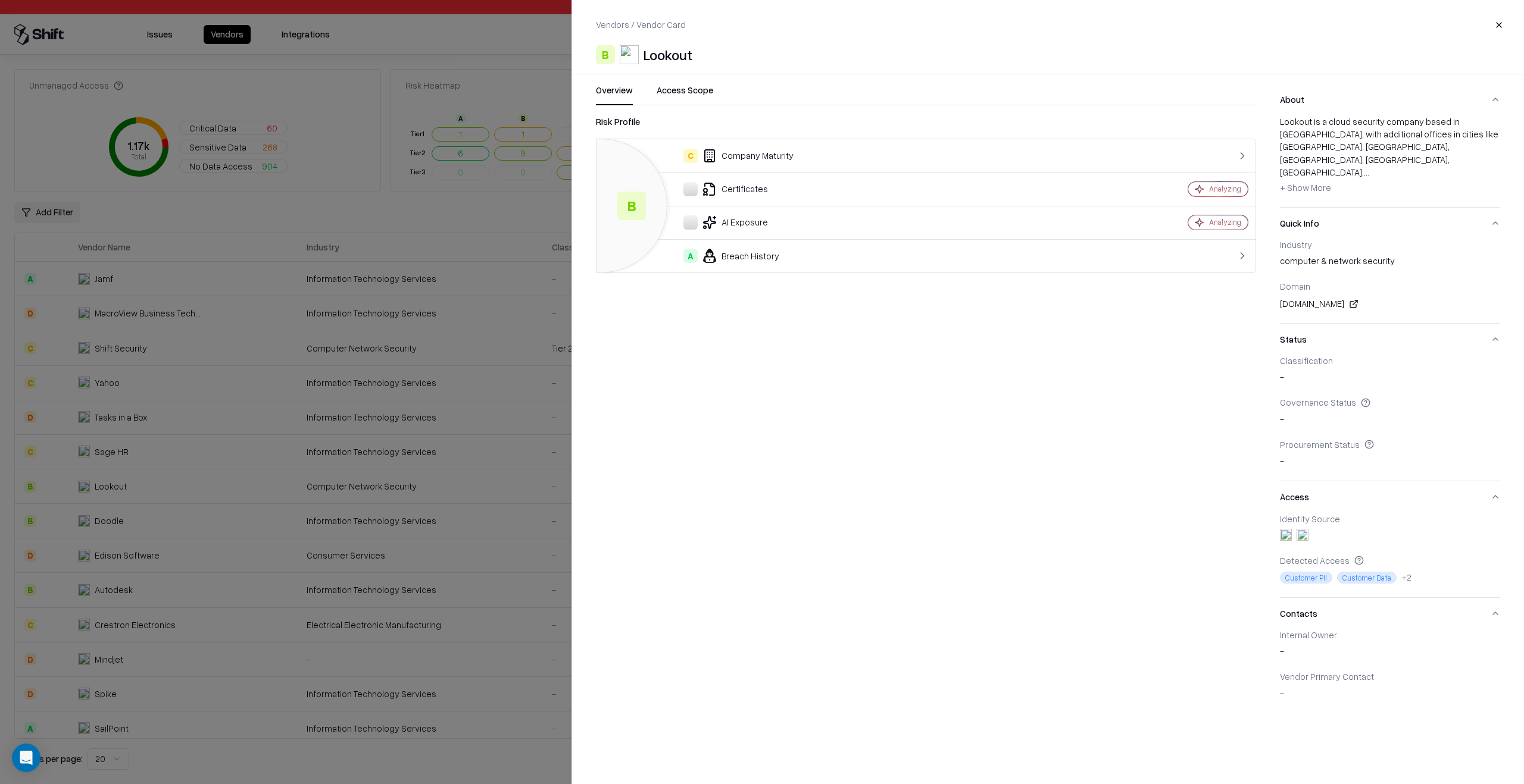
click at [249, 485] on div at bounding box center [762, 392] width 1524 height 784
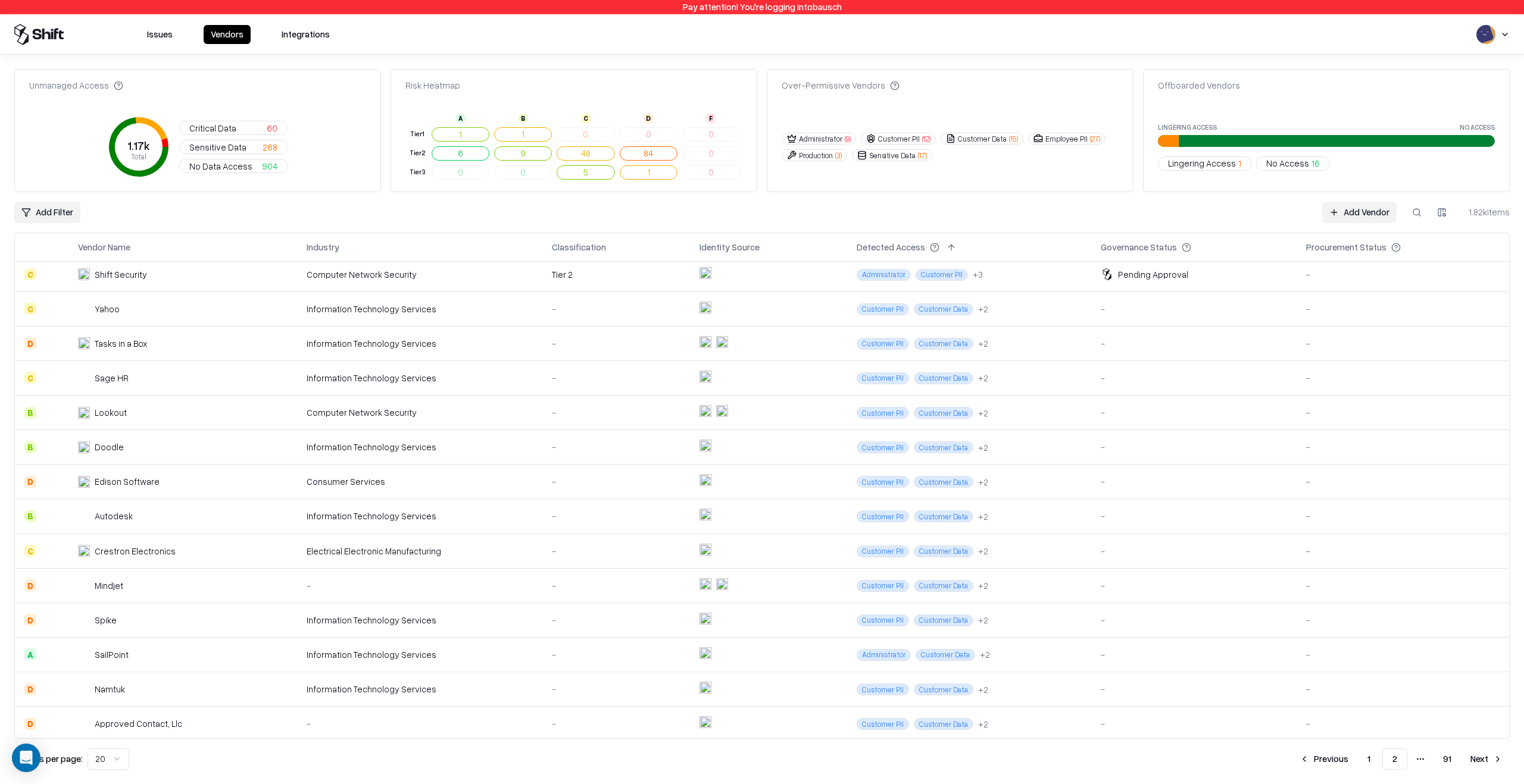
scroll to position [215, 0]
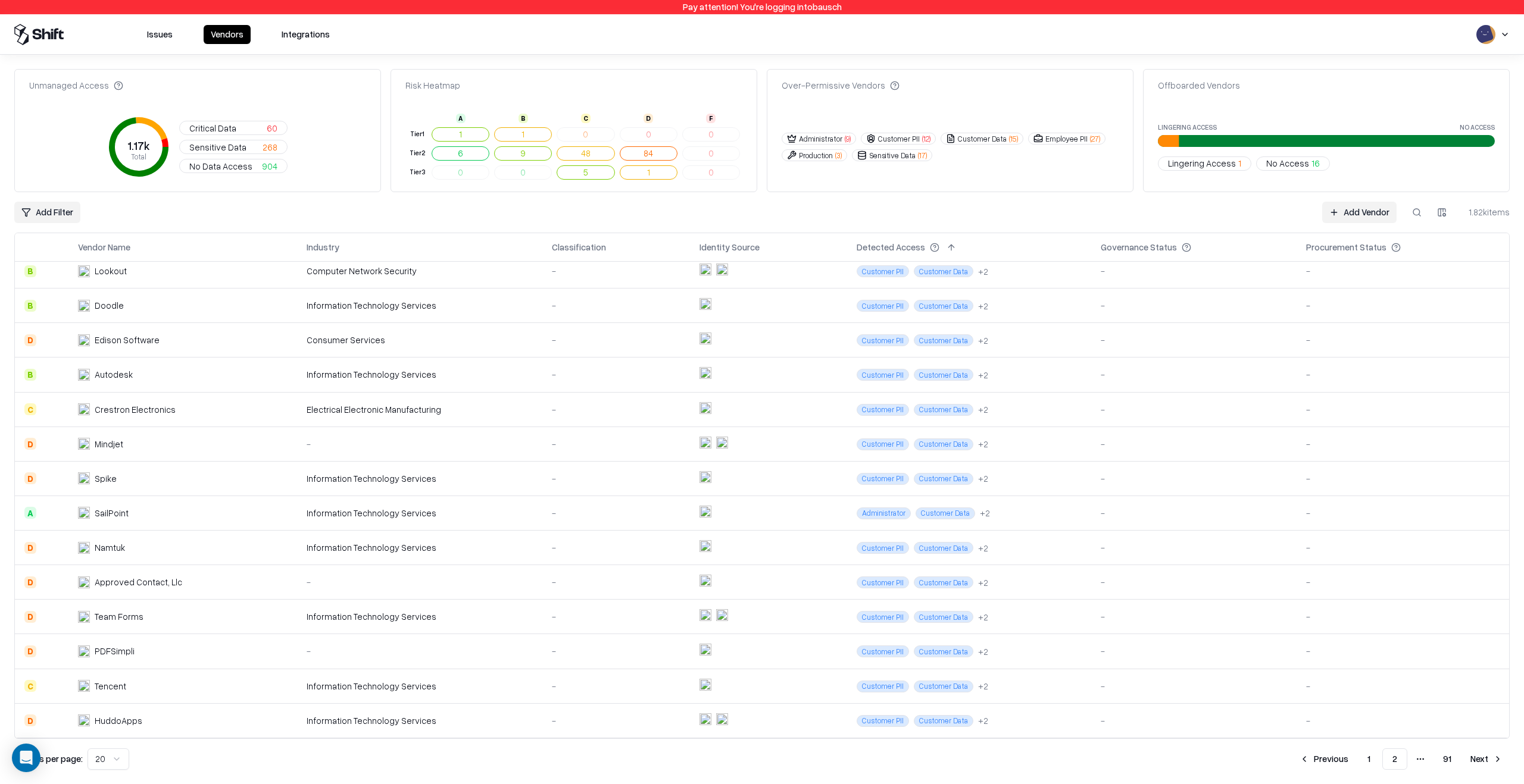
click at [659, 611] on div "-" at bounding box center [616, 617] width 129 height 12
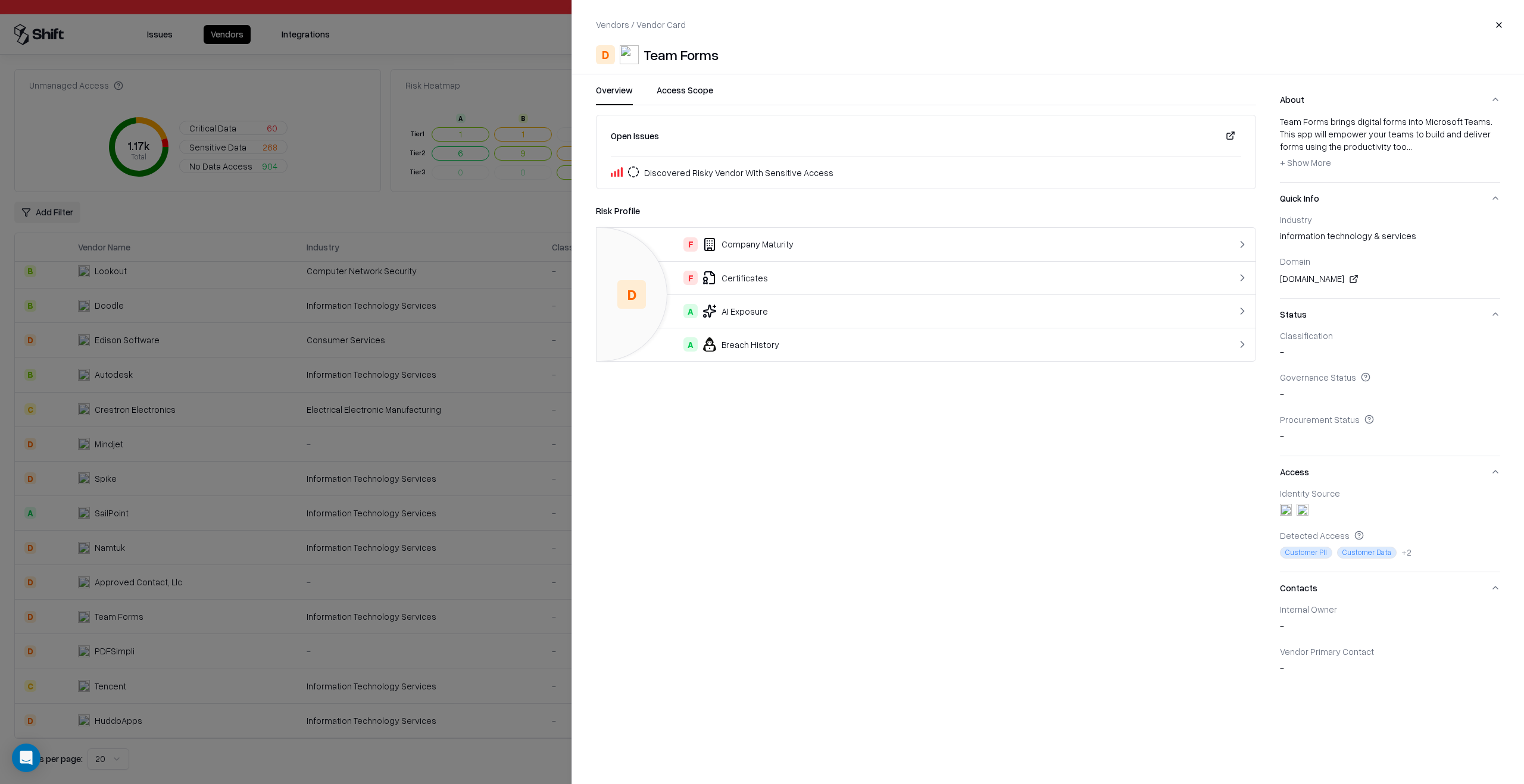
click at [1105, 306] on div "A AI Exposure" at bounding box center [889, 311] width 566 height 14
click at [1105, 306] on div "AI Capabilities Configurable" at bounding box center [878, 311] width 545 height 14
click at [1081, 243] on div "Using LLMs" at bounding box center [878, 244] width 545 height 14
click at [620, 199] on div "Open Issues Discovered Risky Vendor With Sensitive Access Risk Profile A AI Exp…" at bounding box center [925, 239] width 660 height 247
click at [620, 211] on link "Risk Profile" at bounding box center [618, 211] width 44 height 12
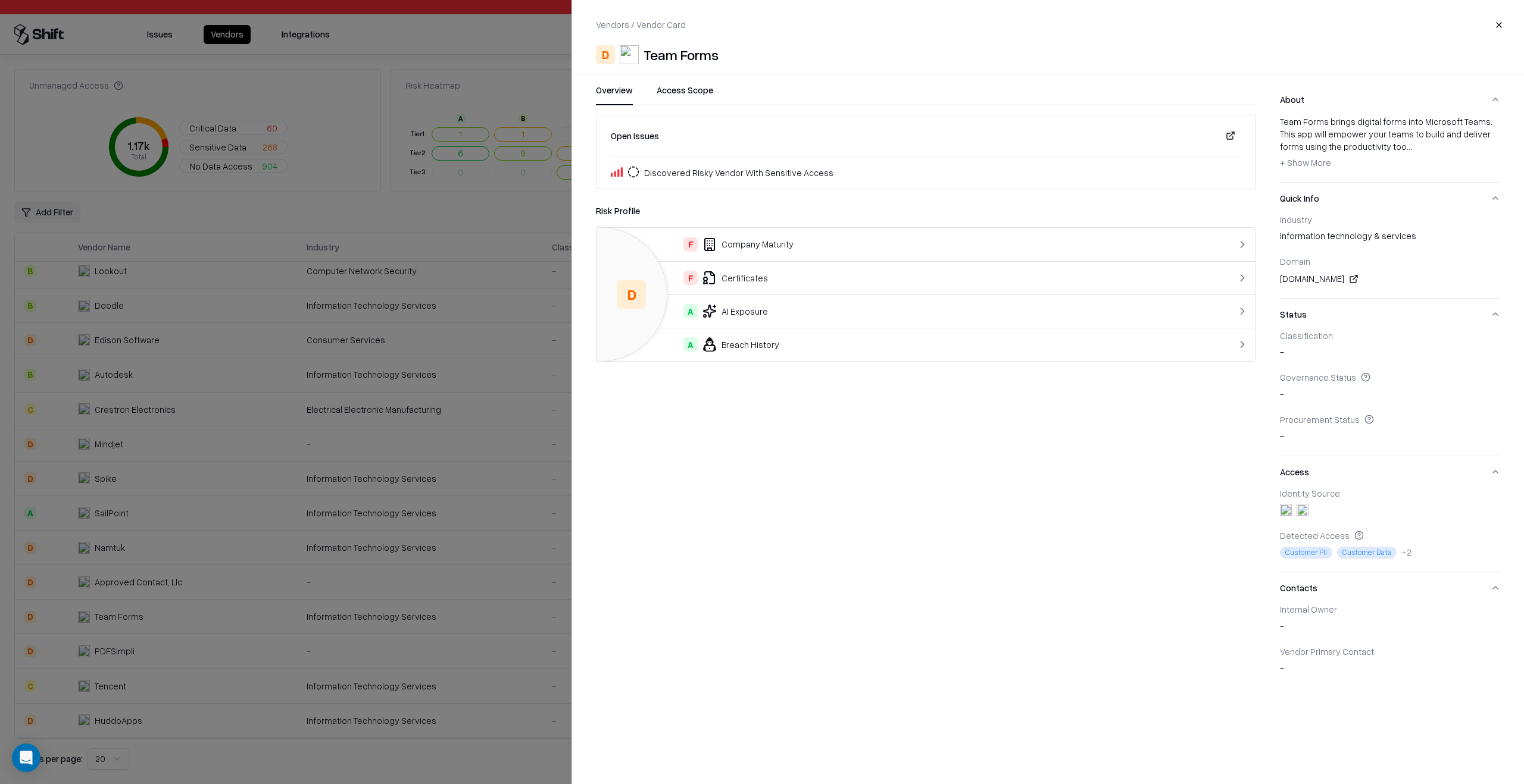
click at [813, 267] on td "F Certificates" at bounding box center [888, 278] width 585 height 33
click at [611, 211] on link "Risk Profile" at bounding box center [618, 211] width 44 height 12
click at [760, 239] on div "F Company Maturity" at bounding box center [889, 244] width 566 height 14
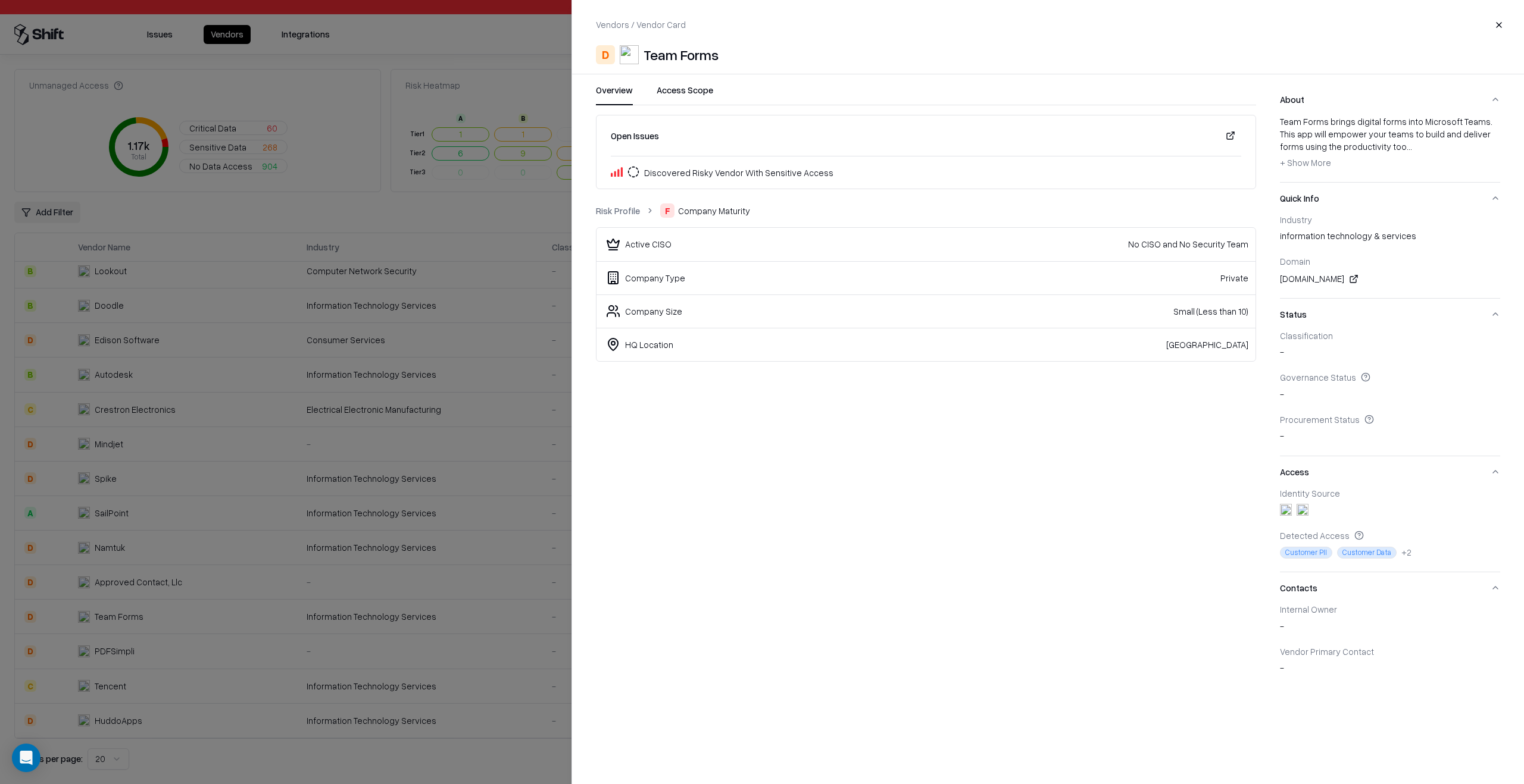
click at [636, 211] on link "Risk Profile" at bounding box center [618, 211] width 44 height 12
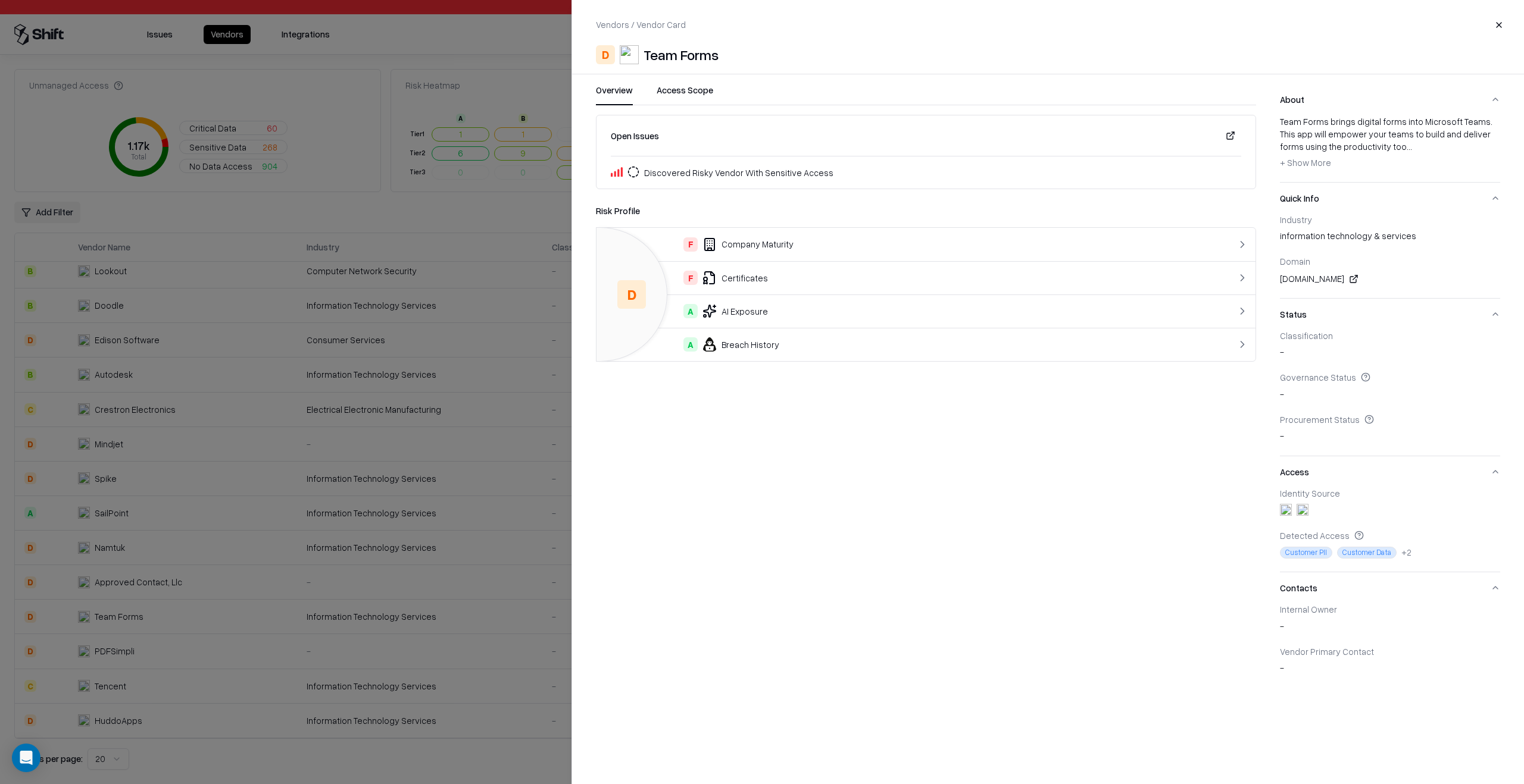
click at [629, 212] on div "Risk Profile" at bounding box center [925, 210] width 660 height 14
click at [511, 204] on div at bounding box center [762, 392] width 1524 height 784
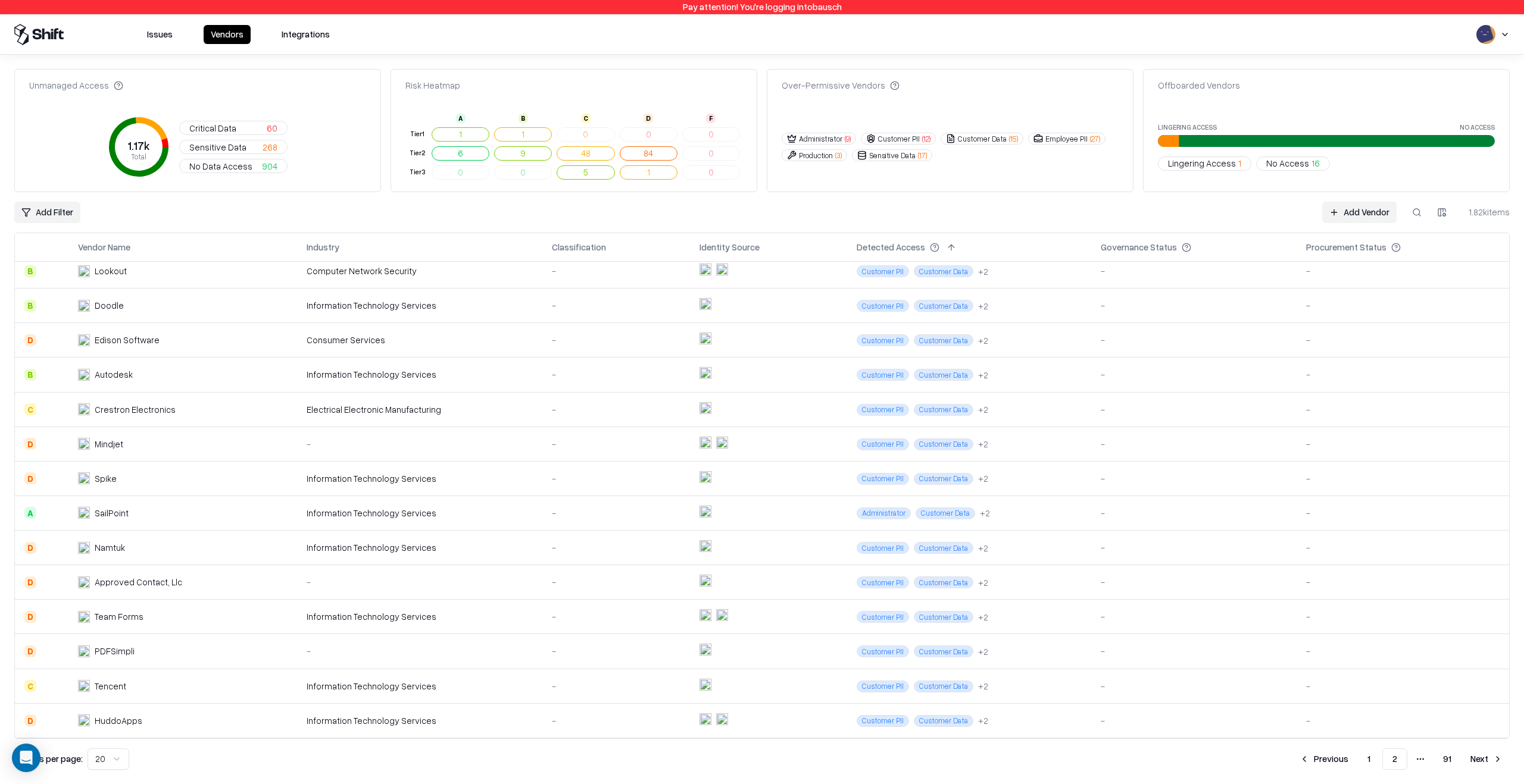
click at [1006, 57] on div "Unmanaged Access 1.17k Total Critical Data 60 Sensitive Data 268 No Data Access…" at bounding box center [762, 419] width 1524 height 729
click at [367, 200] on div "Unmanaged Access 1.17k Total Critical Data 60 Sensitive Data 268 No Data Access…" at bounding box center [762, 419] width 1495 height 701
